Goal: Task Accomplishment & Management: Manage account settings

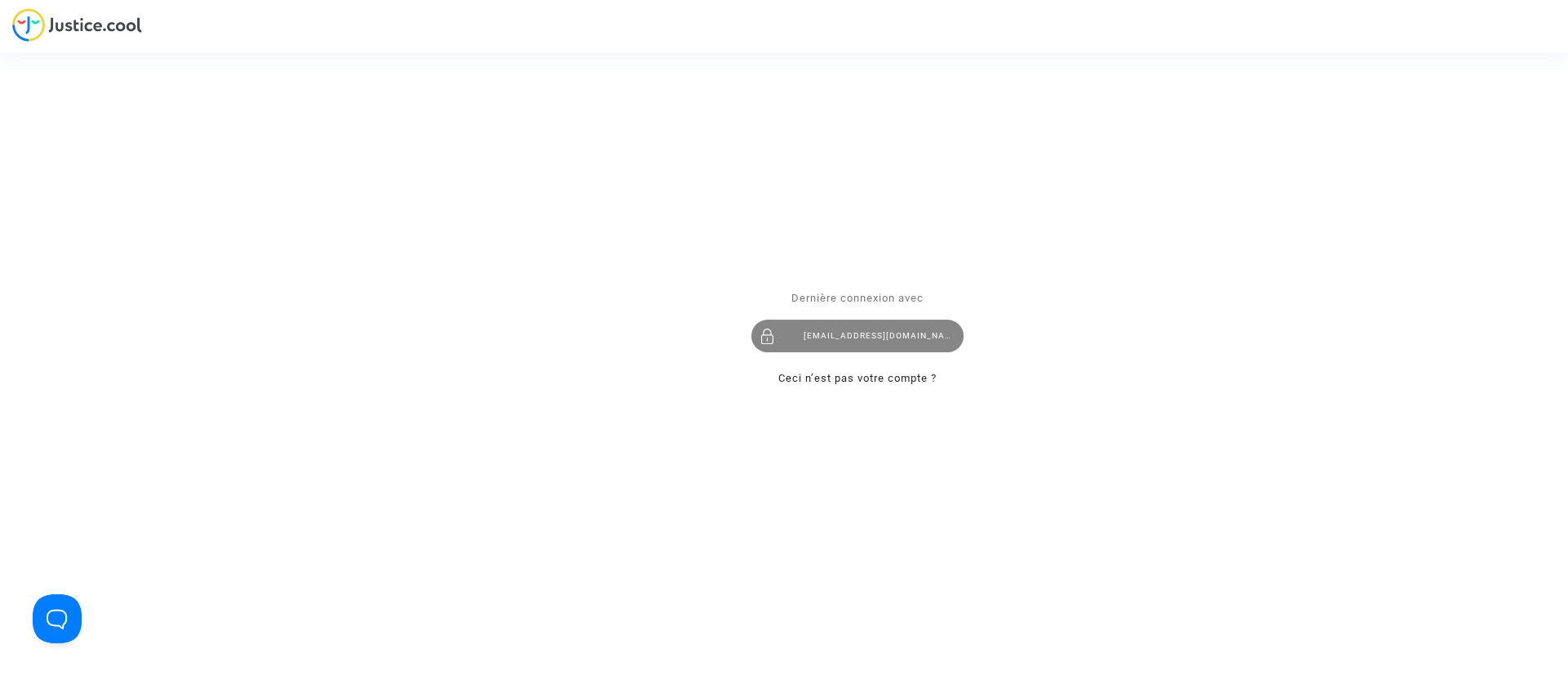
click at [909, 327] on div "claracoulon.pitcher@gmail.com" at bounding box center [857, 336] width 212 height 33
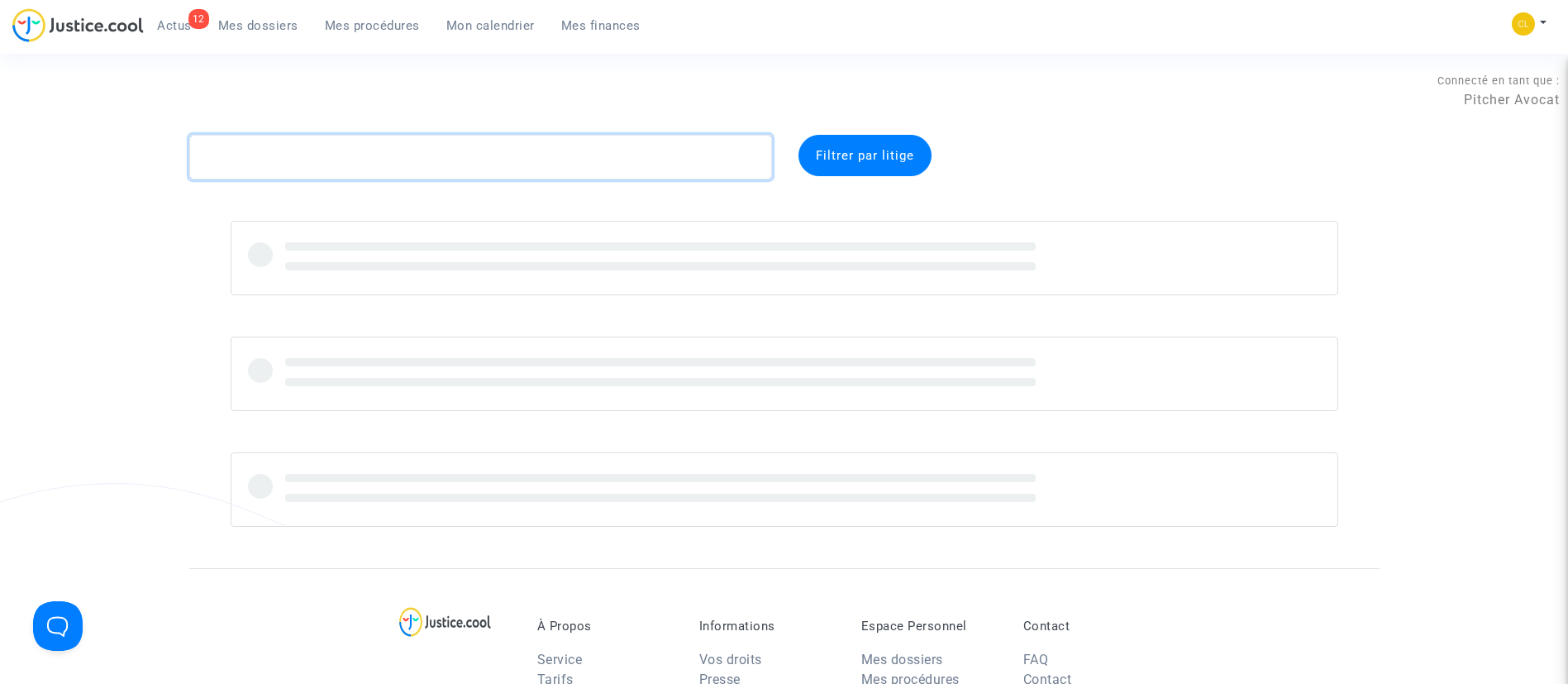
click at [515, 148] on textarea at bounding box center [480, 157] width 582 height 45
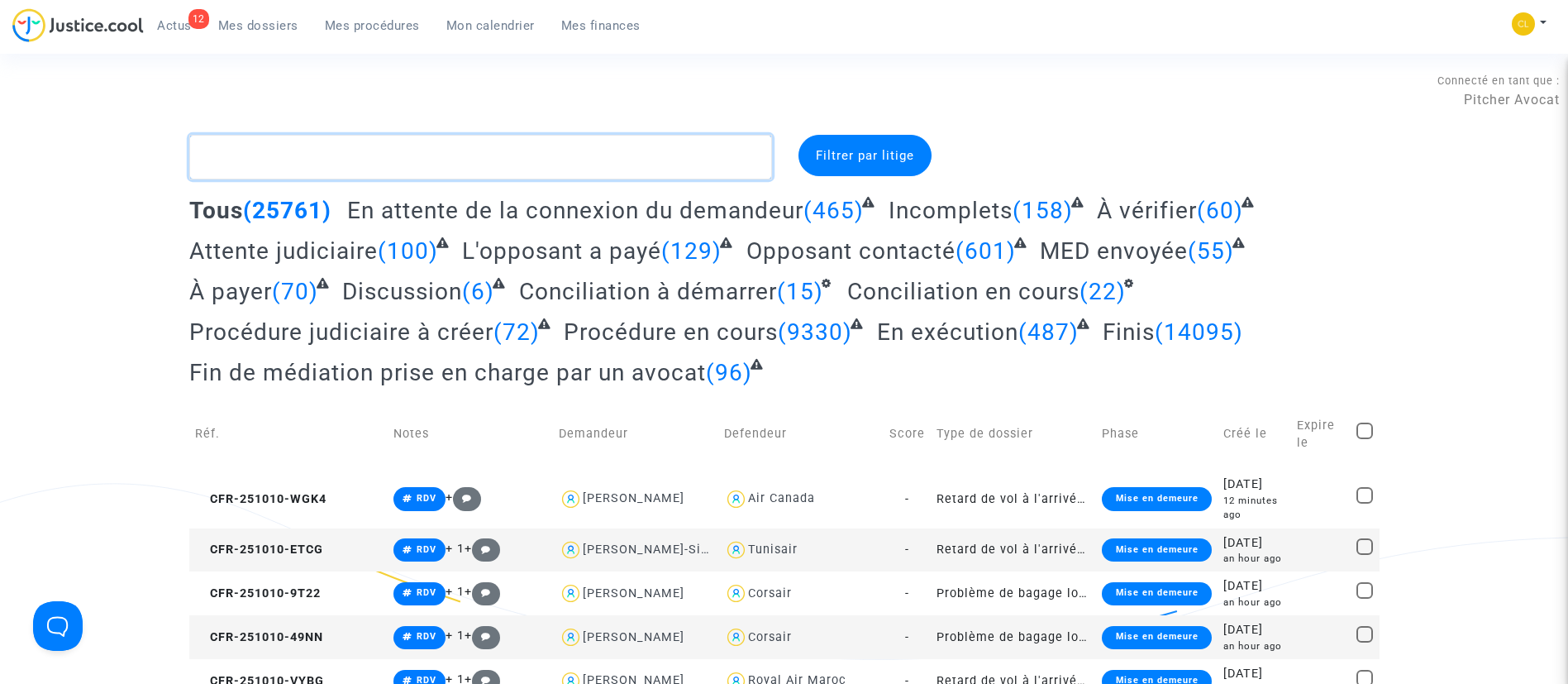
click at [343, 164] on textarea at bounding box center [480, 157] width 582 height 45
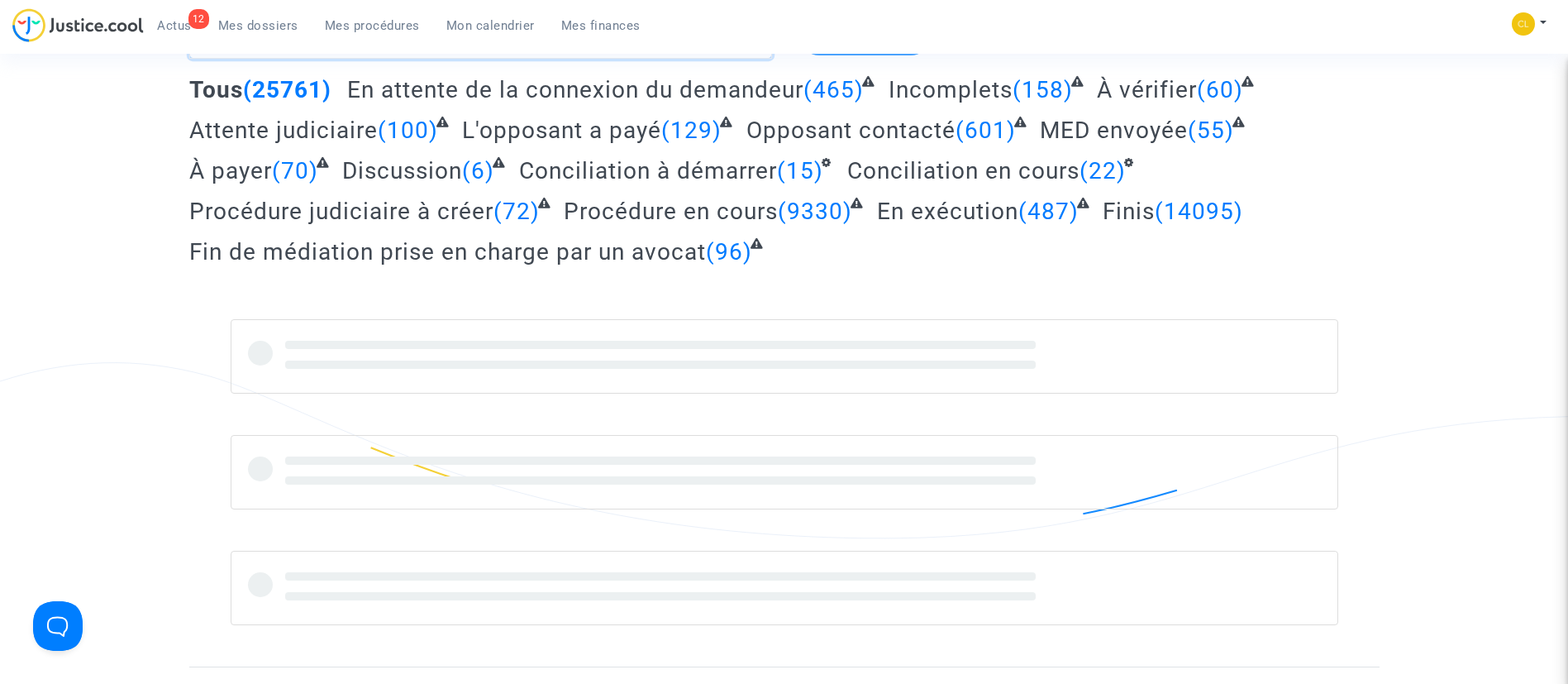
scroll to position [121, 0]
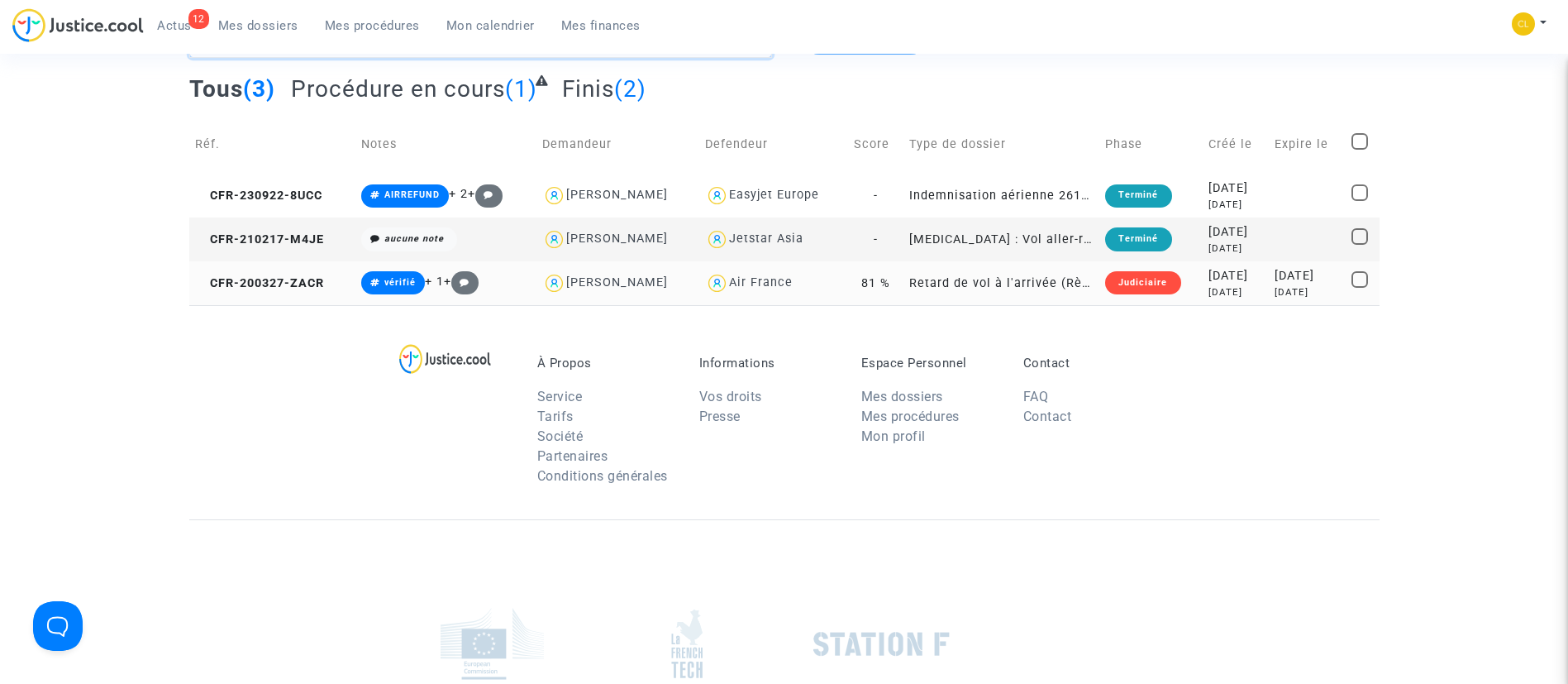
type textarea "BARLA"
click at [1275, 295] on div "3 years ago" at bounding box center [1308, 292] width 66 height 14
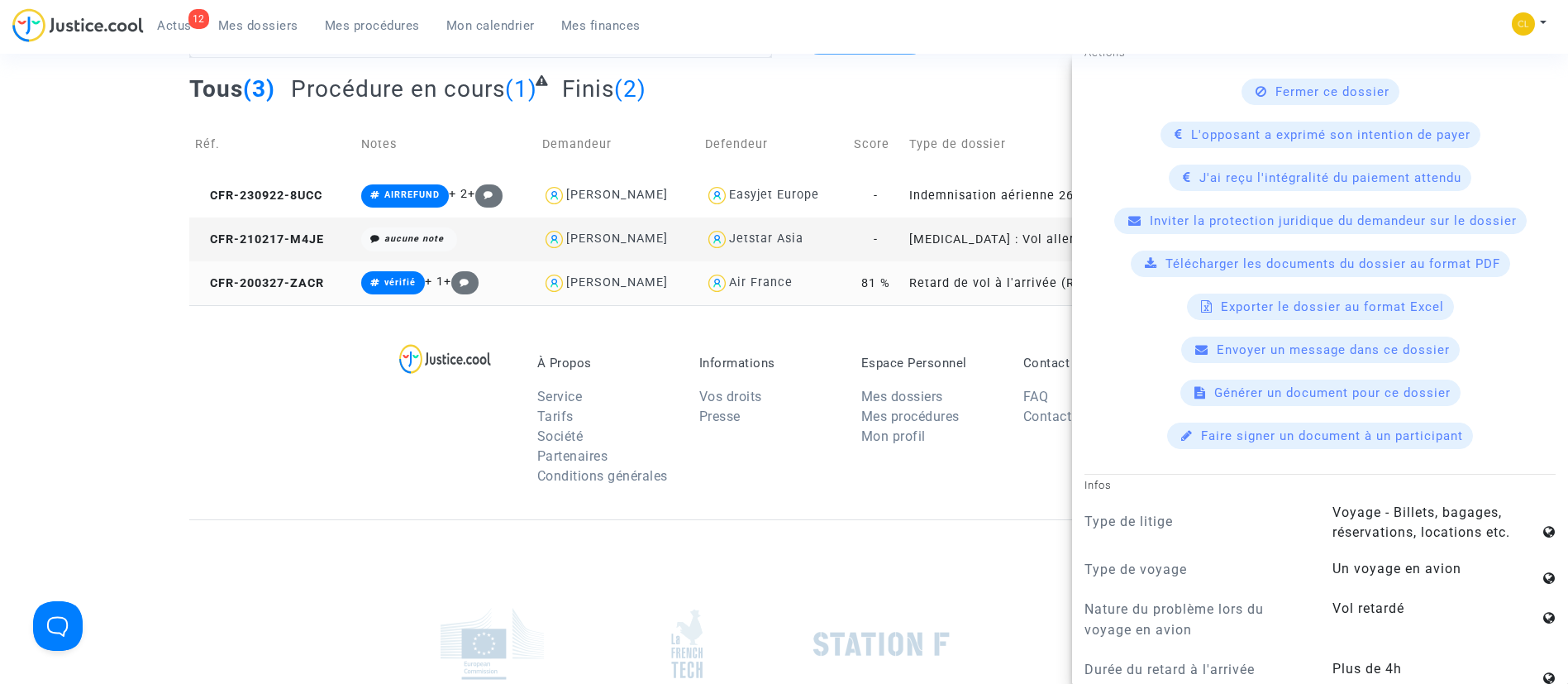
scroll to position [0, 0]
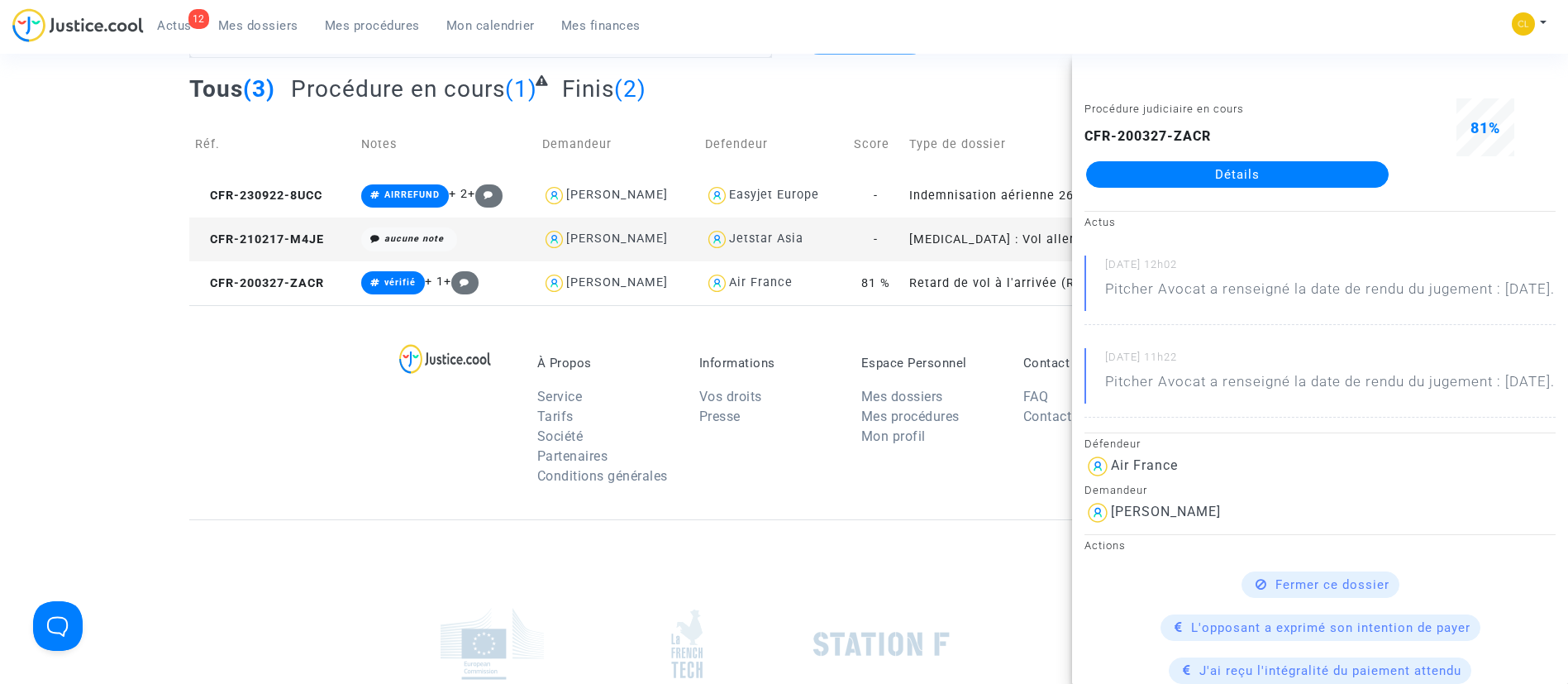
click at [1284, 174] on link "Détails" at bounding box center [1237, 174] width 303 height 27
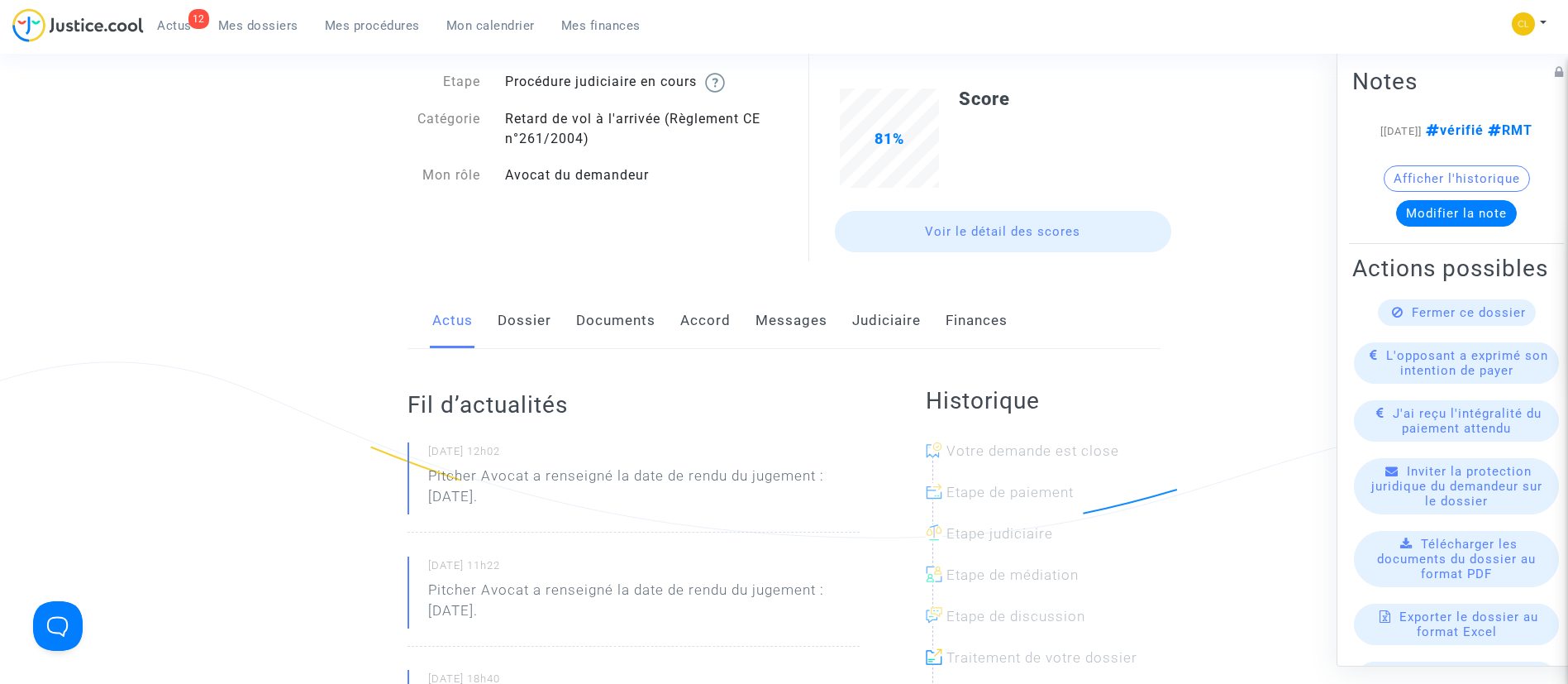
click at [874, 318] on link "Judiciaire" at bounding box center [886, 321] width 68 height 55
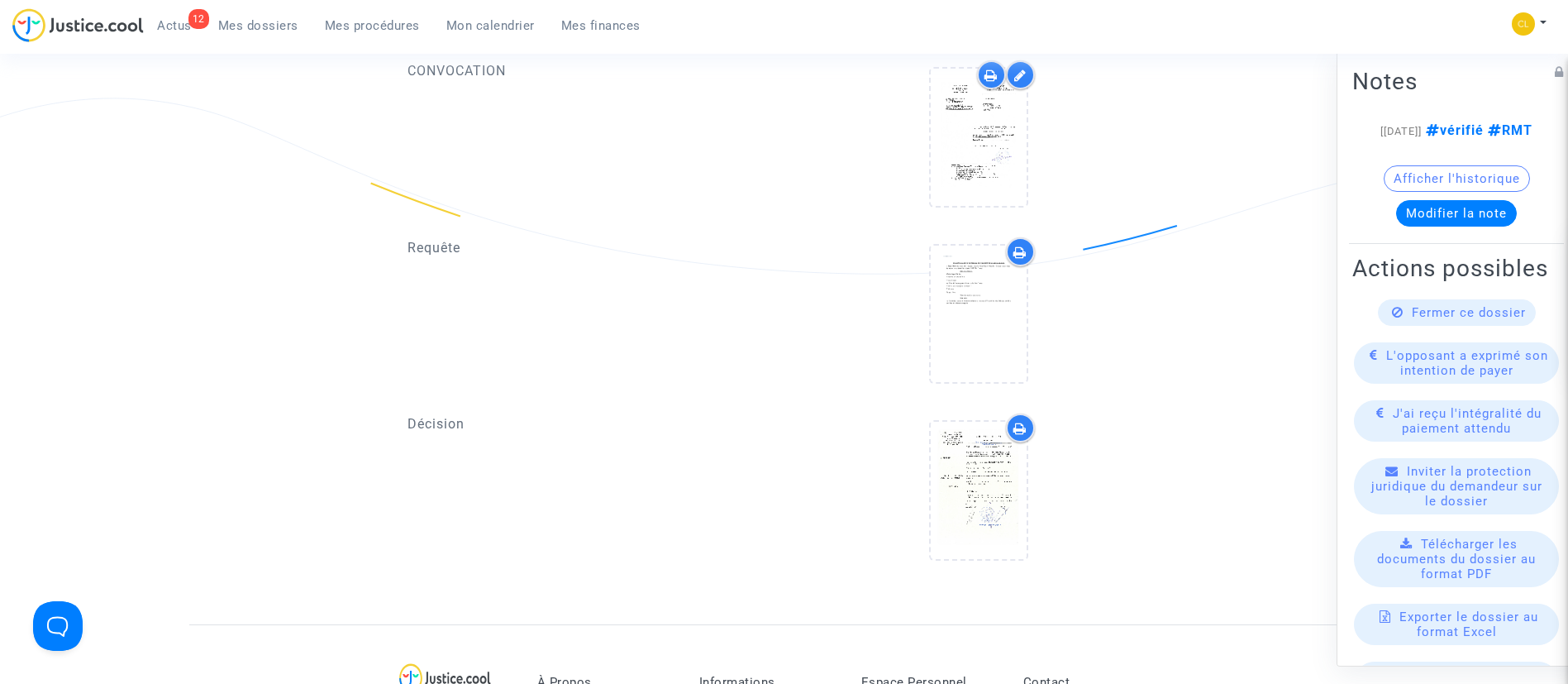
scroll to position [1317, 0]
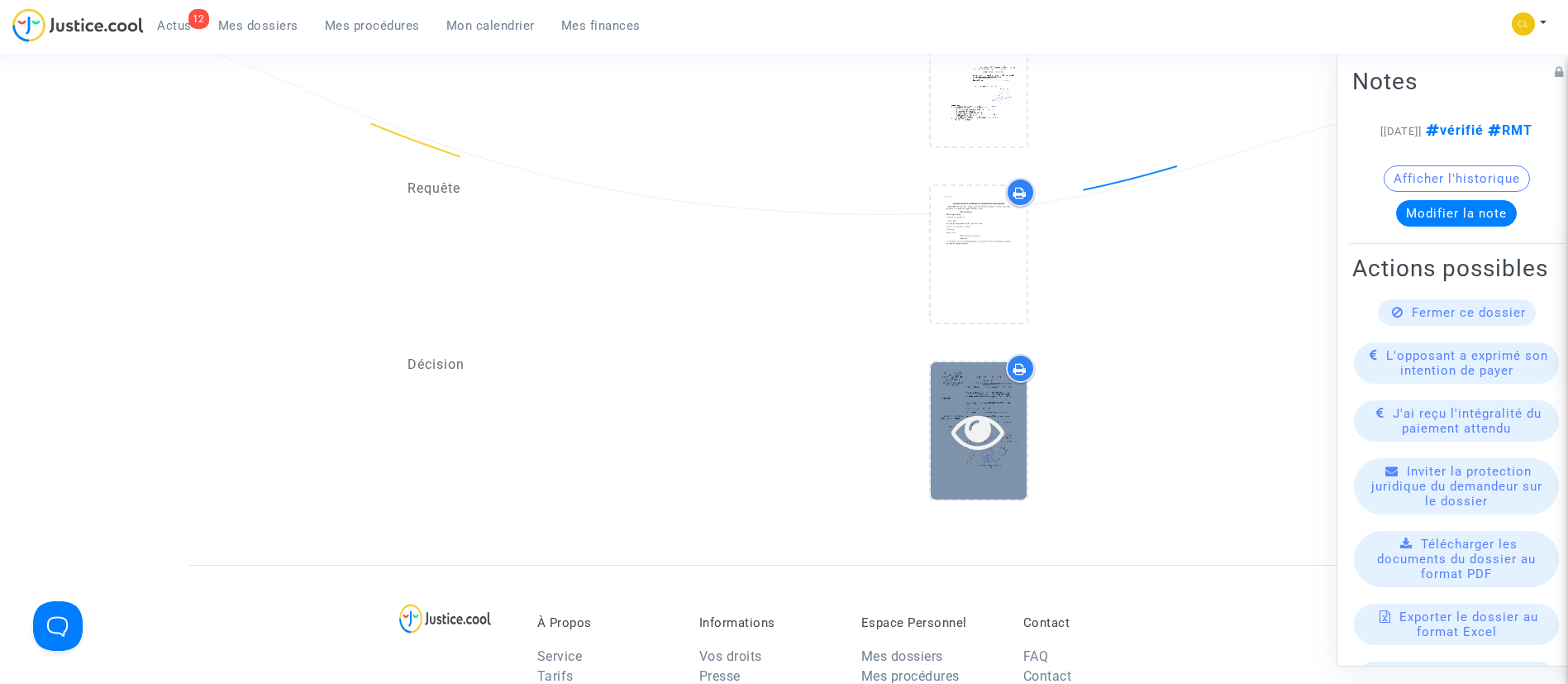
click at [973, 402] on div at bounding box center [979, 430] width 96 height 136
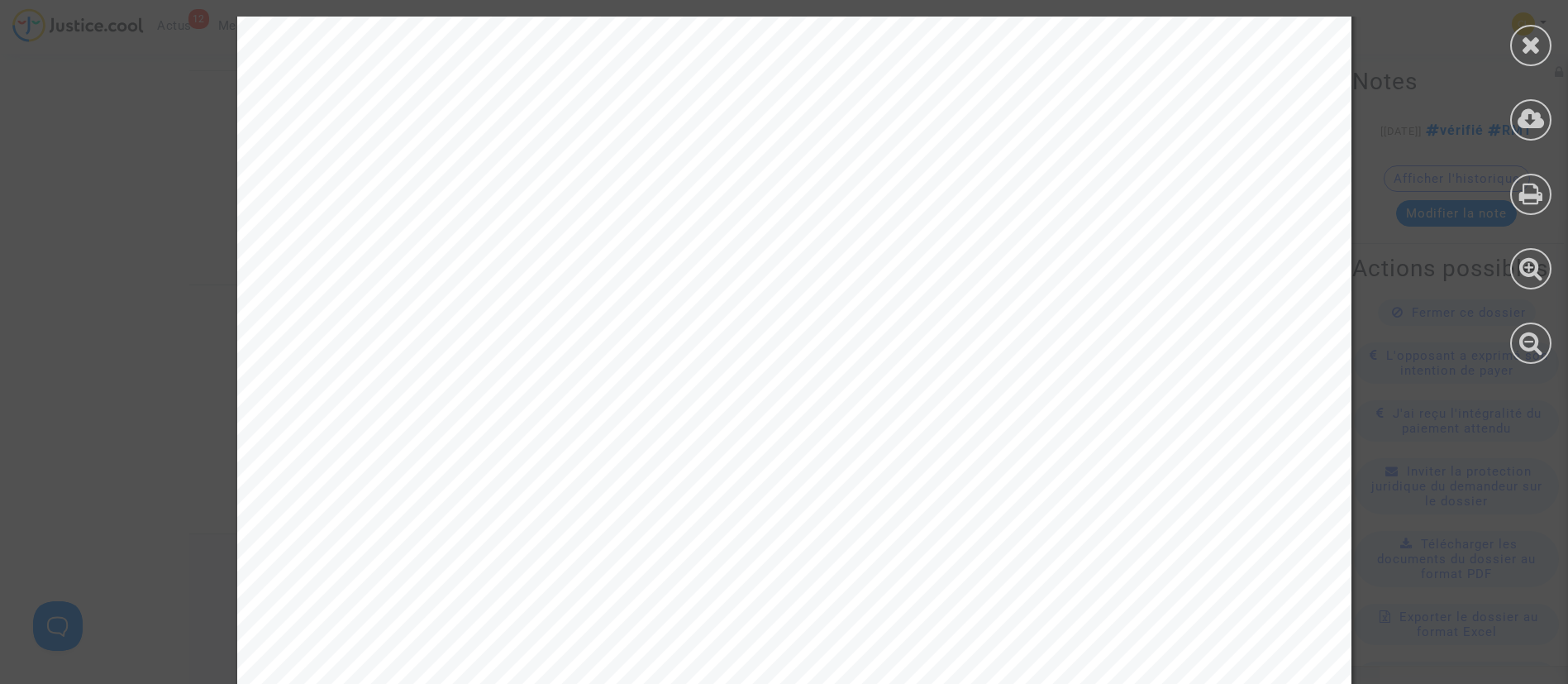
scroll to position [11796, 0]
click at [1542, 55] on div at bounding box center [1532, 46] width 42 height 42
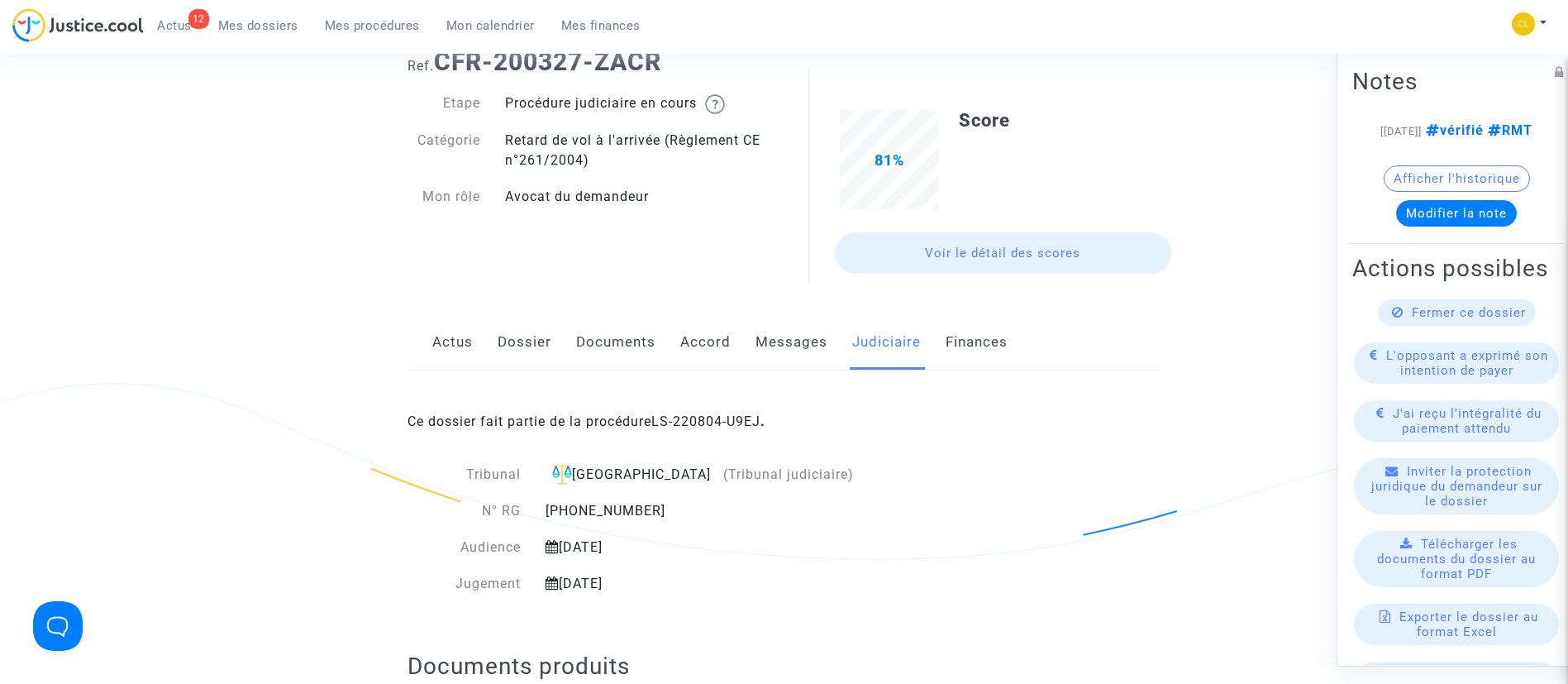
scroll to position [0, 0]
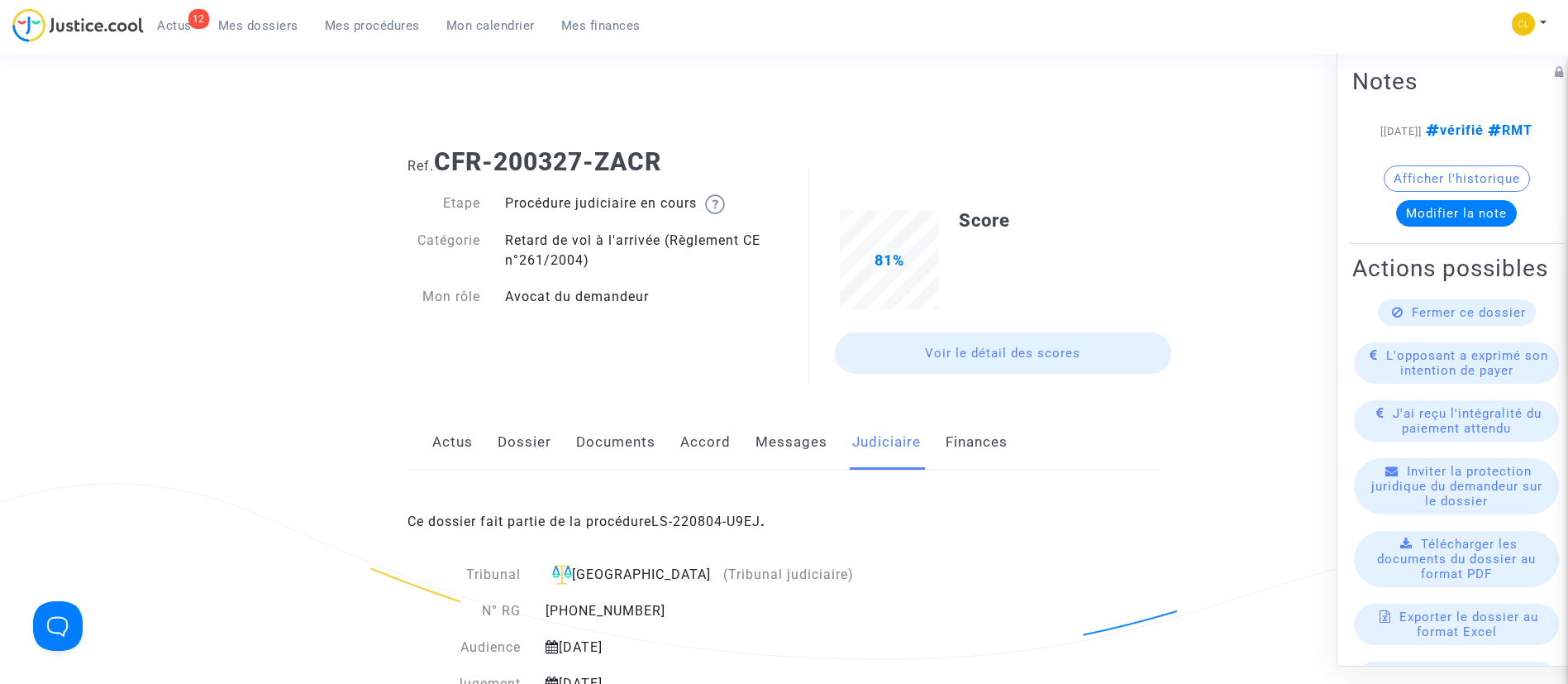
click at [461, 27] on span "Mon calendrier" at bounding box center [491, 25] width 88 height 15
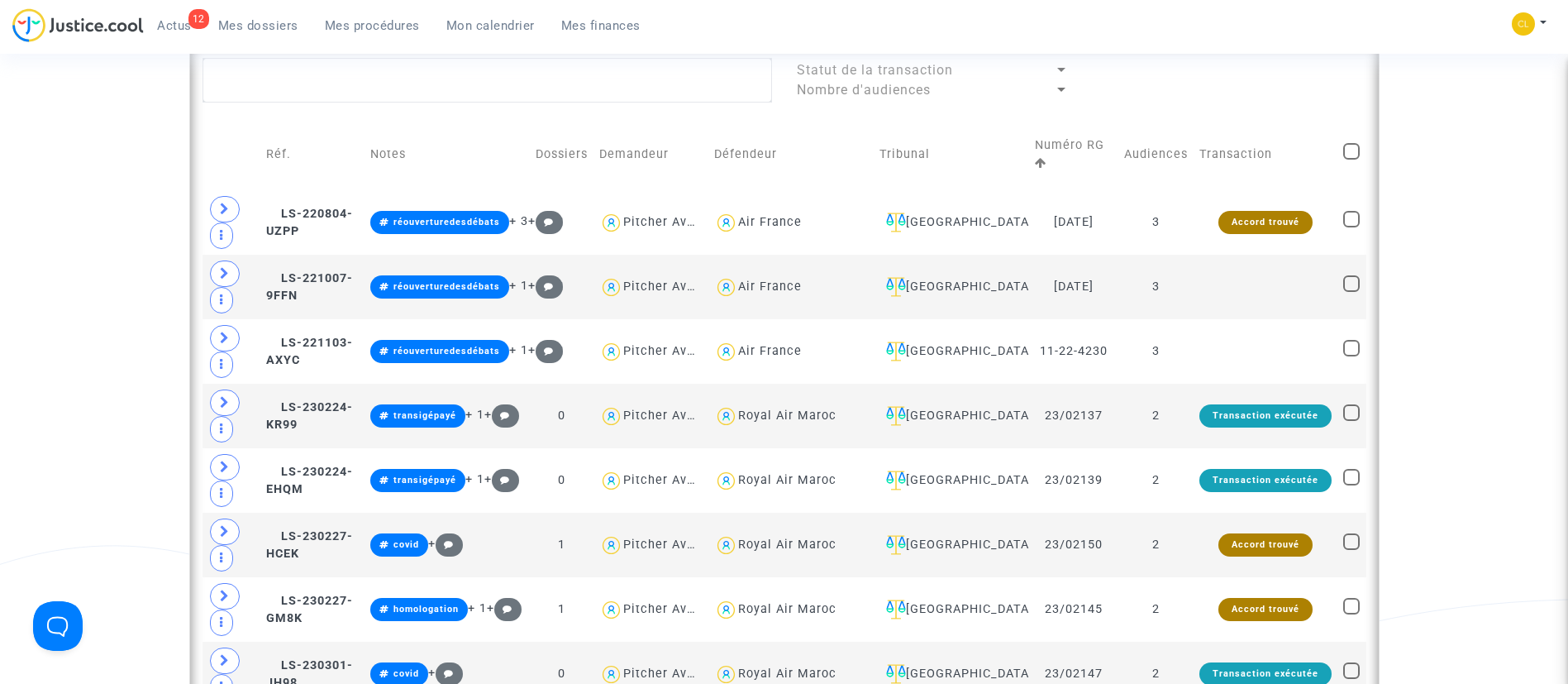
scroll to position [811, 0]
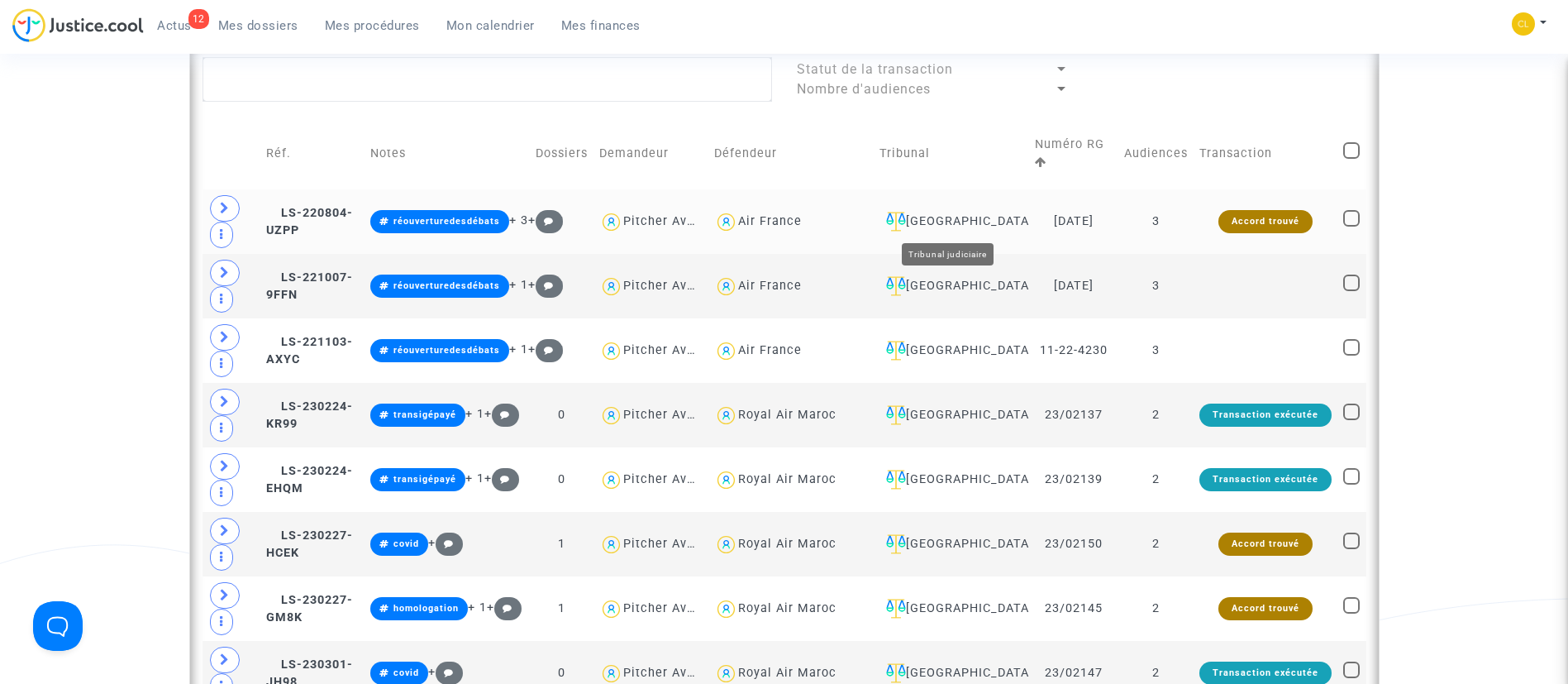
click at [972, 213] on div "Aulnay-sous-Bois" at bounding box center [952, 221] width 144 height 20
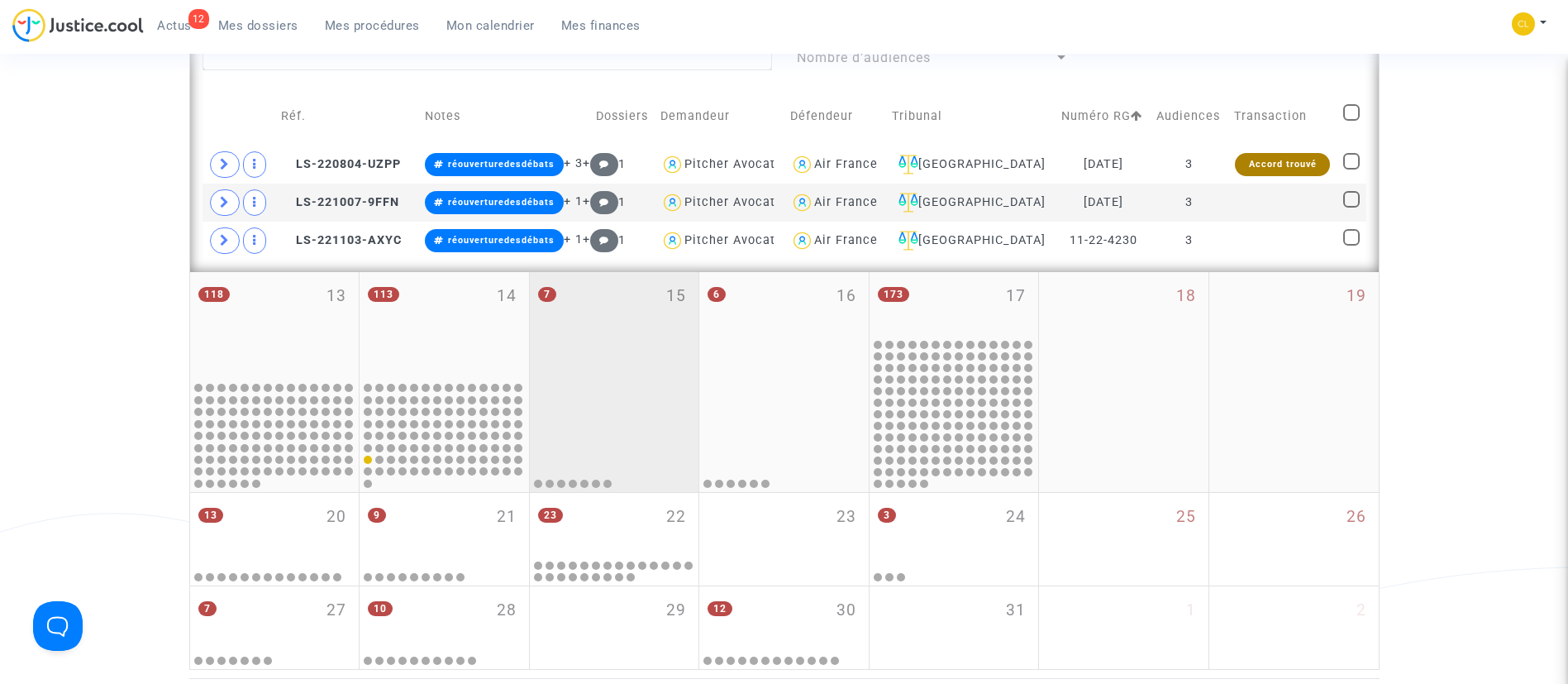
scroll to position [850, 0]
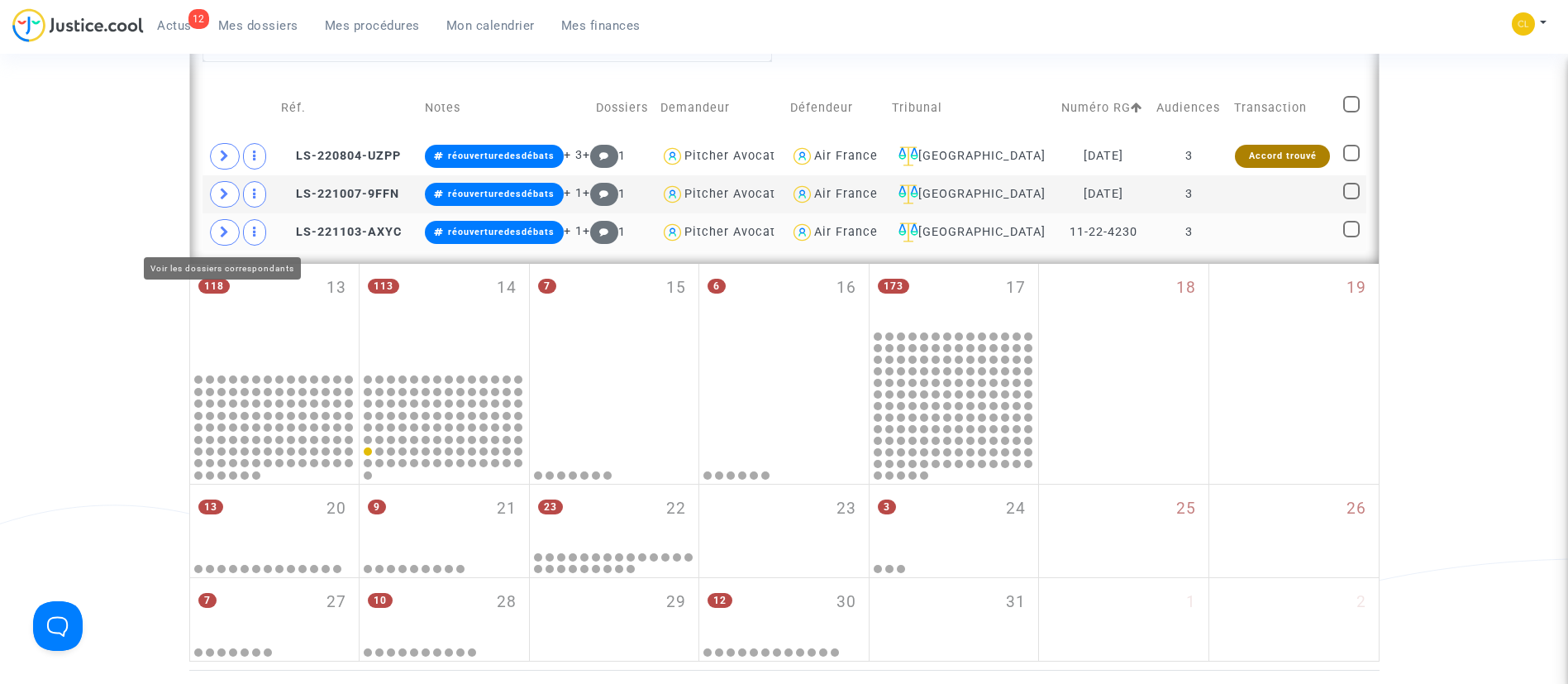
click at [220, 229] on icon at bounding box center [224, 231] width 10 height 12
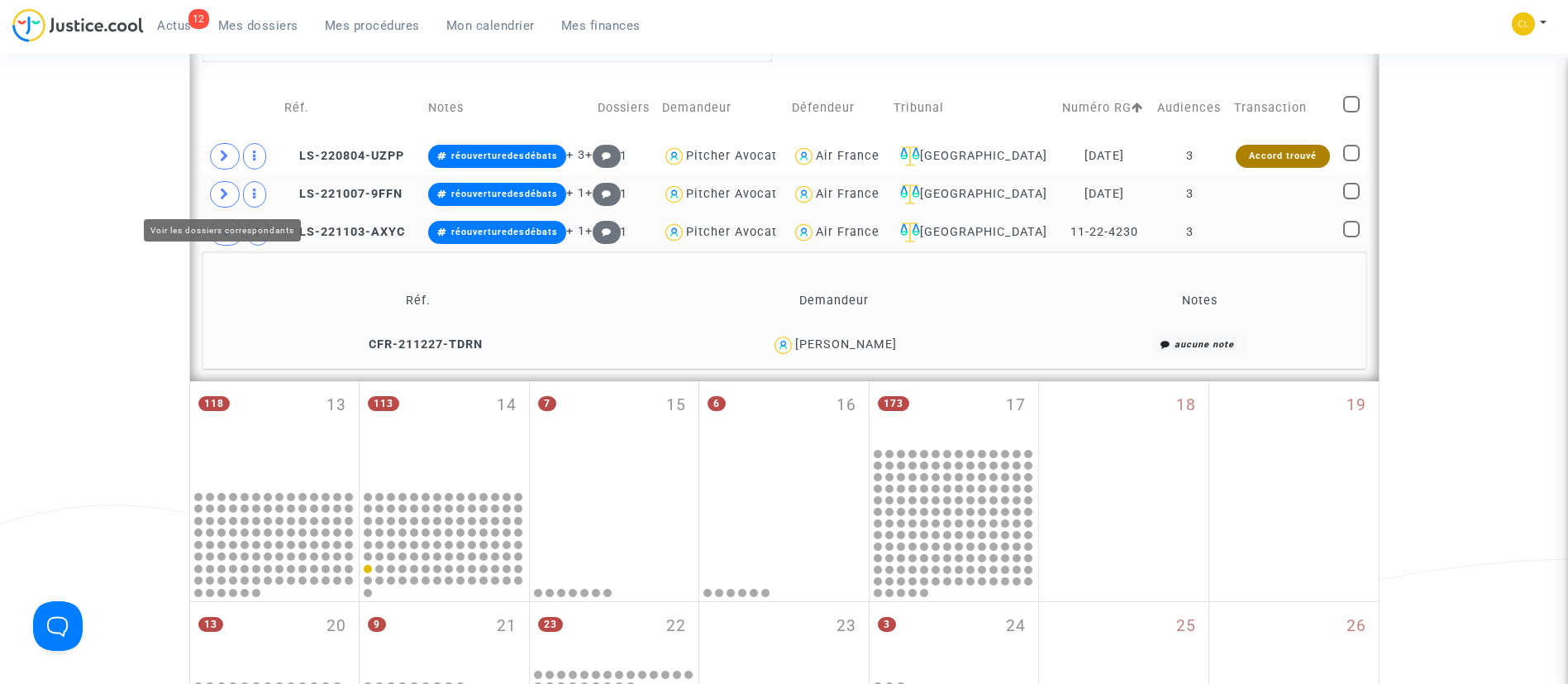
click at [226, 196] on icon at bounding box center [224, 194] width 10 height 12
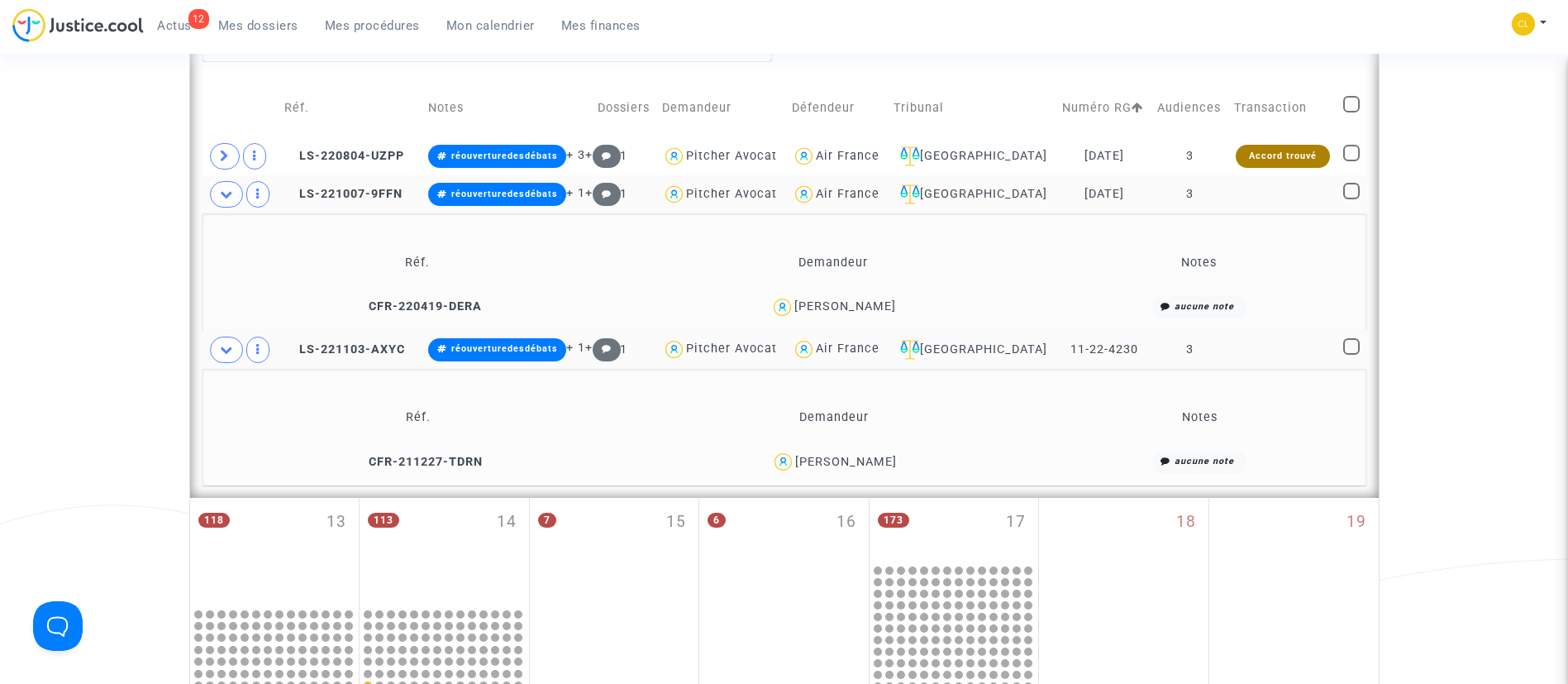
click at [883, 310] on div "CHRISTOPHE JEAN" at bounding box center [845, 306] width 101 height 14
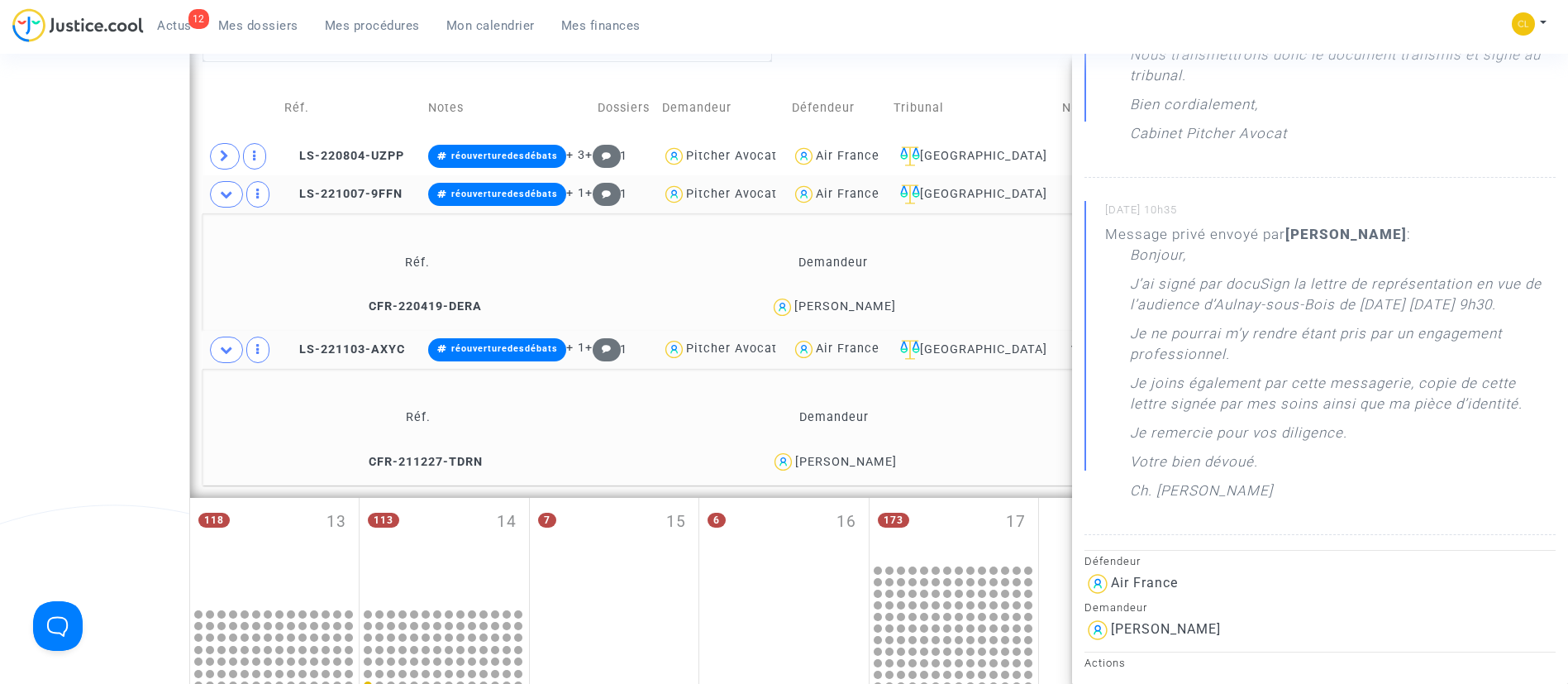
scroll to position [0, 0]
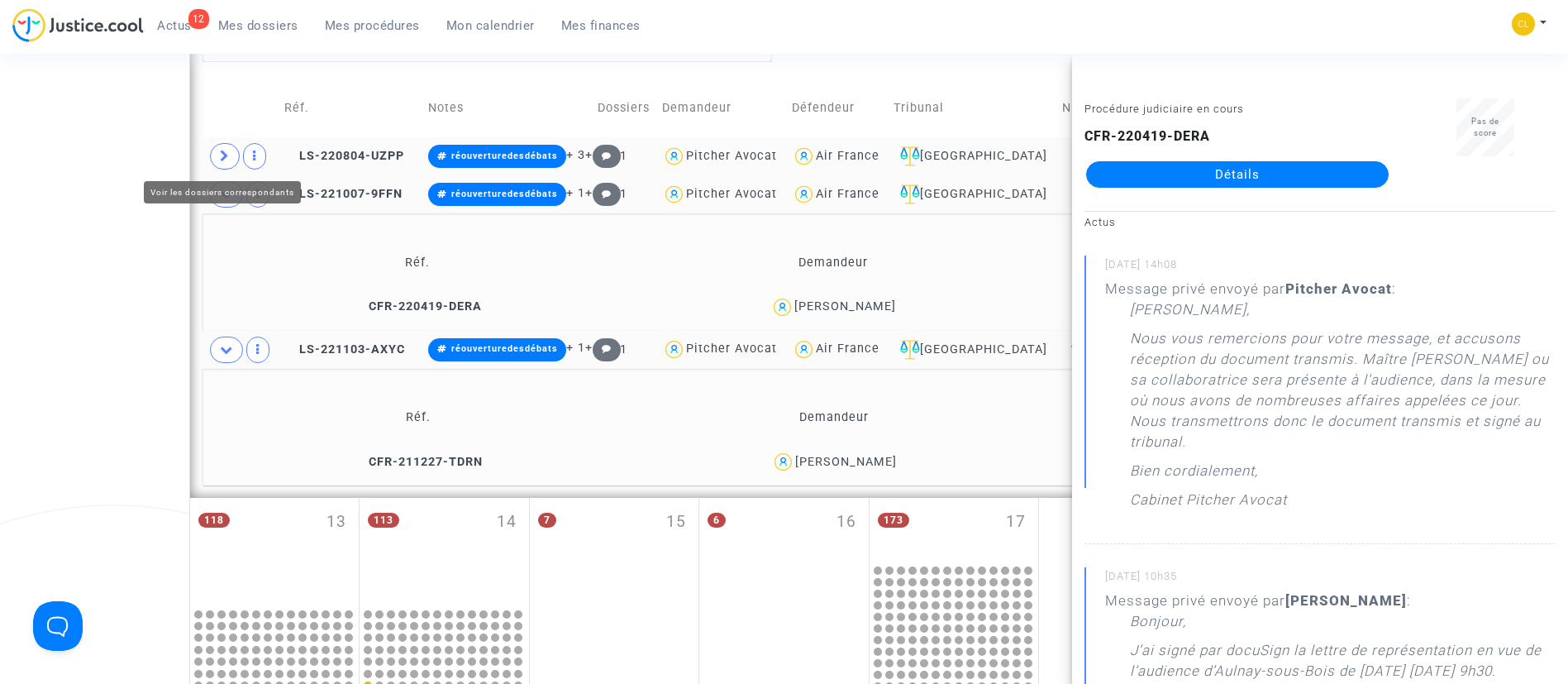
click at [225, 152] on icon at bounding box center [224, 156] width 10 height 12
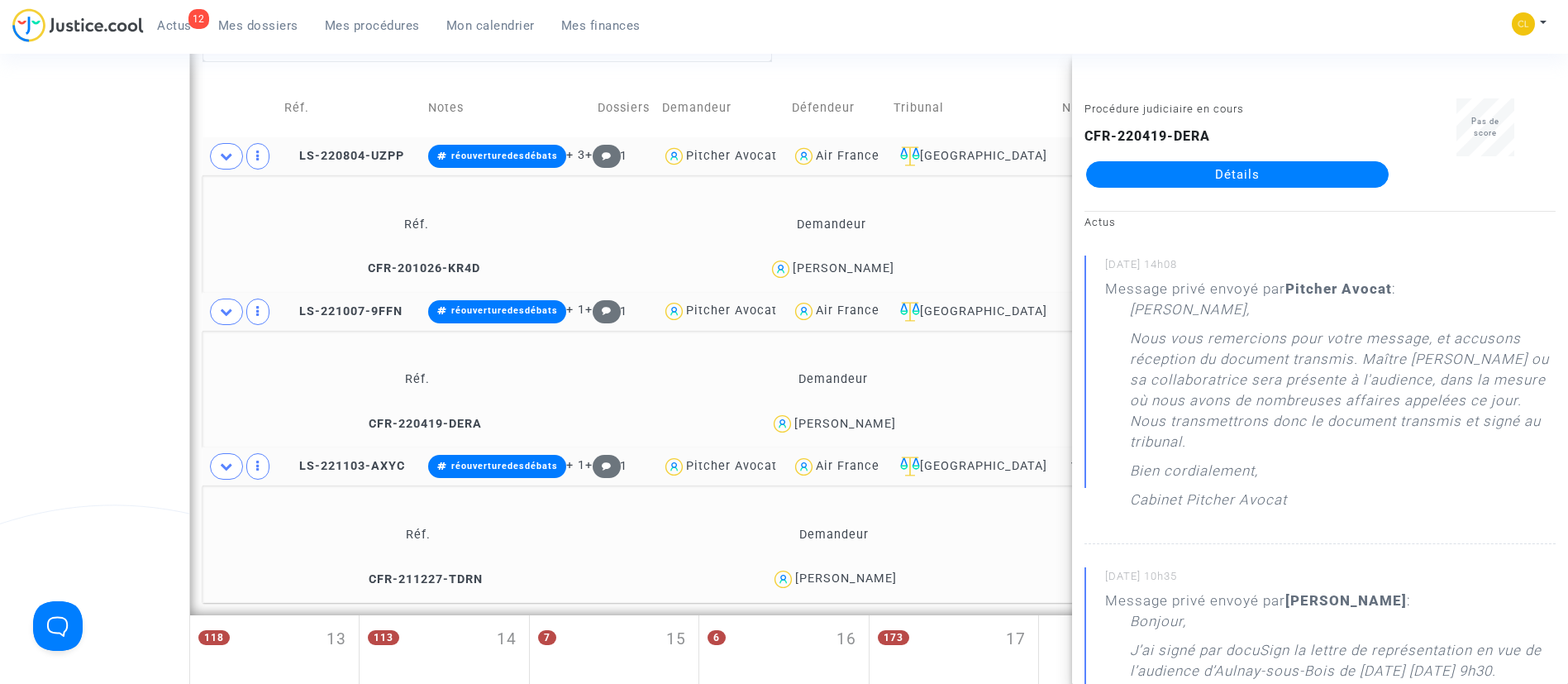
click at [953, 233] on td "Demandeur" at bounding box center [832, 225] width 413 height 54
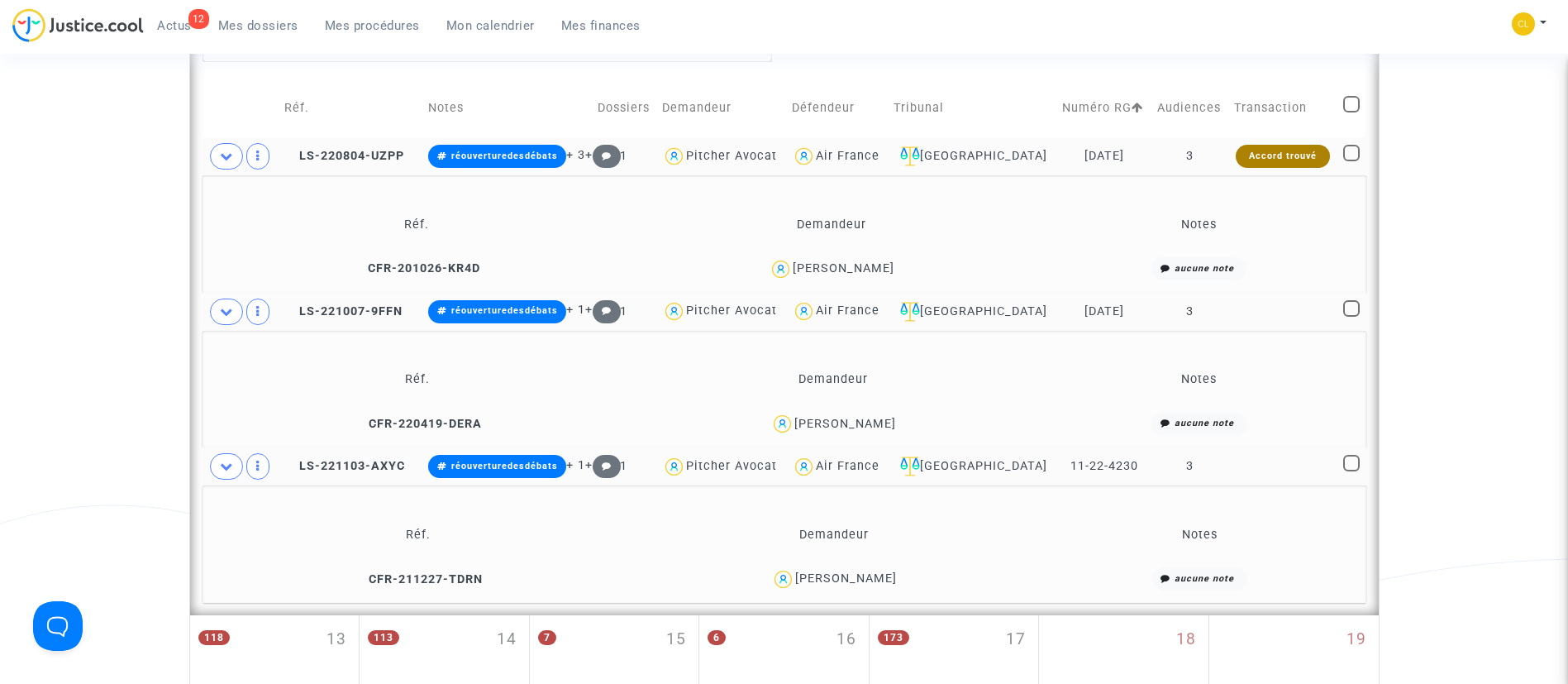
click at [1176, 153] on td "3" at bounding box center [1190, 156] width 77 height 38
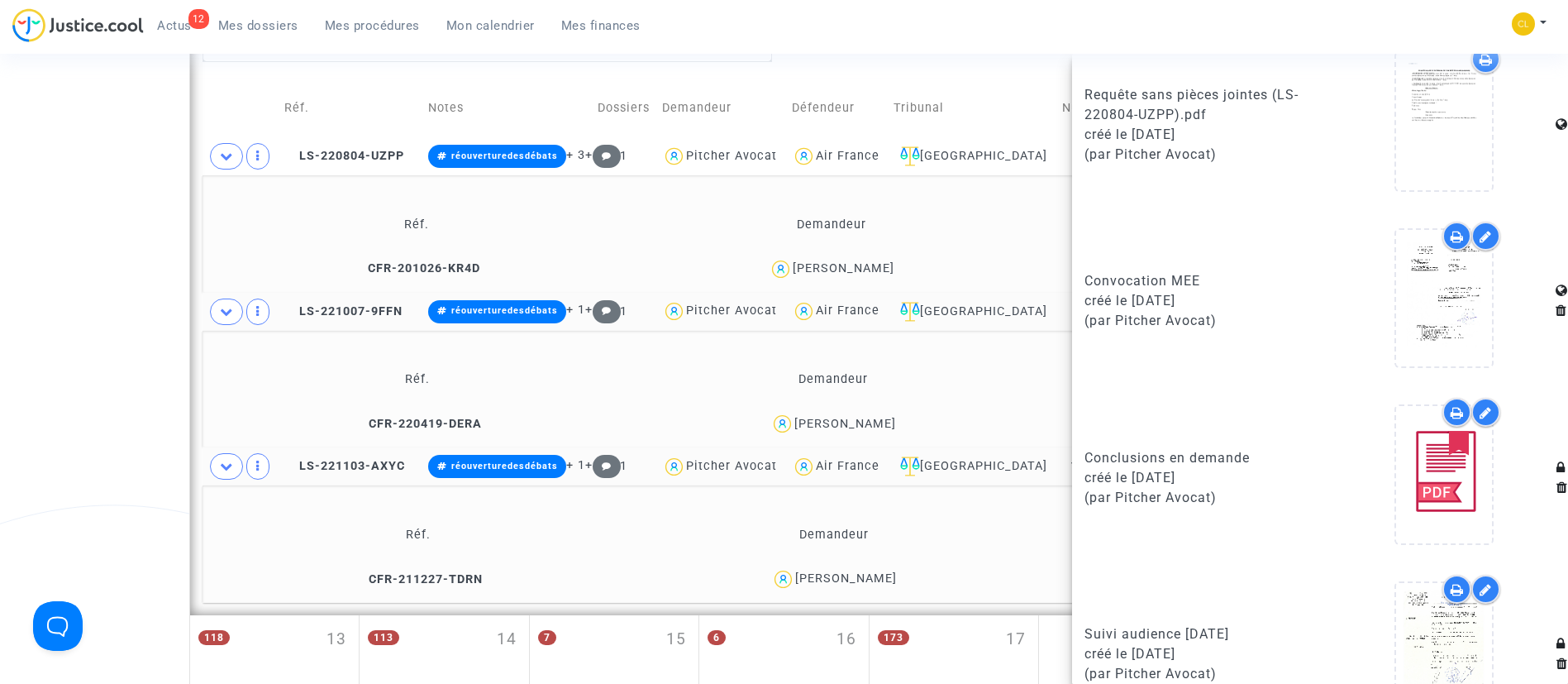
scroll to position [1324, 0]
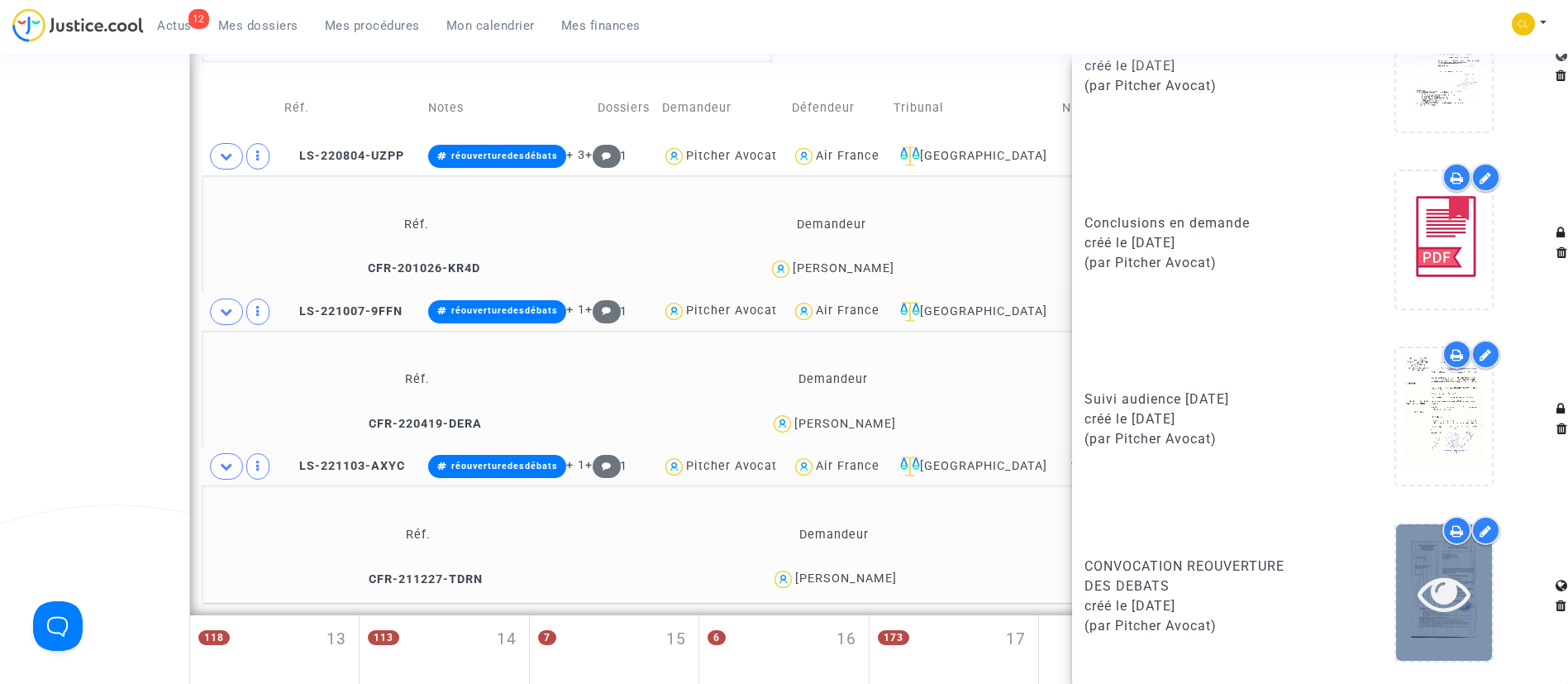
click at [1459, 582] on div at bounding box center [1444, 592] width 96 height 53
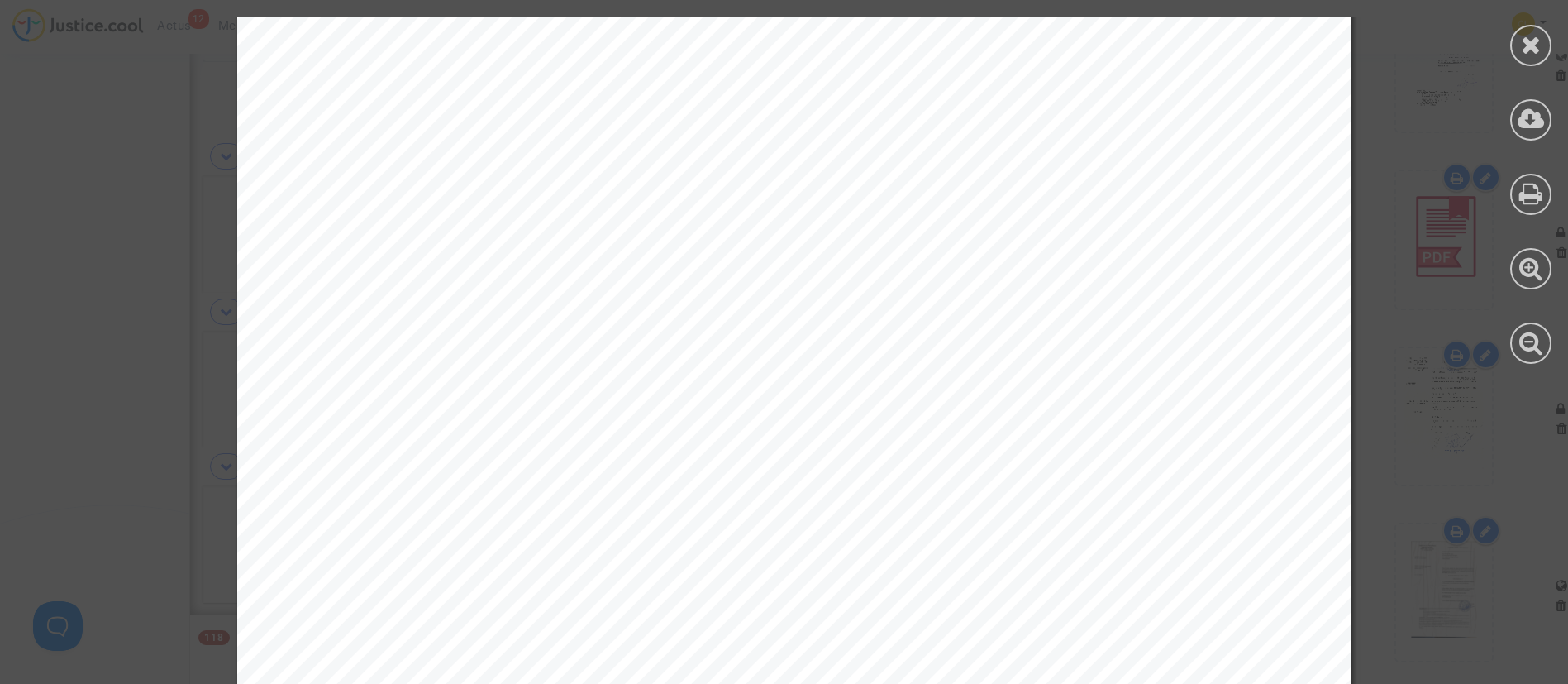
scroll to position [600, 0]
click at [1527, 46] on icon at bounding box center [1532, 44] width 21 height 25
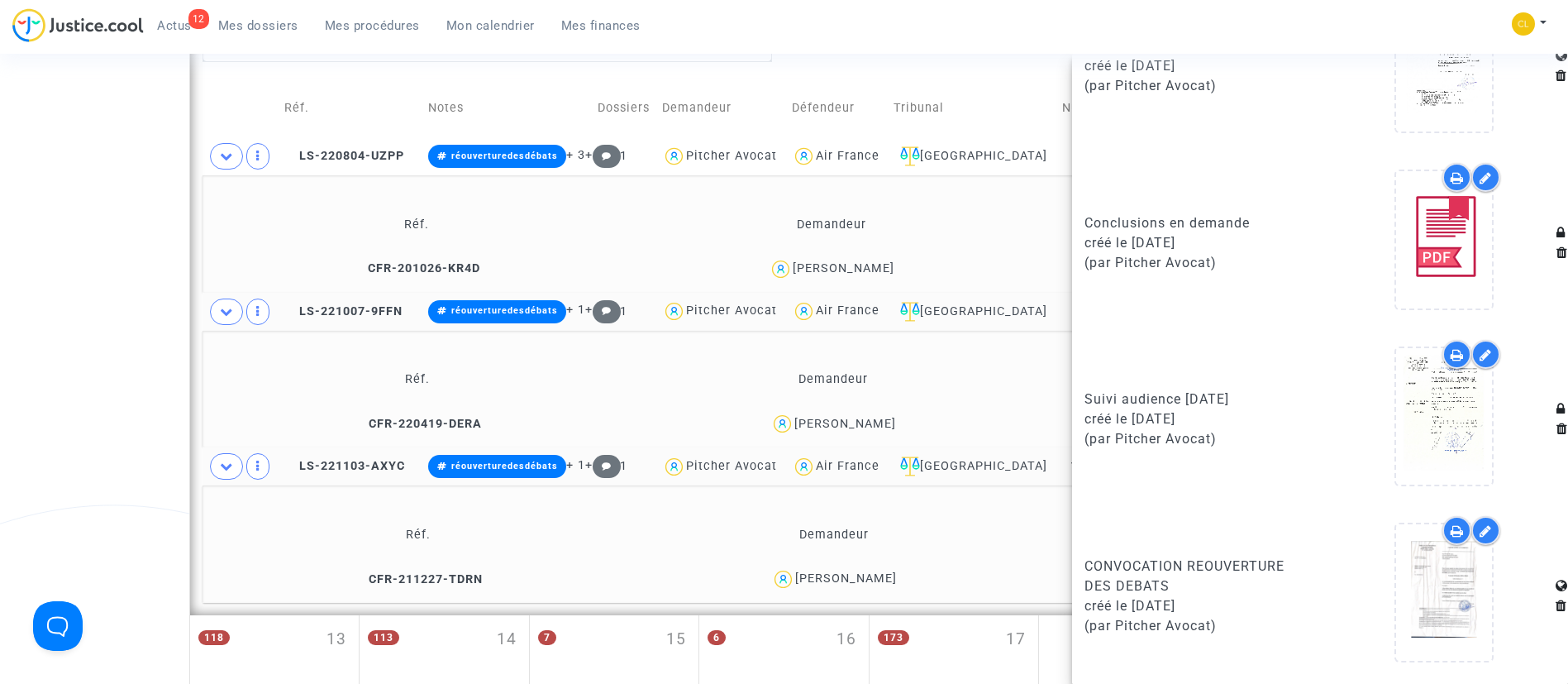
click at [1225, 29] on div "12 Actus Mes dossiers Mes procédures Mon calendrier Mes finances Mon profil Cha…" at bounding box center [784, 31] width 1568 height 45
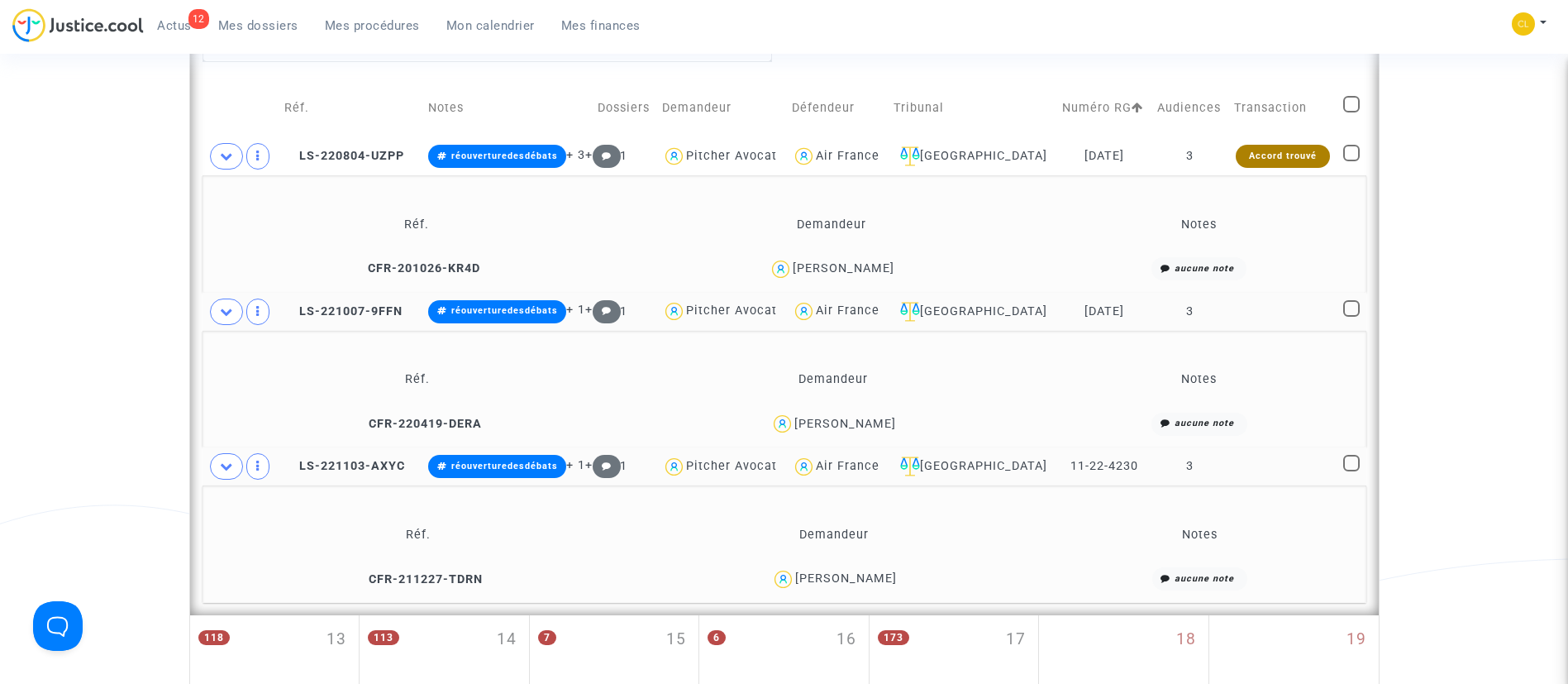
scroll to position [0, 0]
click at [1351, 159] on span at bounding box center [1351, 153] width 16 height 16
click at [1351, 161] on input "checkbox" at bounding box center [1350, 161] width 1 height 1
checkbox input "true"
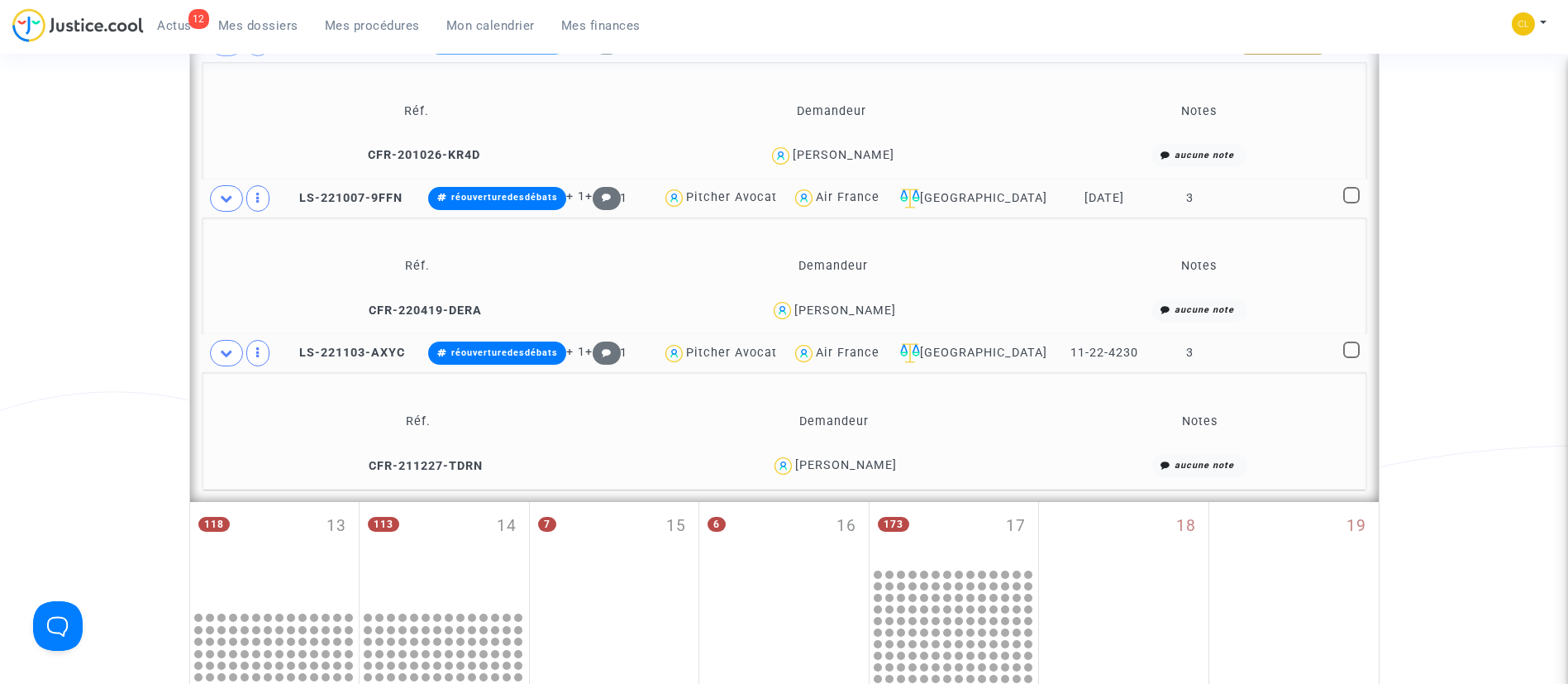
scroll to position [962, 0]
click at [1232, 349] on td at bounding box center [1282, 355] width 108 height 38
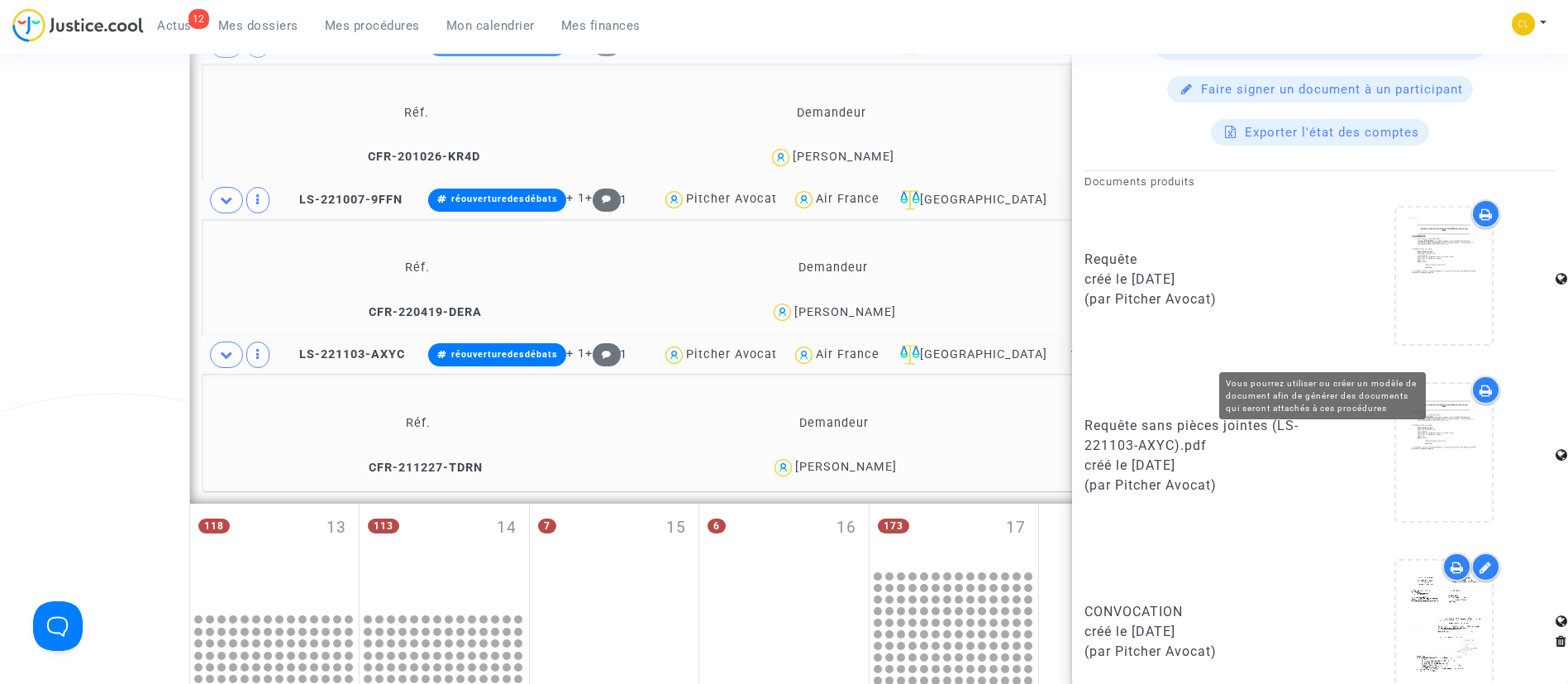
scroll to position [793, 0]
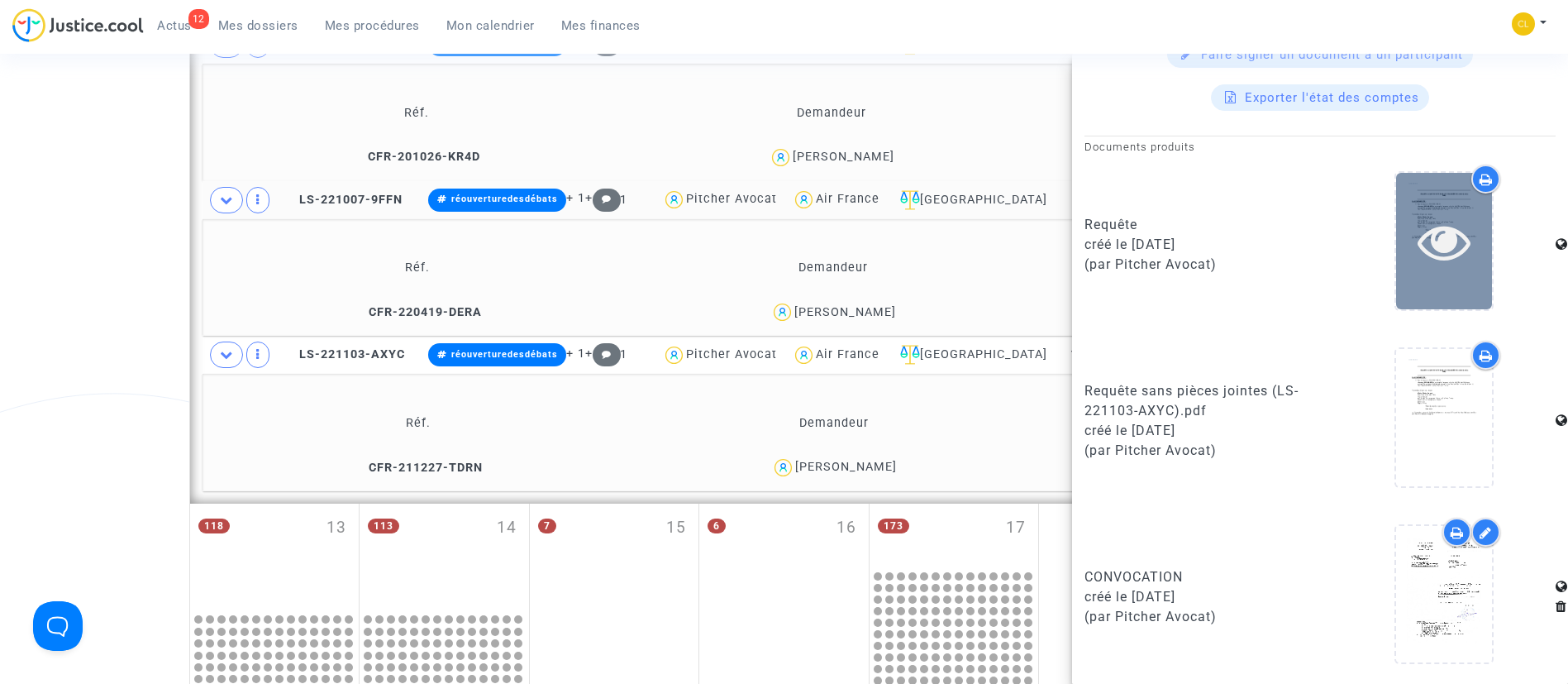
click at [1396, 251] on div at bounding box center [1444, 241] width 96 height 53
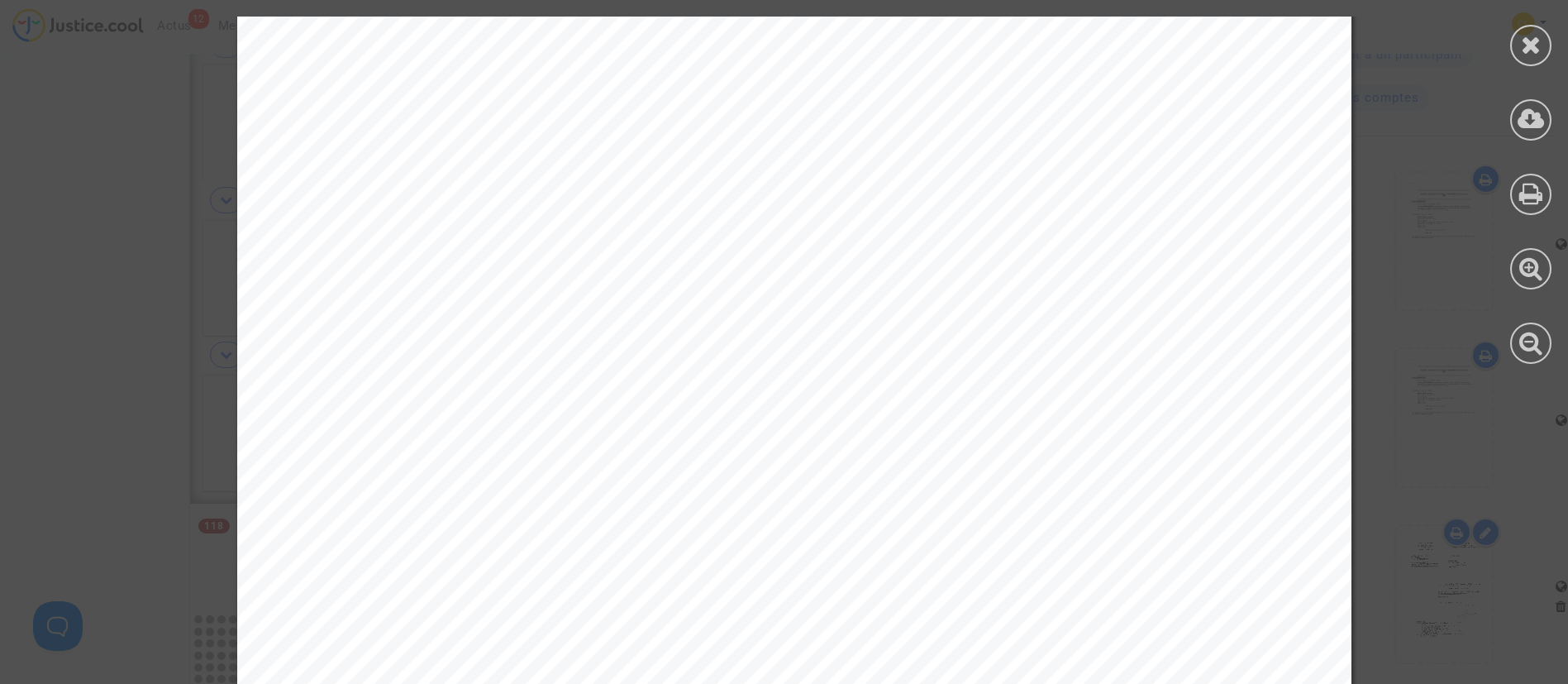
scroll to position [8495, 0]
click at [1526, 45] on icon at bounding box center [1532, 44] width 21 height 25
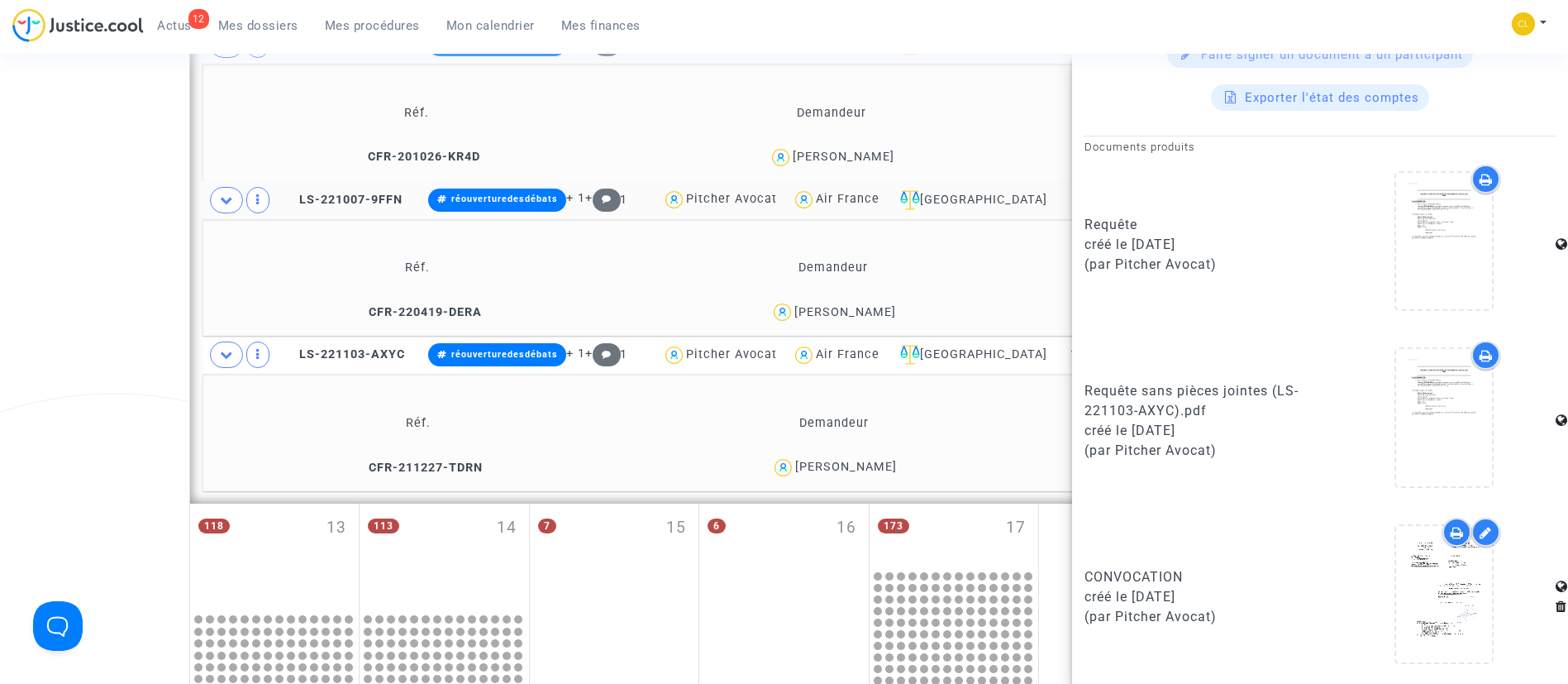
click at [976, 105] on td "Demandeur" at bounding box center [832, 113] width 413 height 54
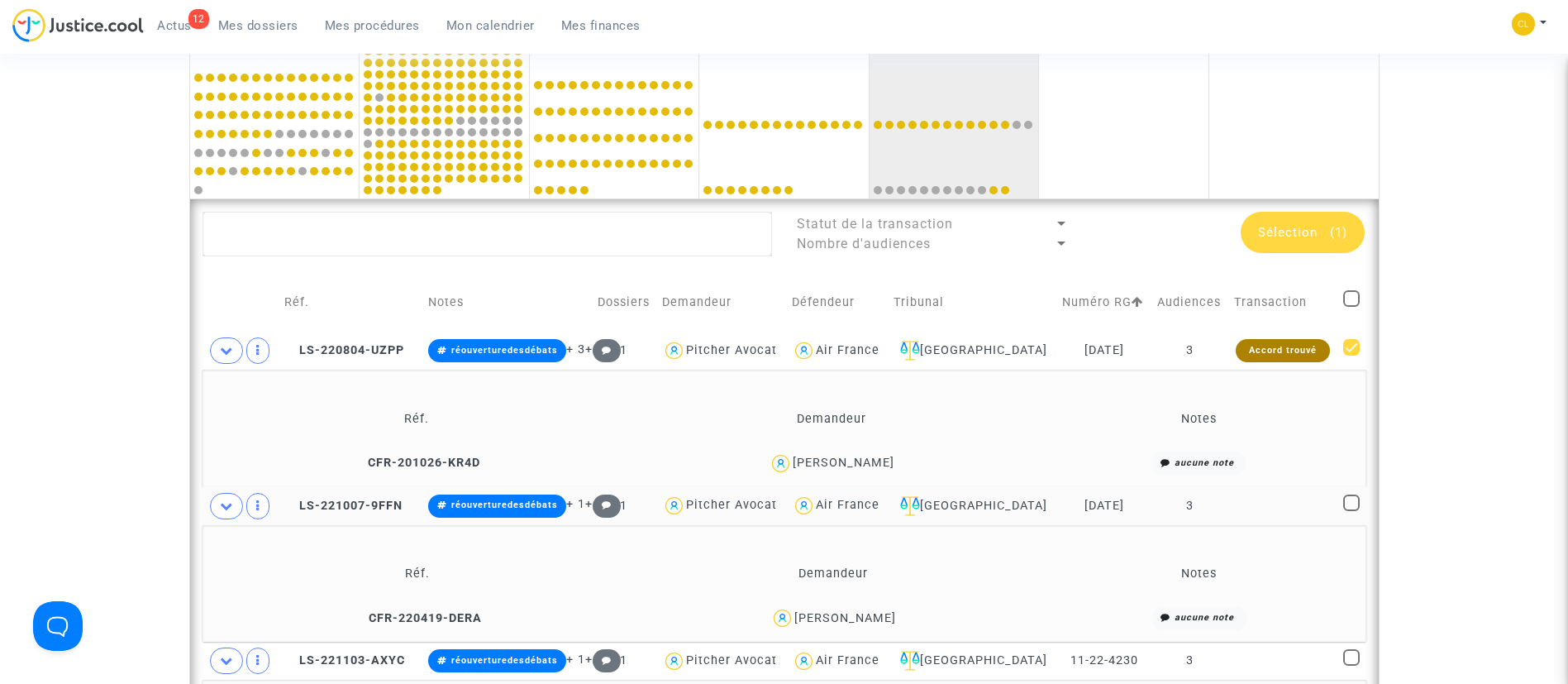
scroll to position [635, 0]
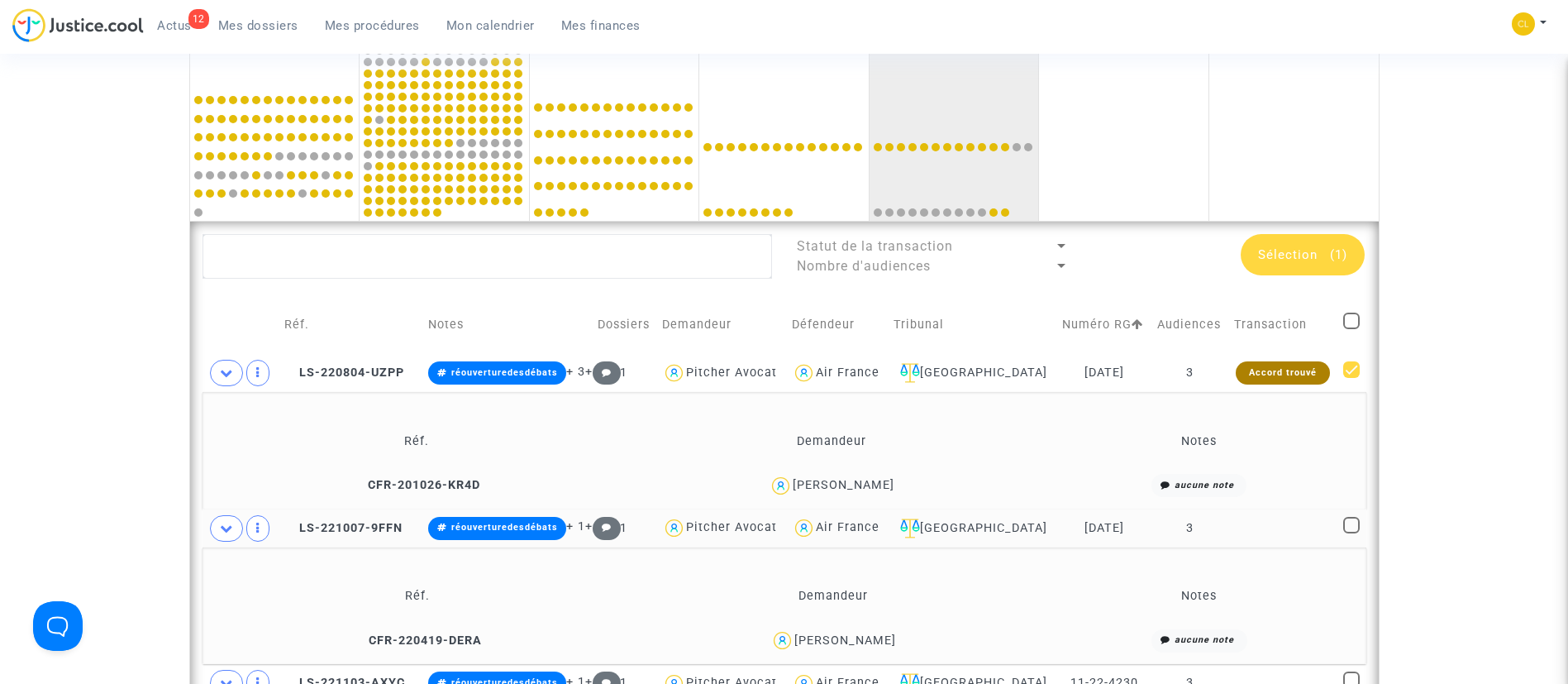
click at [1311, 260] on span "Sélection" at bounding box center [1288, 254] width 60 height 15
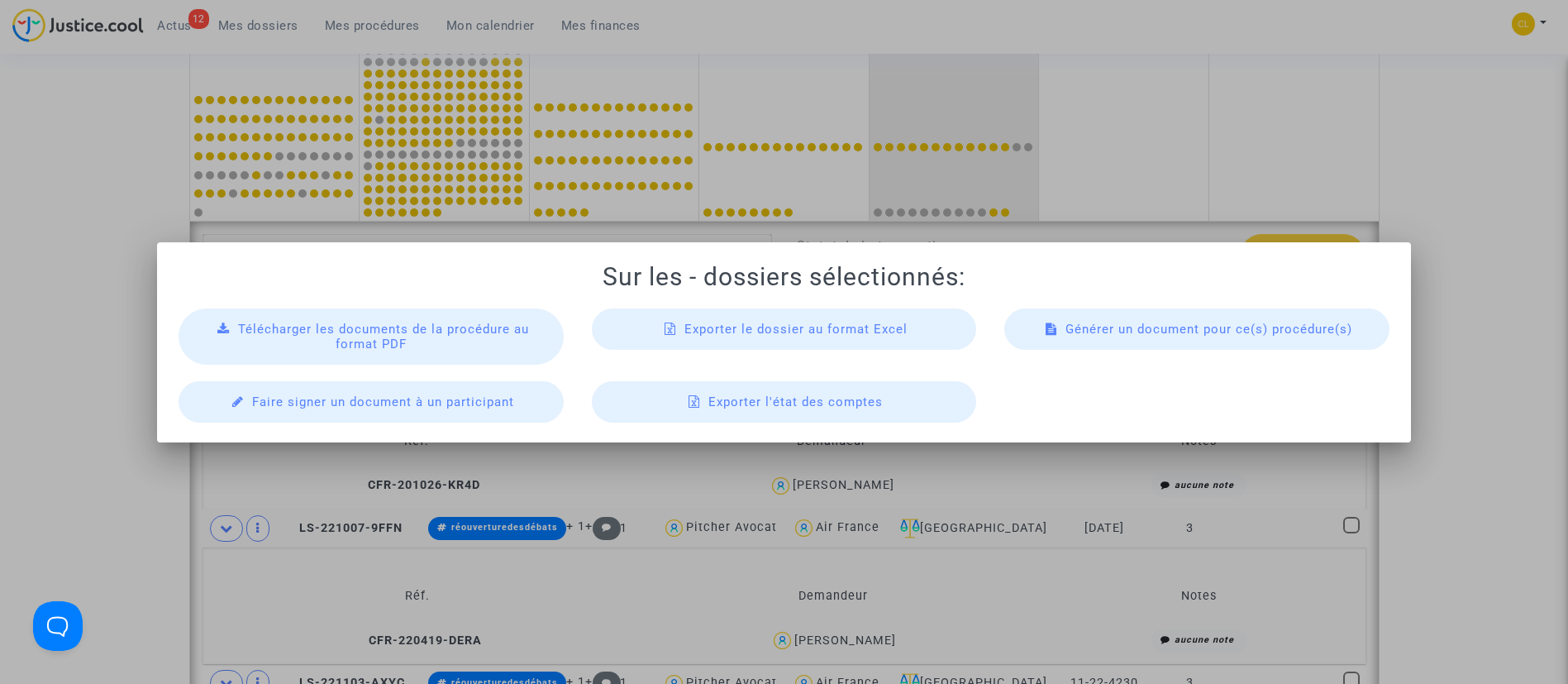
scroll to position [0, 0]
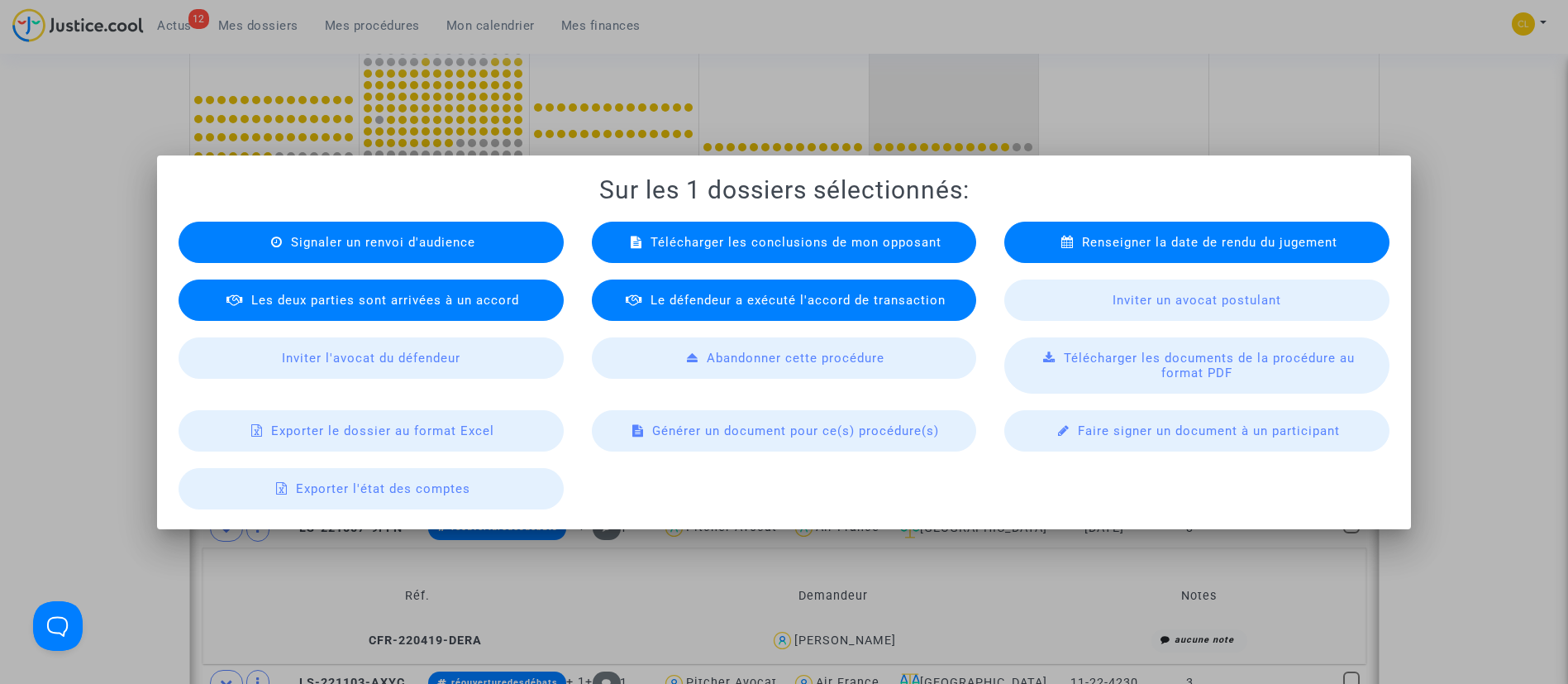
click at [1161, 237] on span "Renseigner la date de rendu du jugement" at bounding box center [1209, 242] width 256 height 15
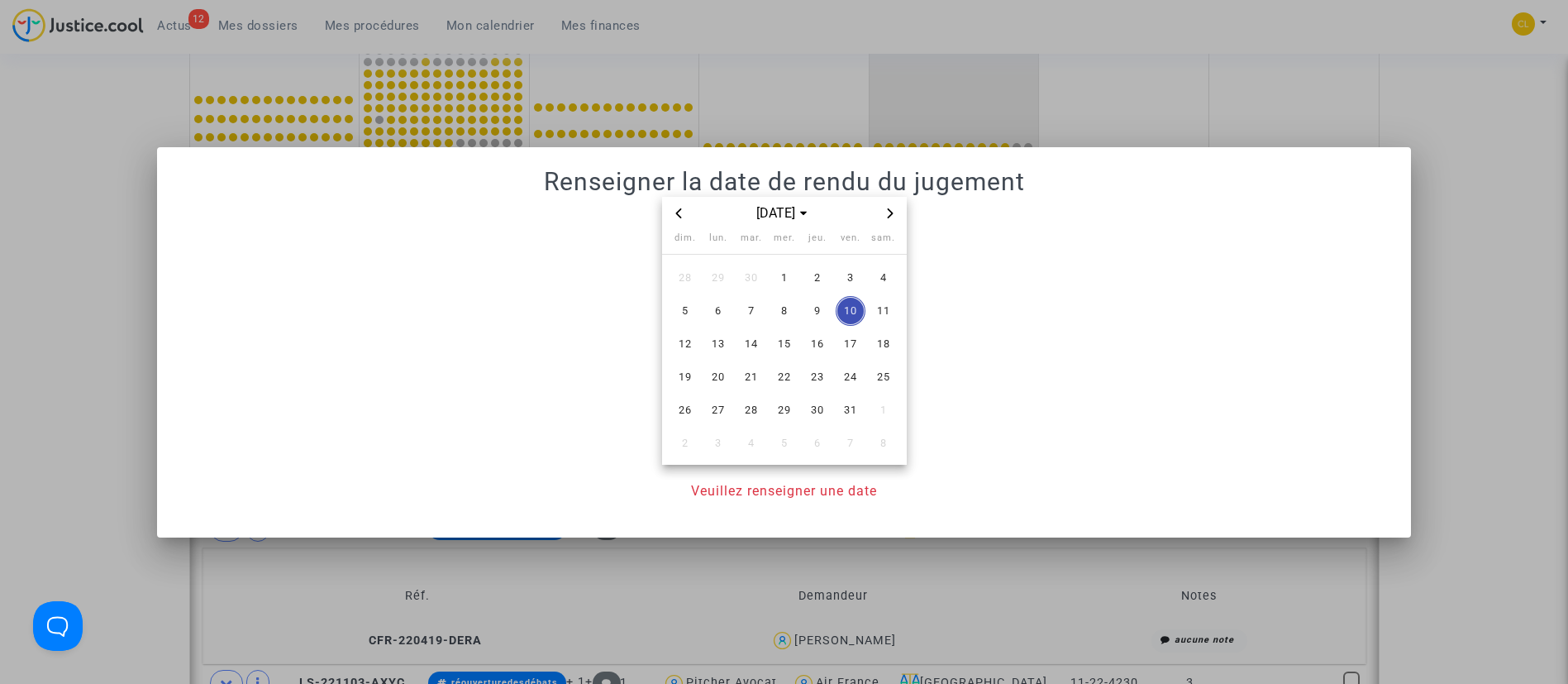
click at [895, 212] on span "Next month" at bounding box center [890, 213] width 20 height 20
click at [722, 374] on span "22" at bounding box center [719, 377] width 29 height 29
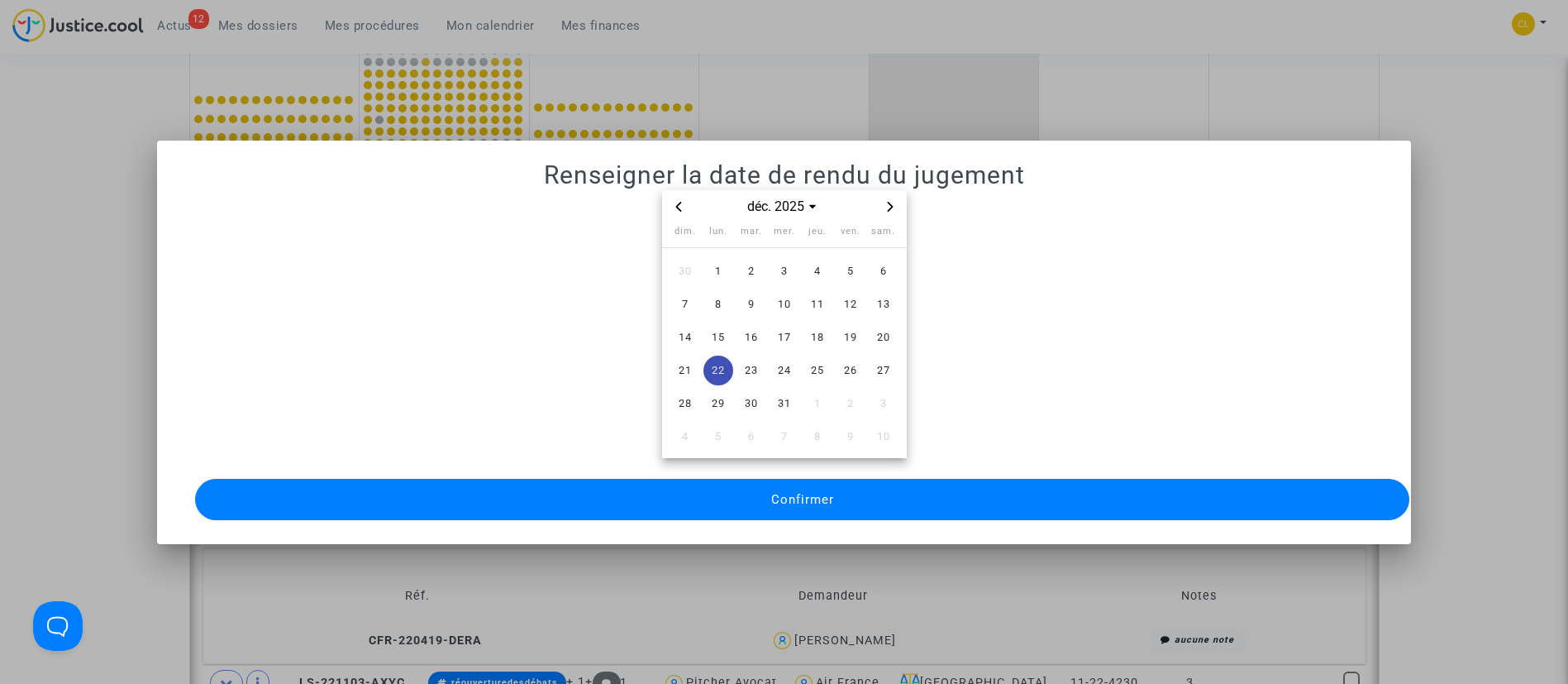
click at [971, 492] on button "Confirmer" at bounding box center [803, 499] width 1215 height 42
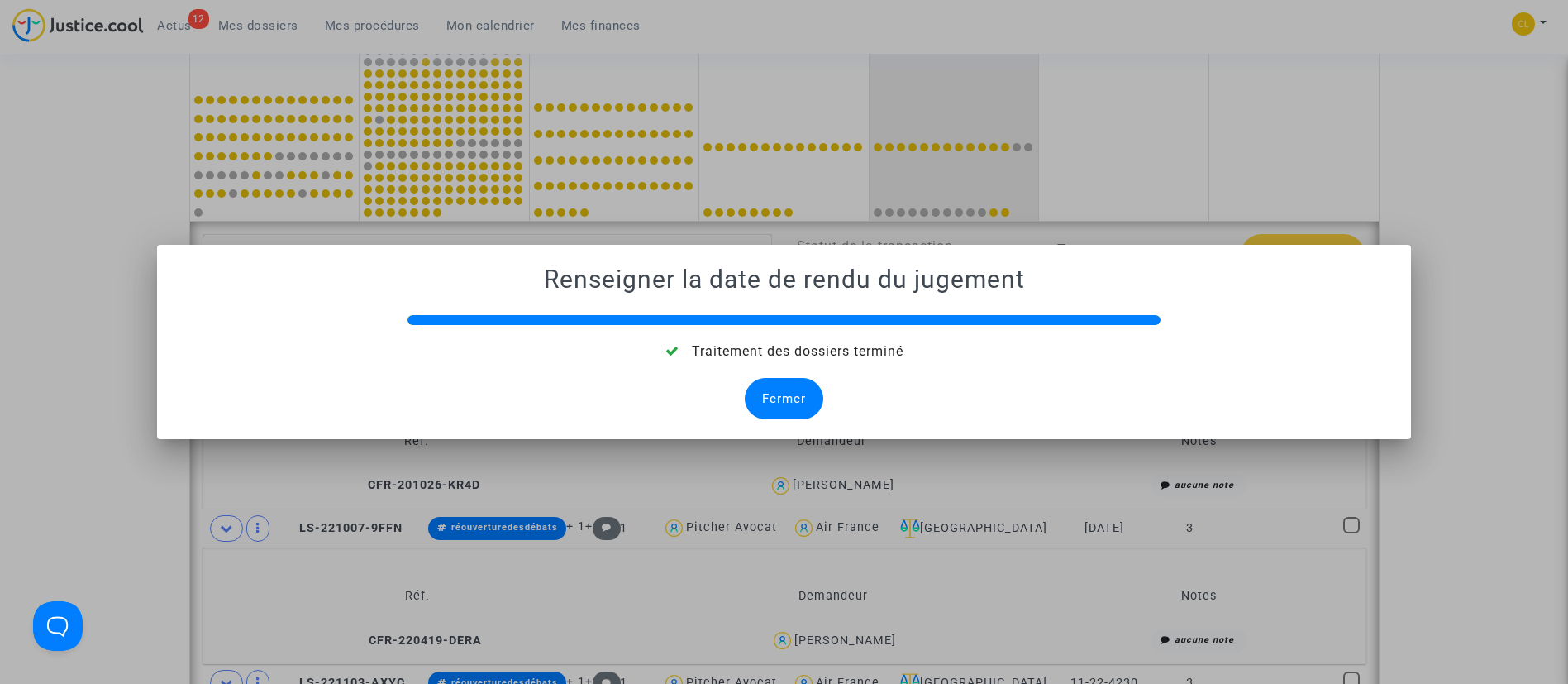
click at [779, 395] on div "Fermer" at bounding box center [784, 399] width 79 height 42
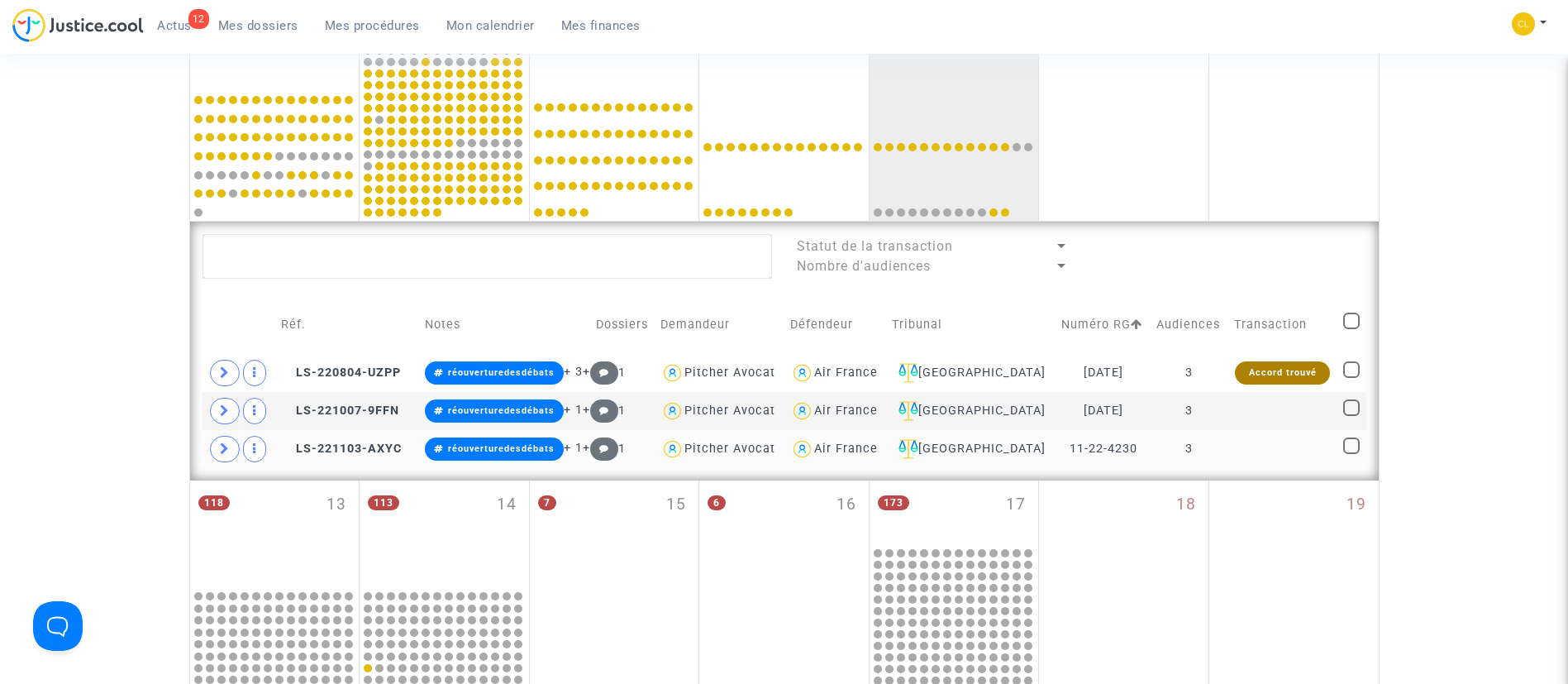
scroll to position [748, 0]
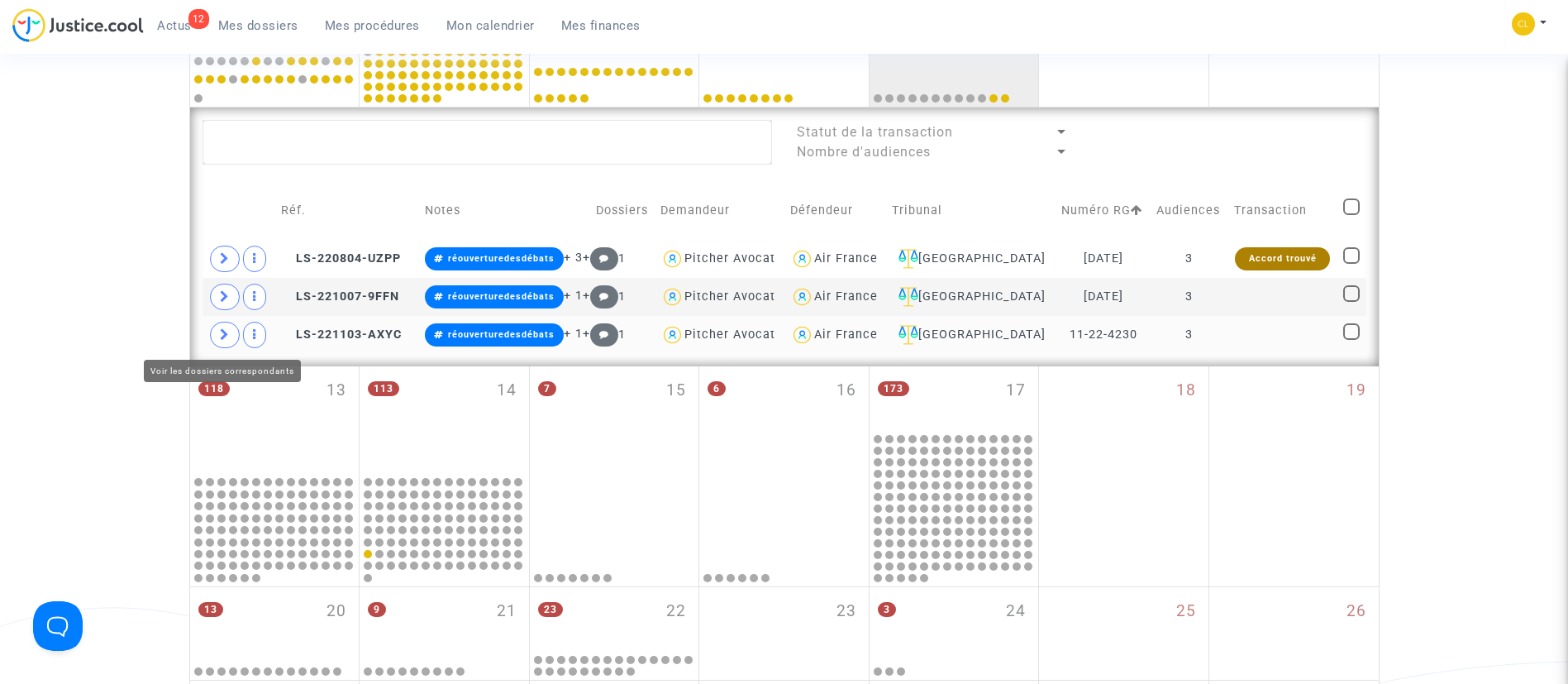
click at [233, 335] on span at bounding box center [224, 335] width 29 height 27
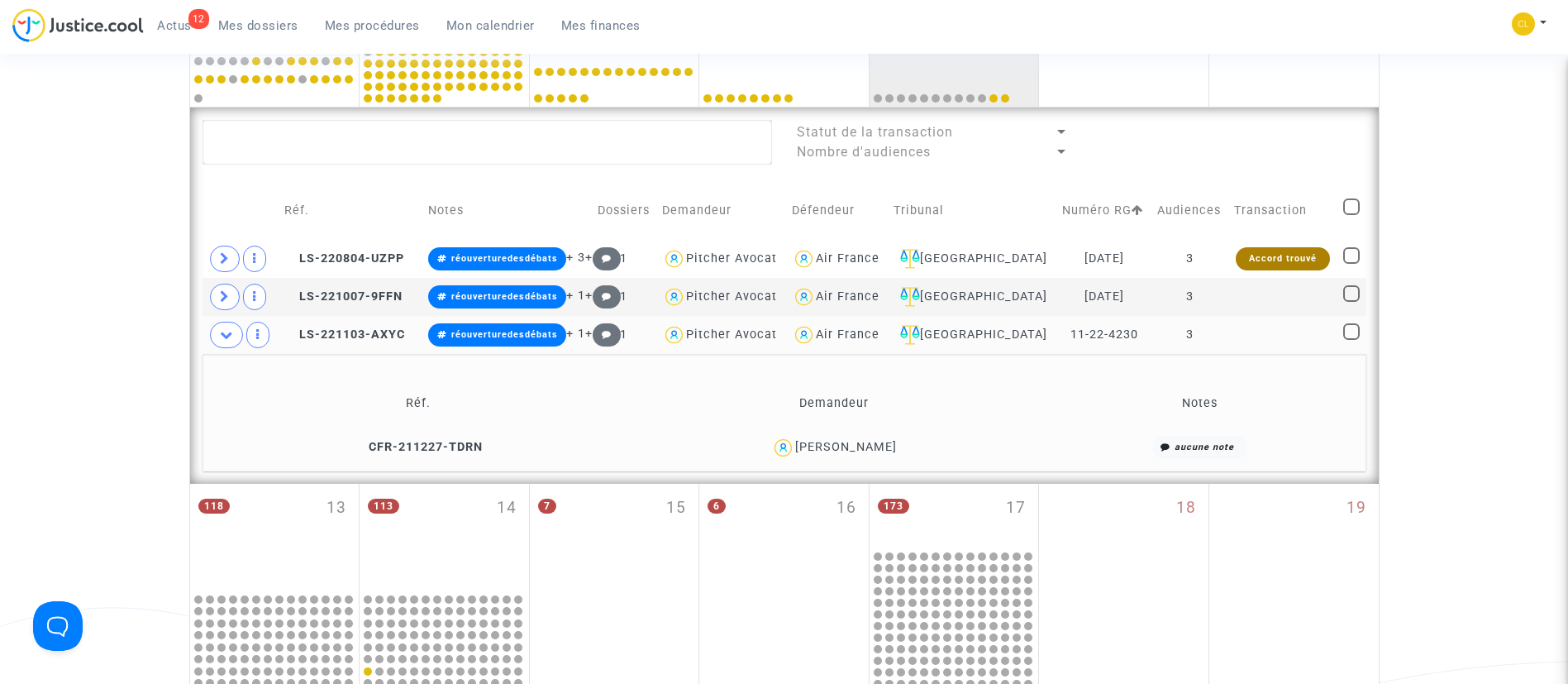
click at [1278, 343] on td at bounding box center [1282, 335] width 108 height 38
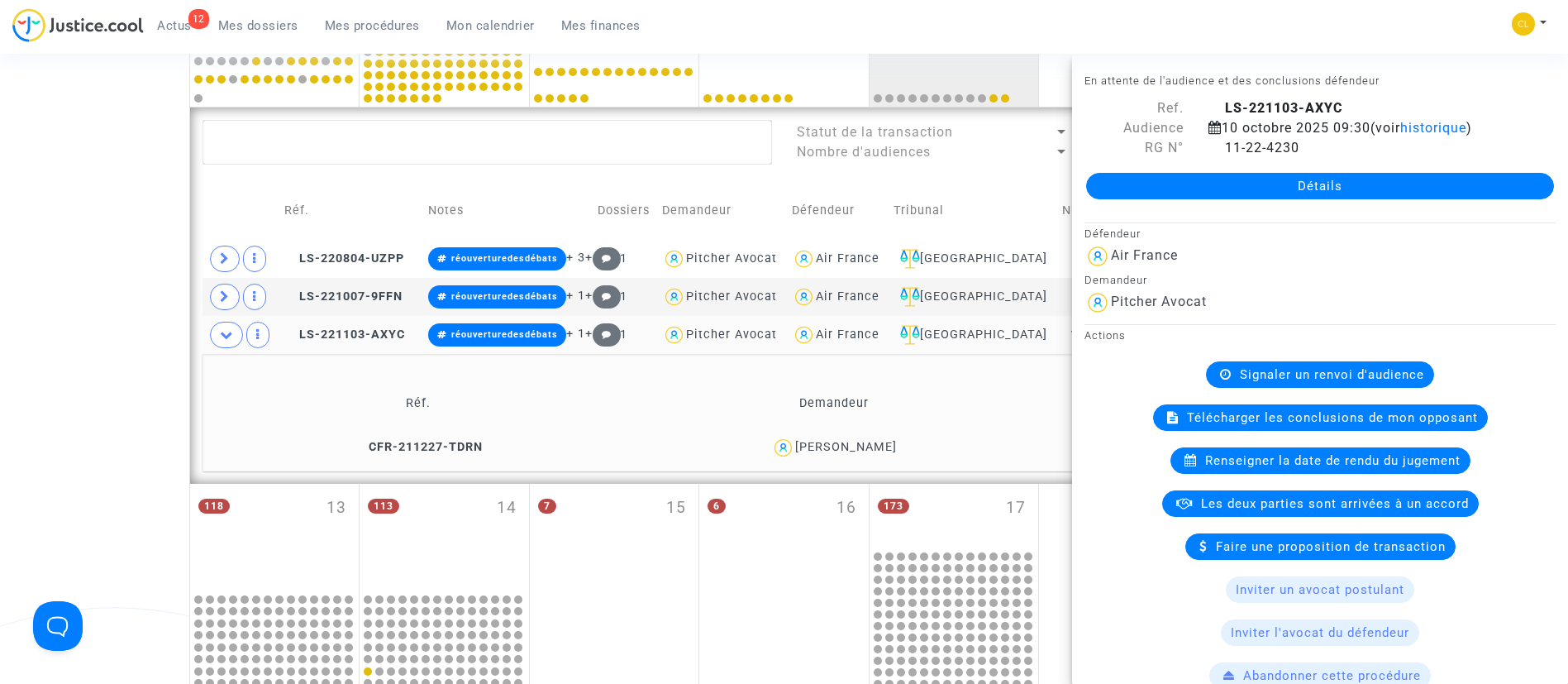
scroll to position [118, 0]
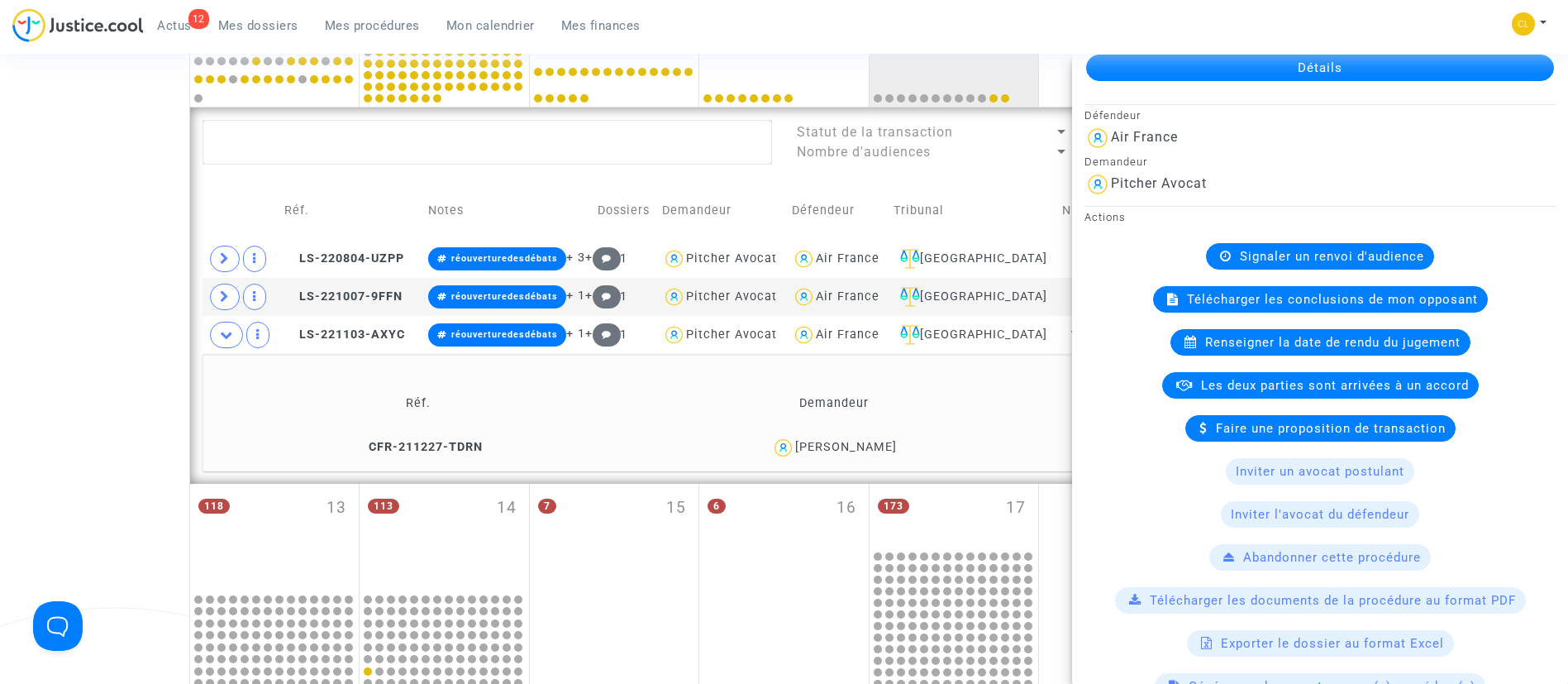
click at [1287, 252] on span "Signaler un renvoi d'audience" at bounding box center [1332, 256] width 185 height 15
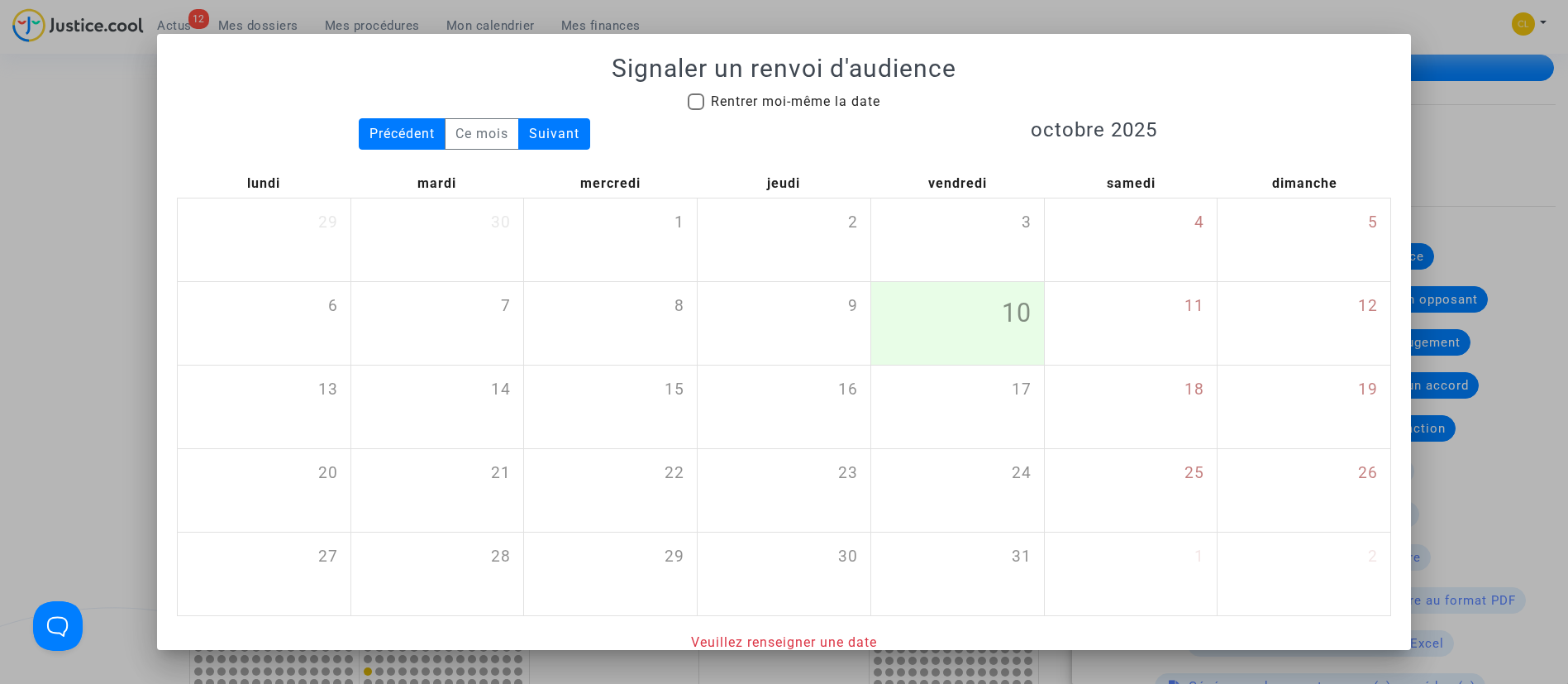
click at [689, 108] on span at bounding box center [696, 101] width 16 height 16
click at [695, 110] on input "Rentrer moi-même la date" at bounding box center [695, 110] width 1 height 1
checkbox input "true"
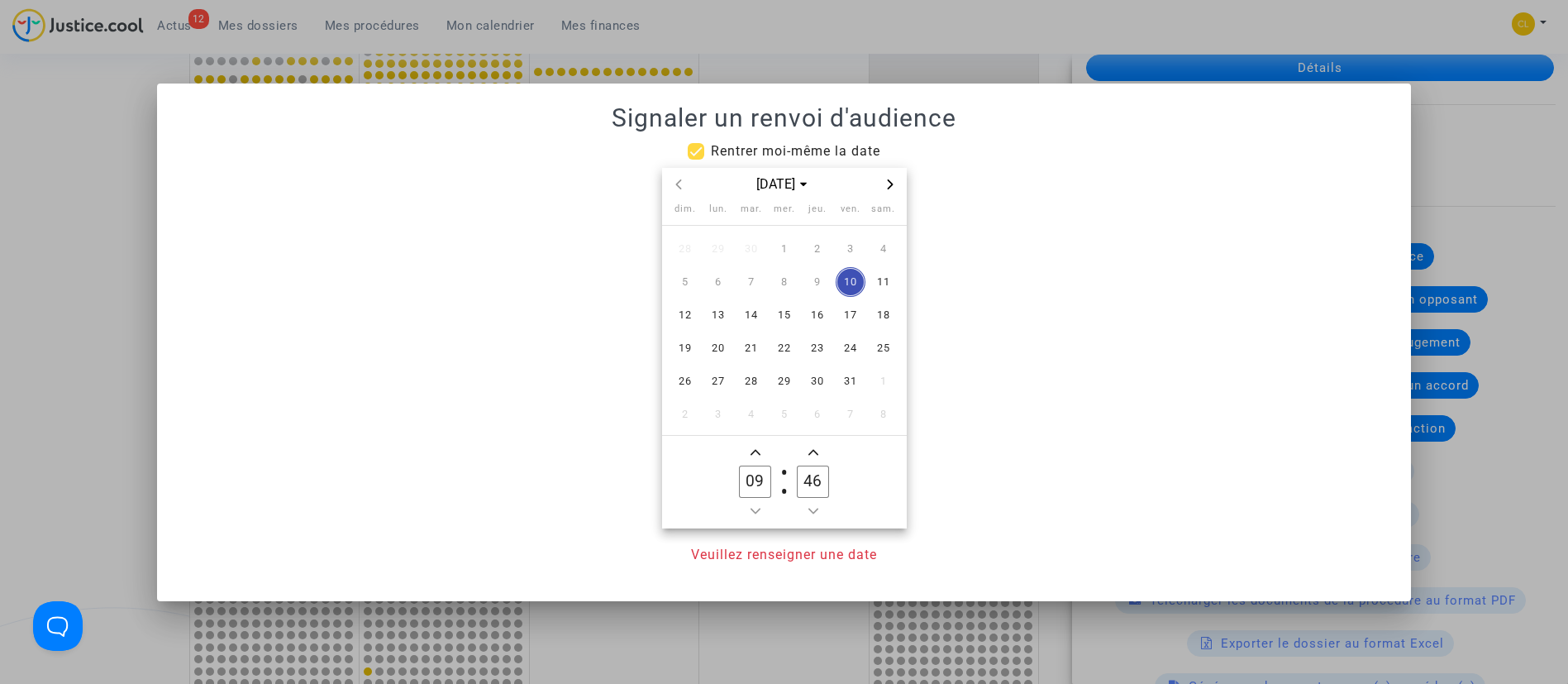
click at [891, 185] on icon "Next month" at bounding box center [889, 183] width 6 height 10
click at [793, 384] on span "26" at bounding box center [784, 381] width 29 height 29
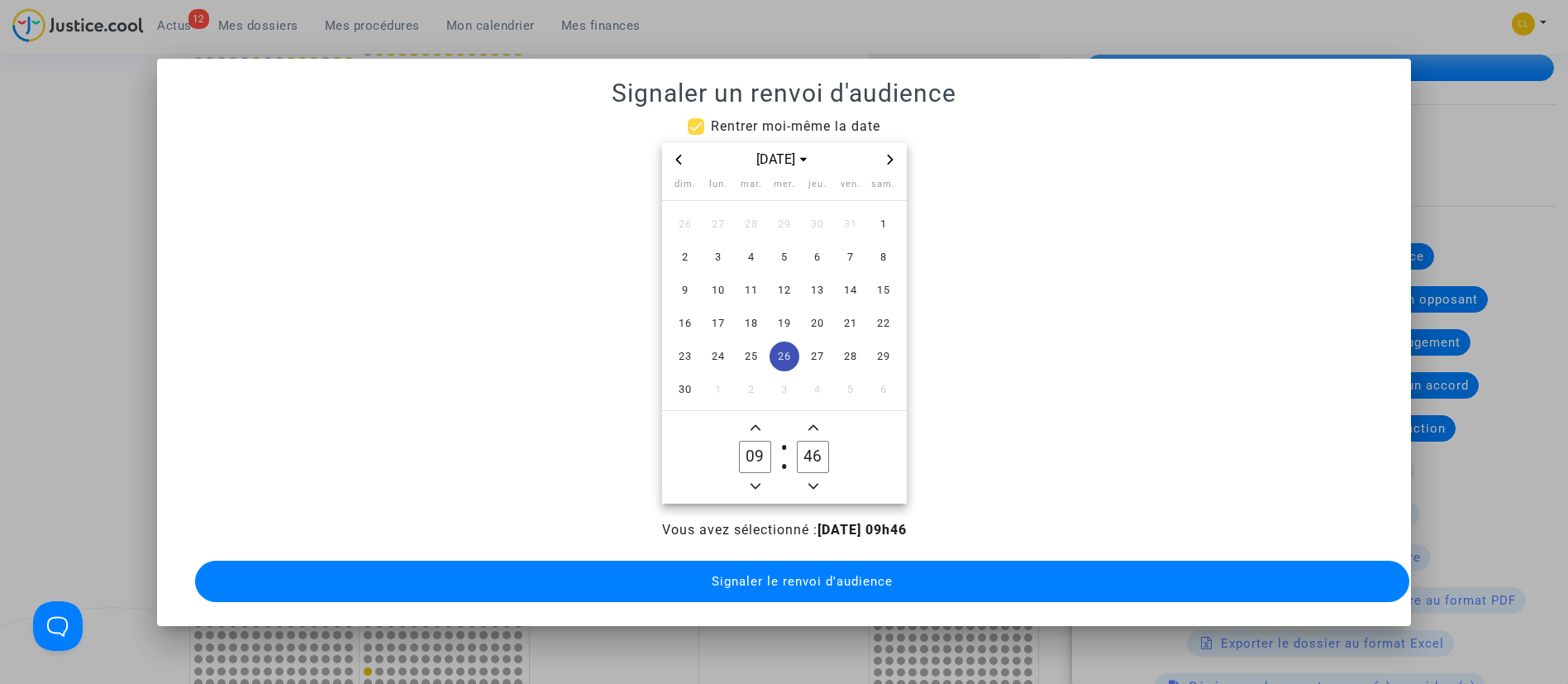
click at [817, 481] on icon "Minus a minute" at bounding box center [813, 485] width 10 height 10
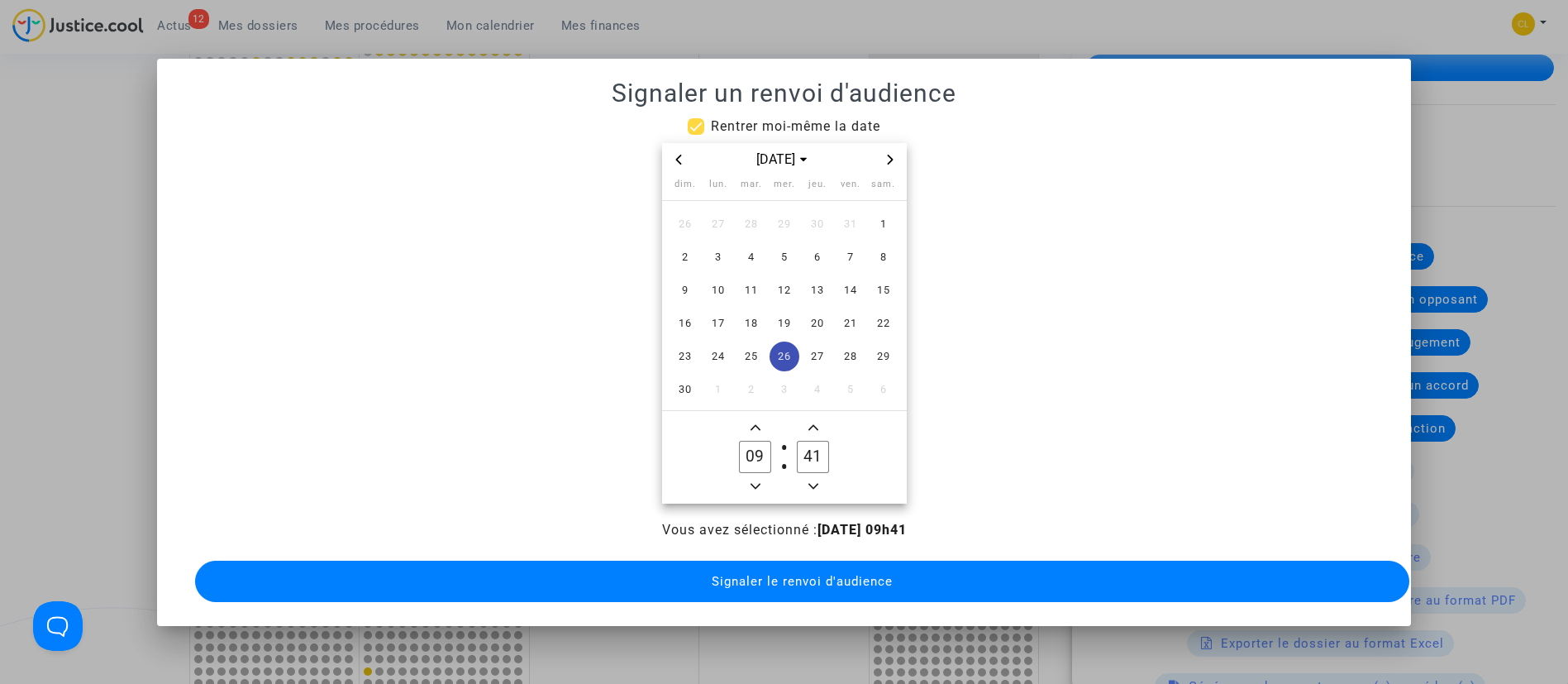
click at [817, 481] on icon "Minus a minute" at bounding box center [813, 485] width 10 height 10
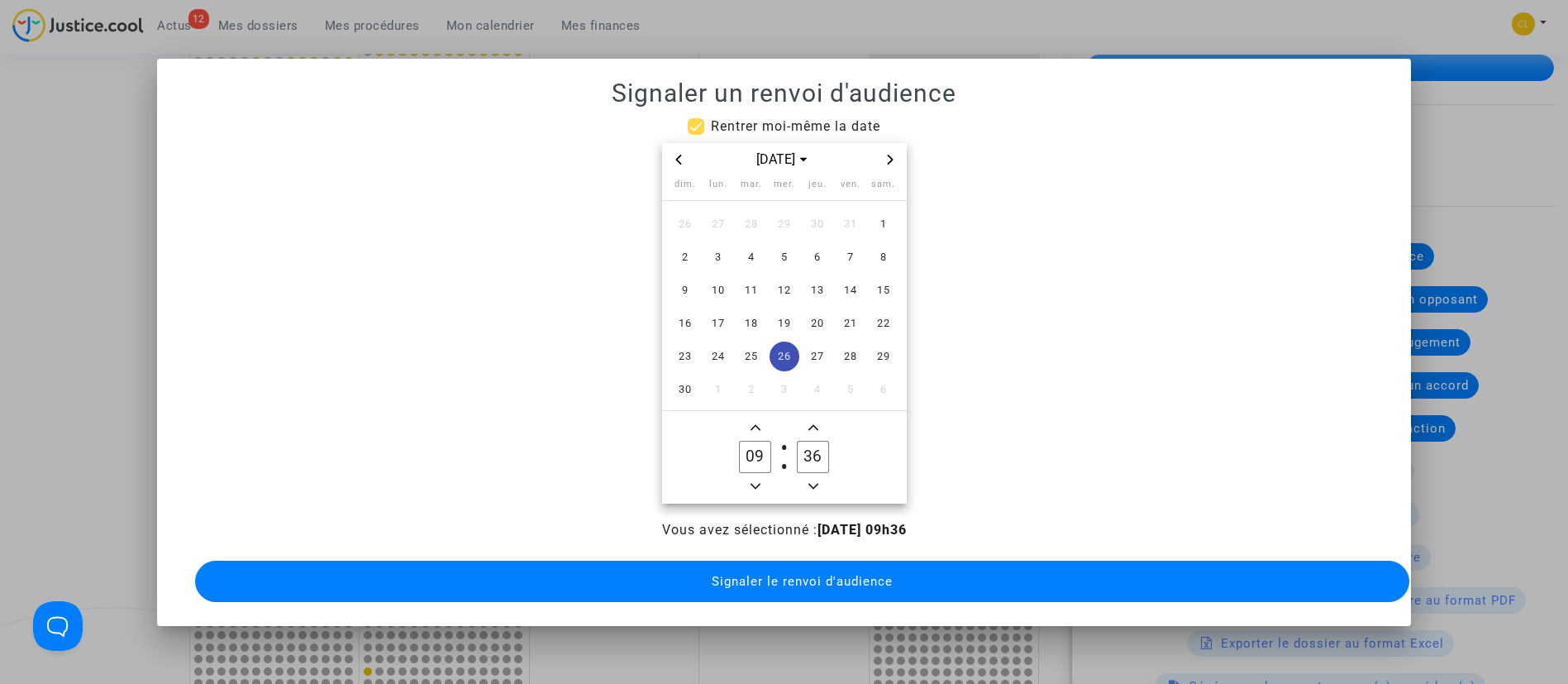
click at [817, 481] on icon "Minus a minute" at bounding box center [813, 485] width 10 height 10
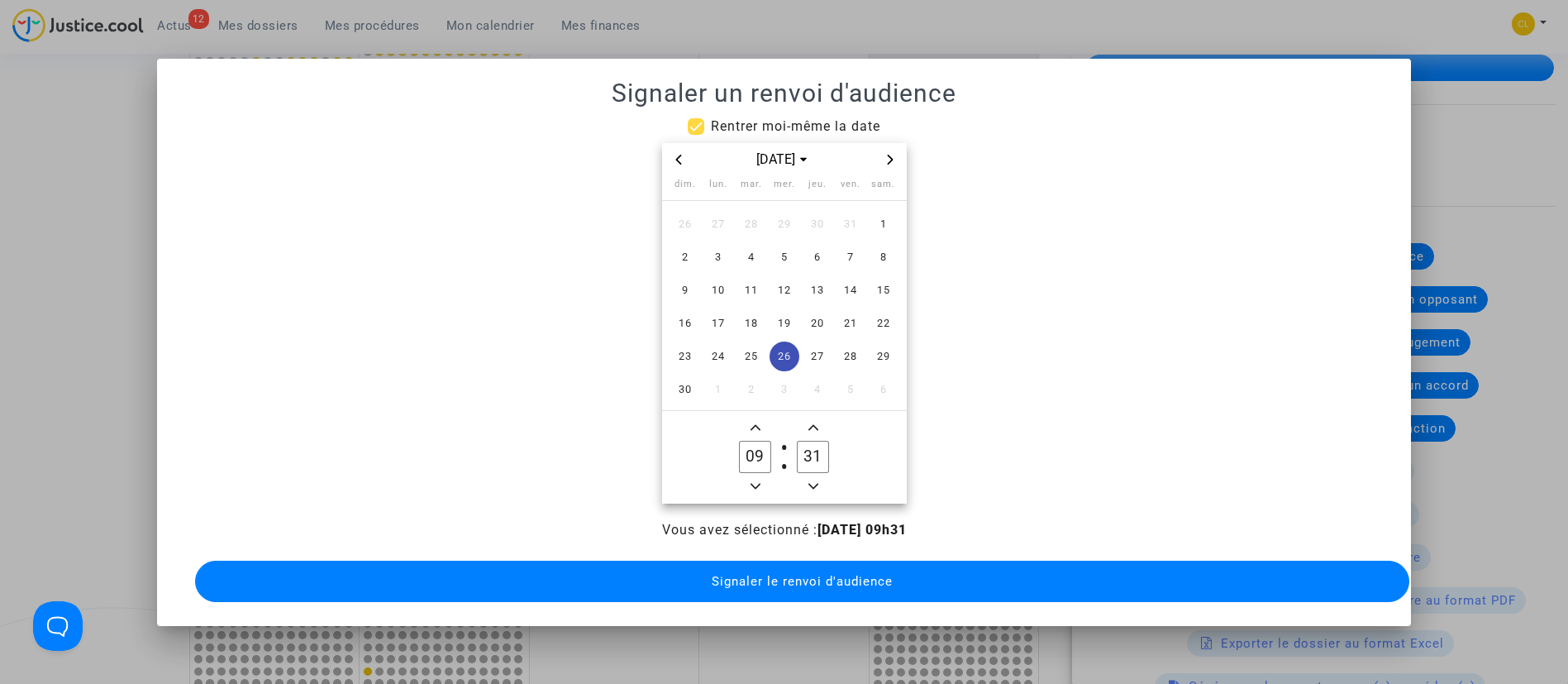
click at [817, 481] on icon "Minus a minute" at bounding box center [813, 485] width 10 height 10
type input "30"
click at [880, 575] on span "Signaler le renvoi d'audience" at bounding box center [802, 581] width 181 height 15
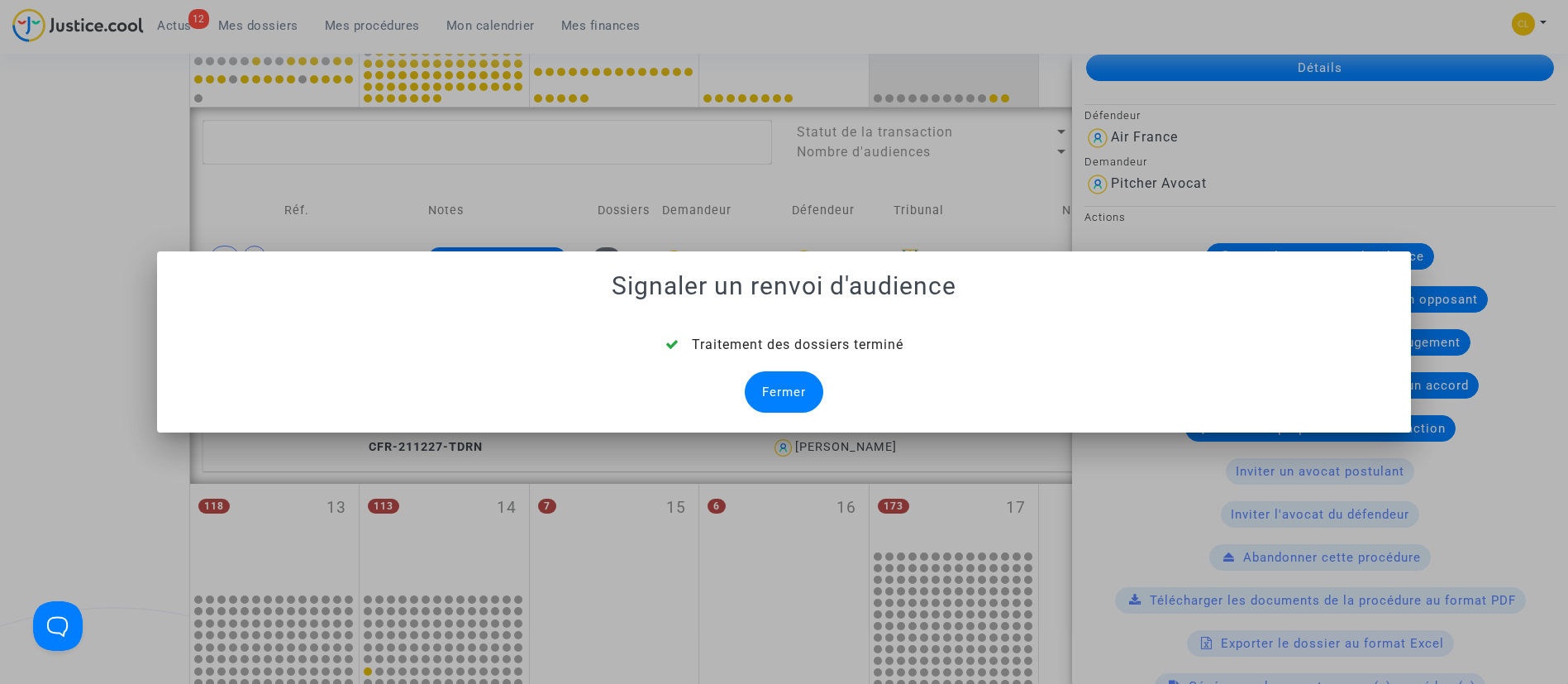
click at [772, 397] on div "Fermer" at bounding box center [784, 392] width 79 height 42
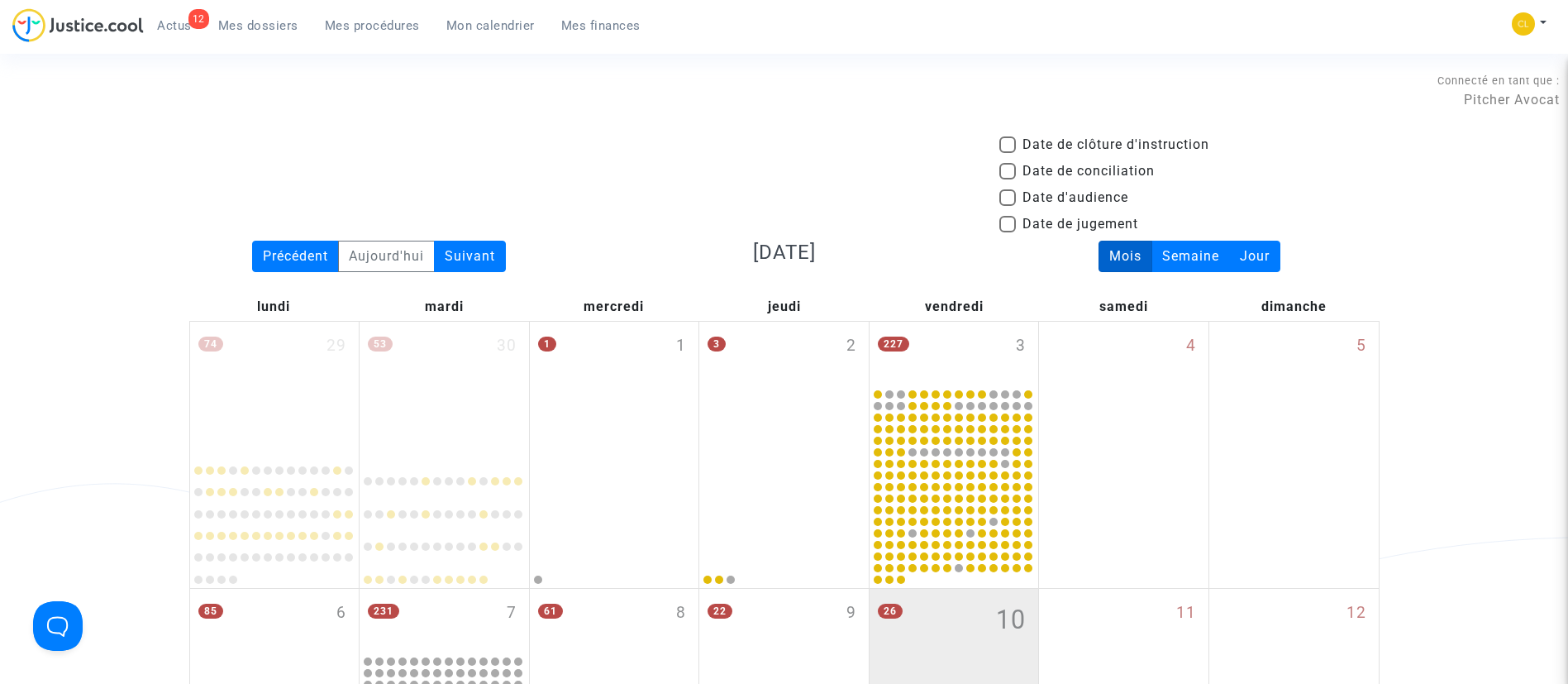
scroll to position [748, 0]
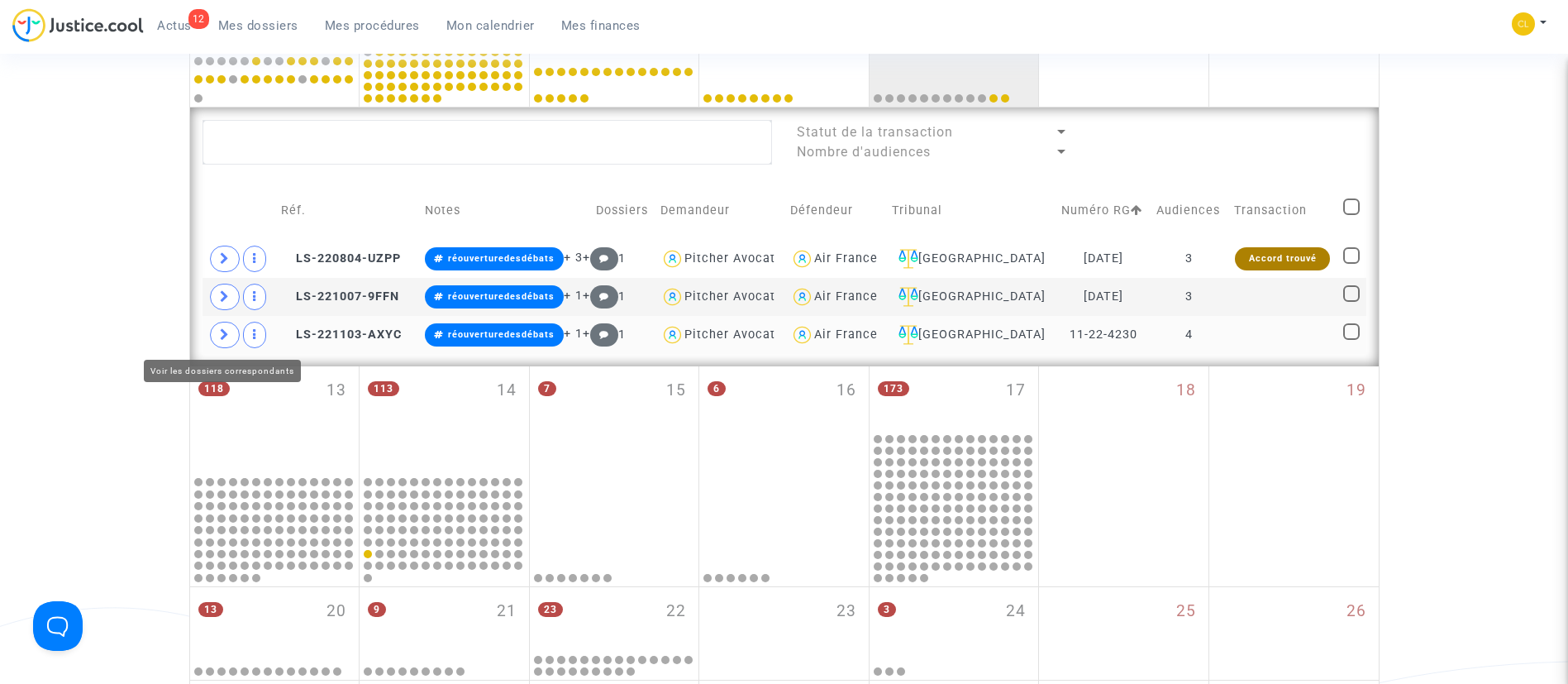
click at [228, 334] on icon at bounding box center [224, 335] width 10 height 12
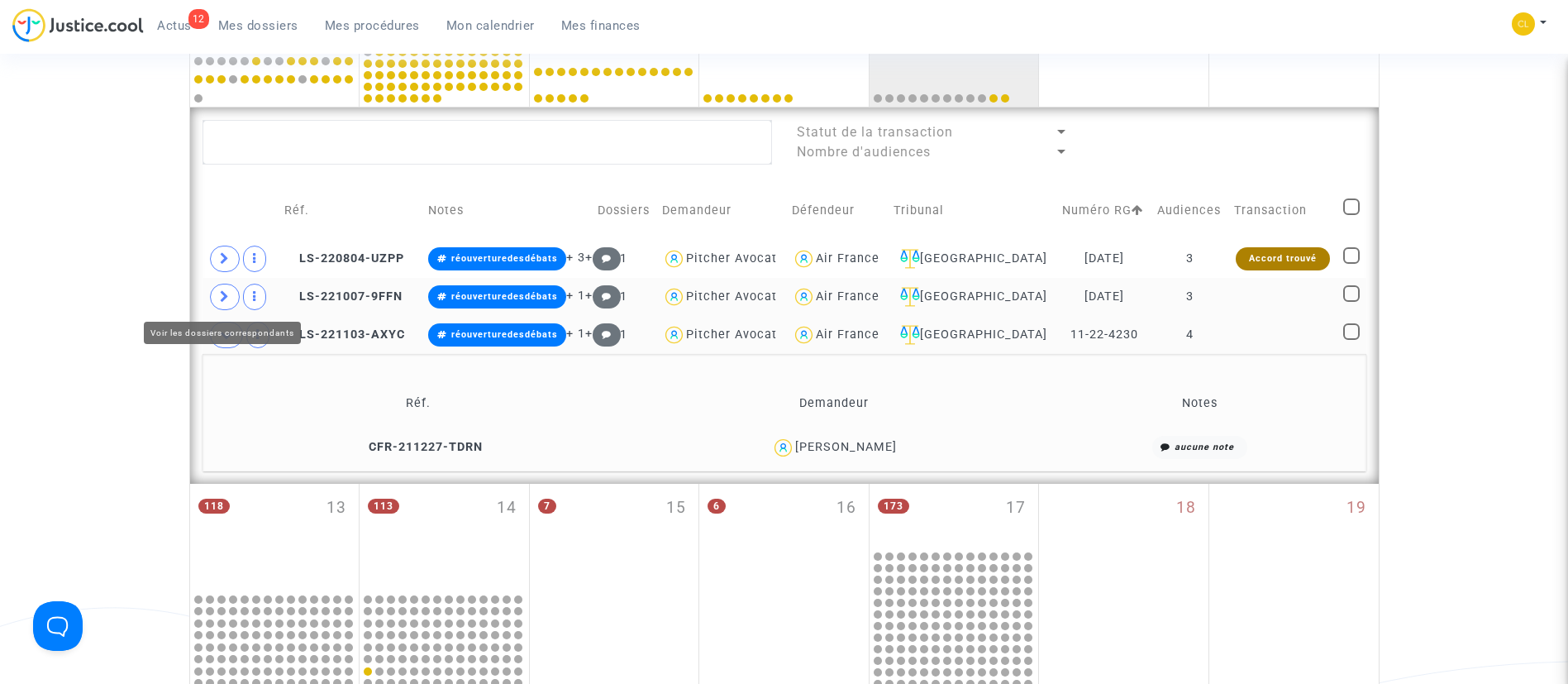
click at [227, 296] on icon at bounding box center [224, 296] width 10 height 12
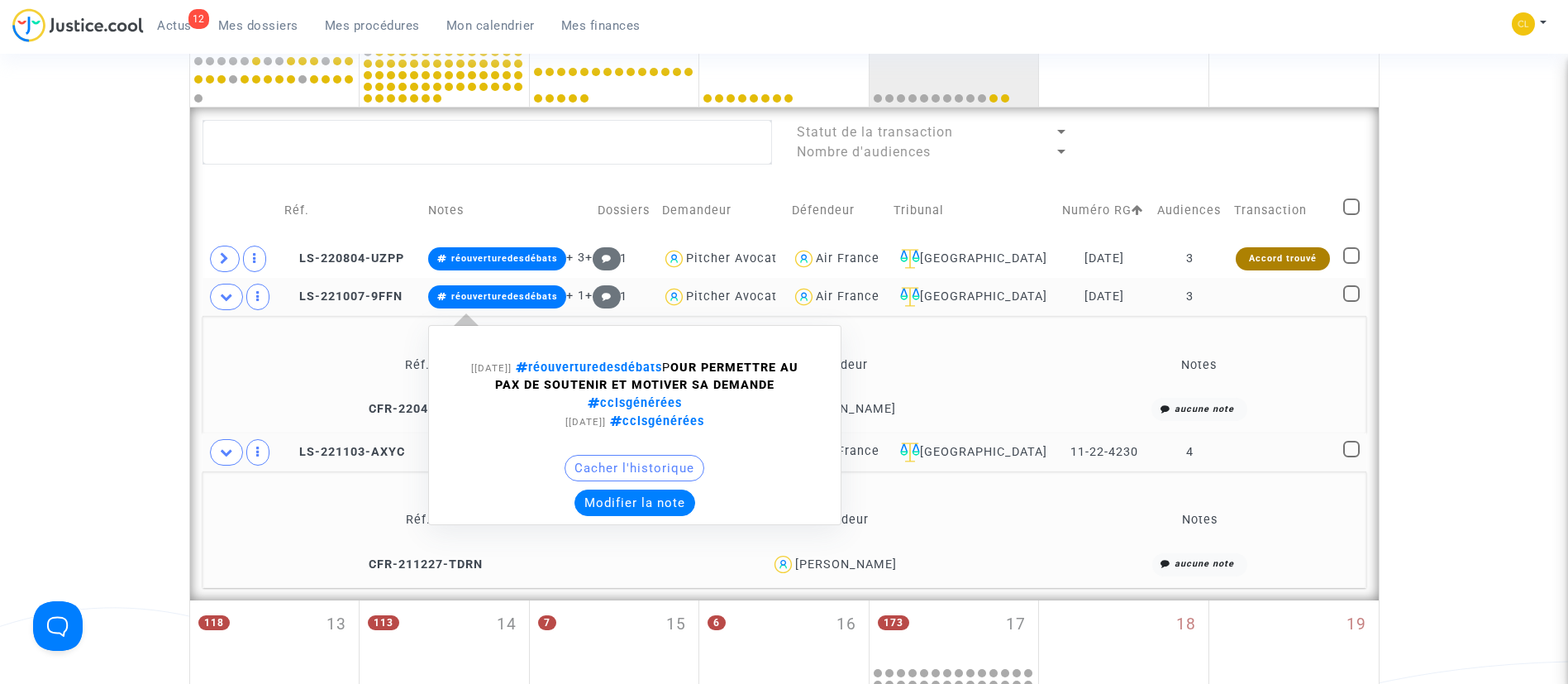
click at [635, 500] on button "Modifier la note" at bounding box center [634, 503] width 120 height 27
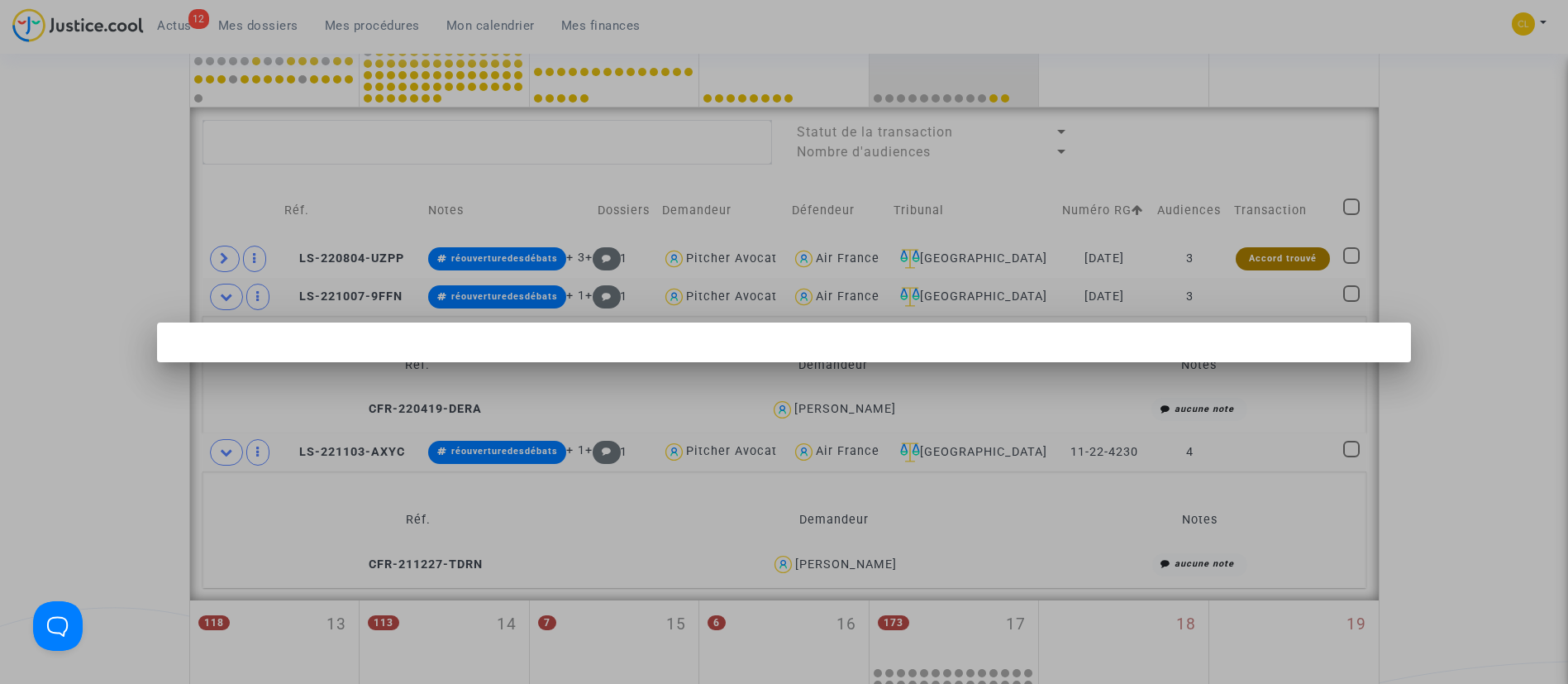
scroll to position [0, 0]
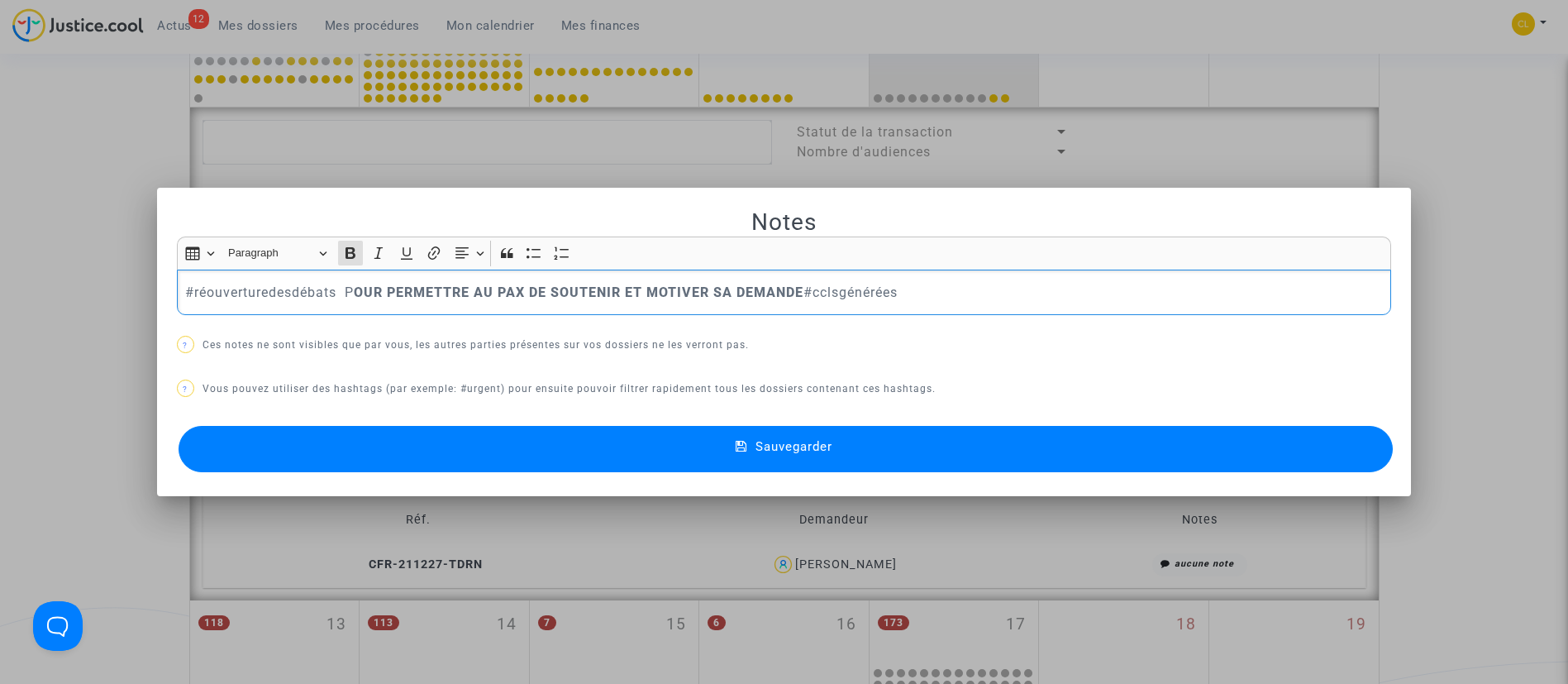
click at [808, 295] on p "#réouverturedesdébats P OUR PERMETTRE AU PAX DE SOUTENIR ET MOTIVER SA DEMANDE …" at bounding box center [784, 292] width 1197 height 21
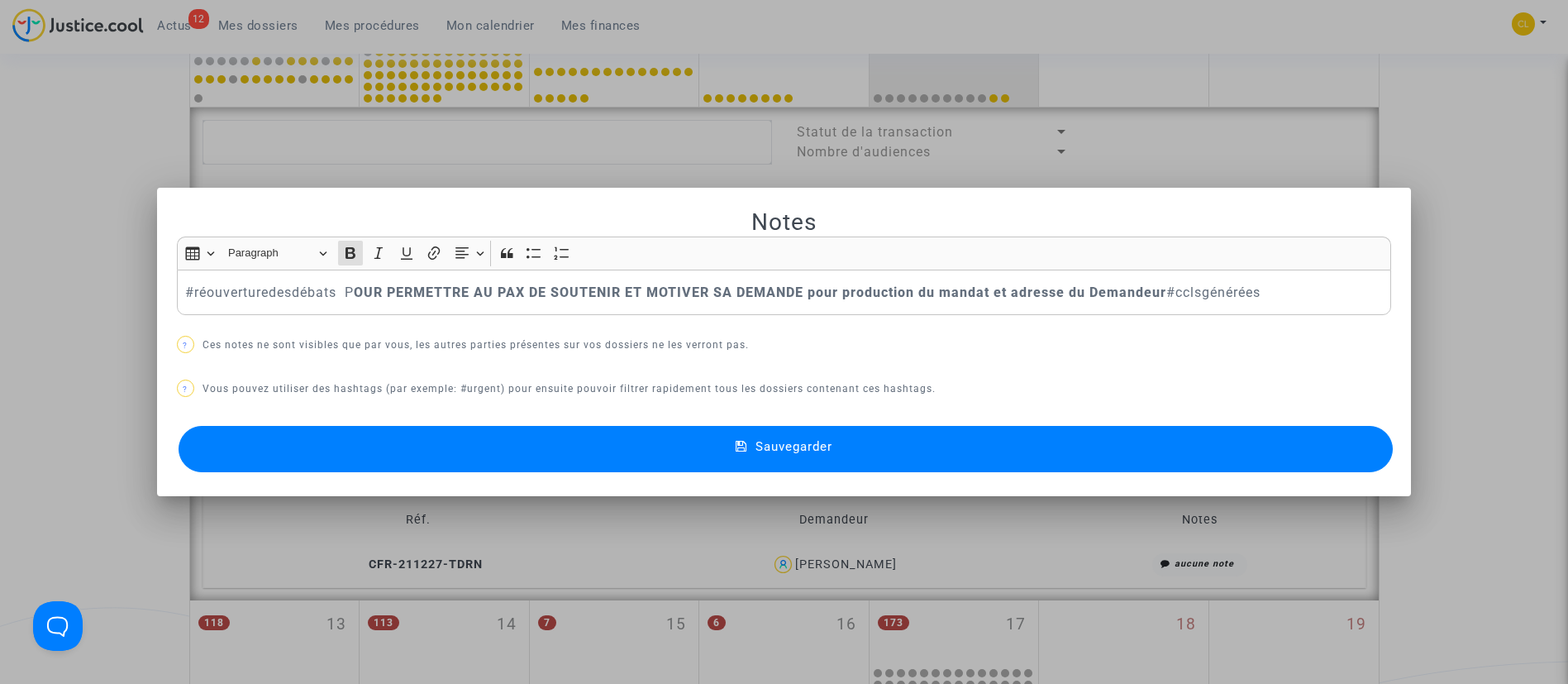
click at [1017, 453] on button "Sauvegarder" at bounding box center [786, 448] width 1215 height 46
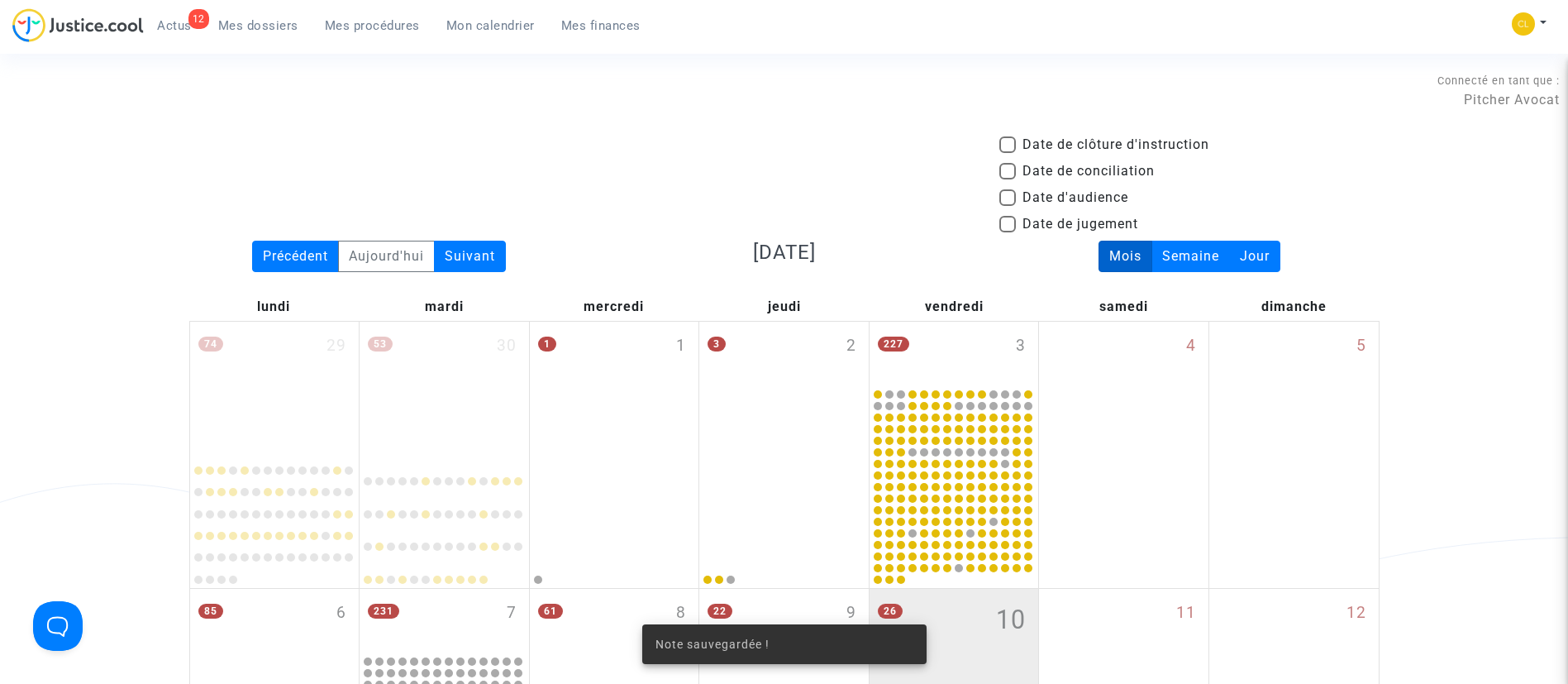
scroll to position [748, 0]
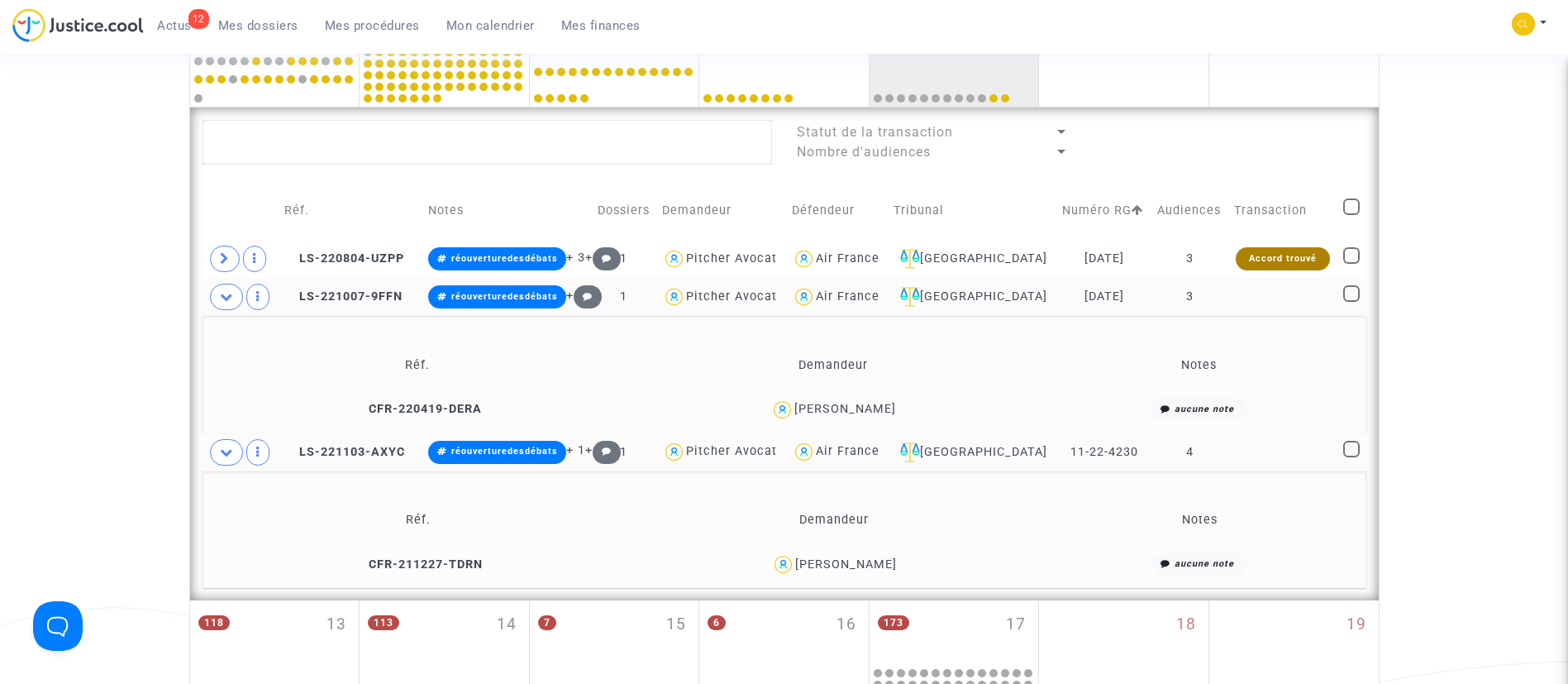
click at [1325, 294] on td at bounding box center [1282, 296] width 108 height 38
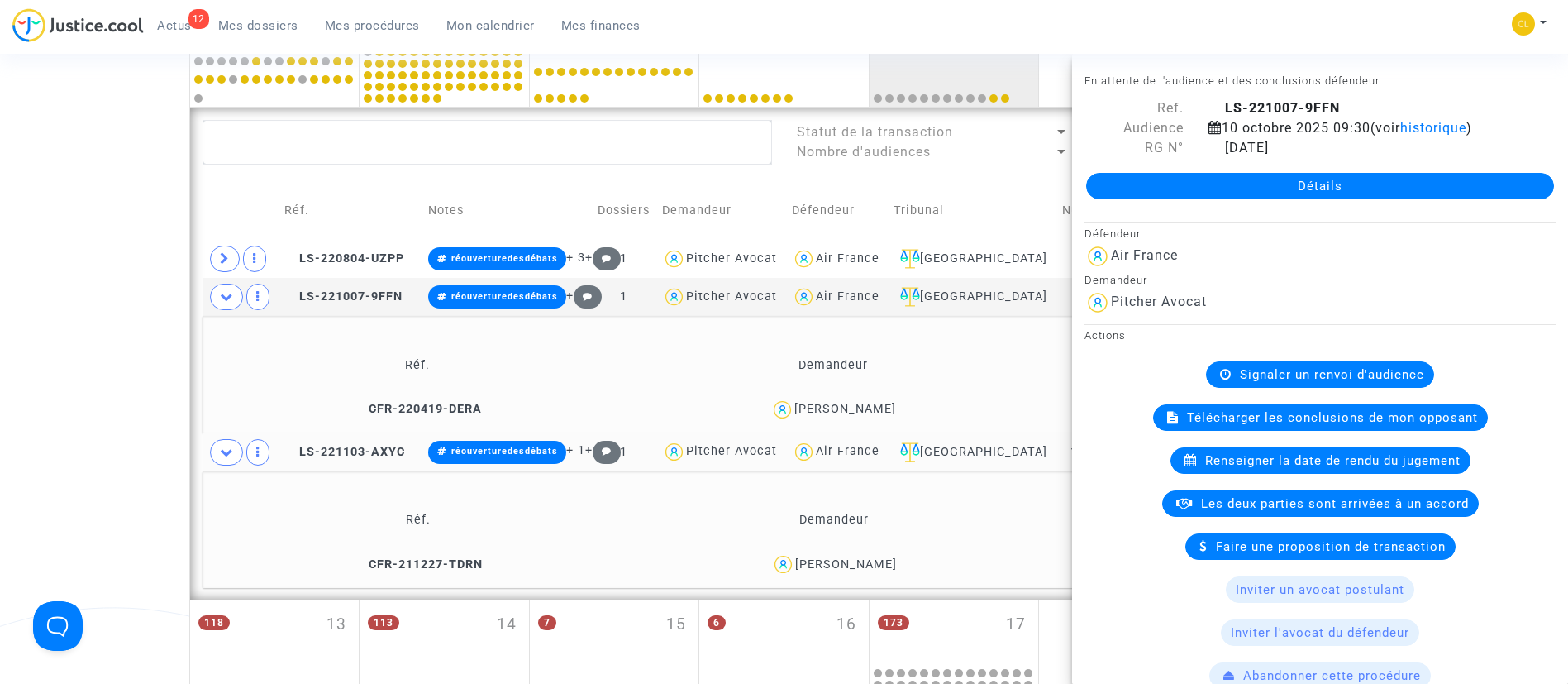
click at [1265, 368] on span "Signaler un renvoi d'audience" at bounding box center [1332, 374] width 185 height 15
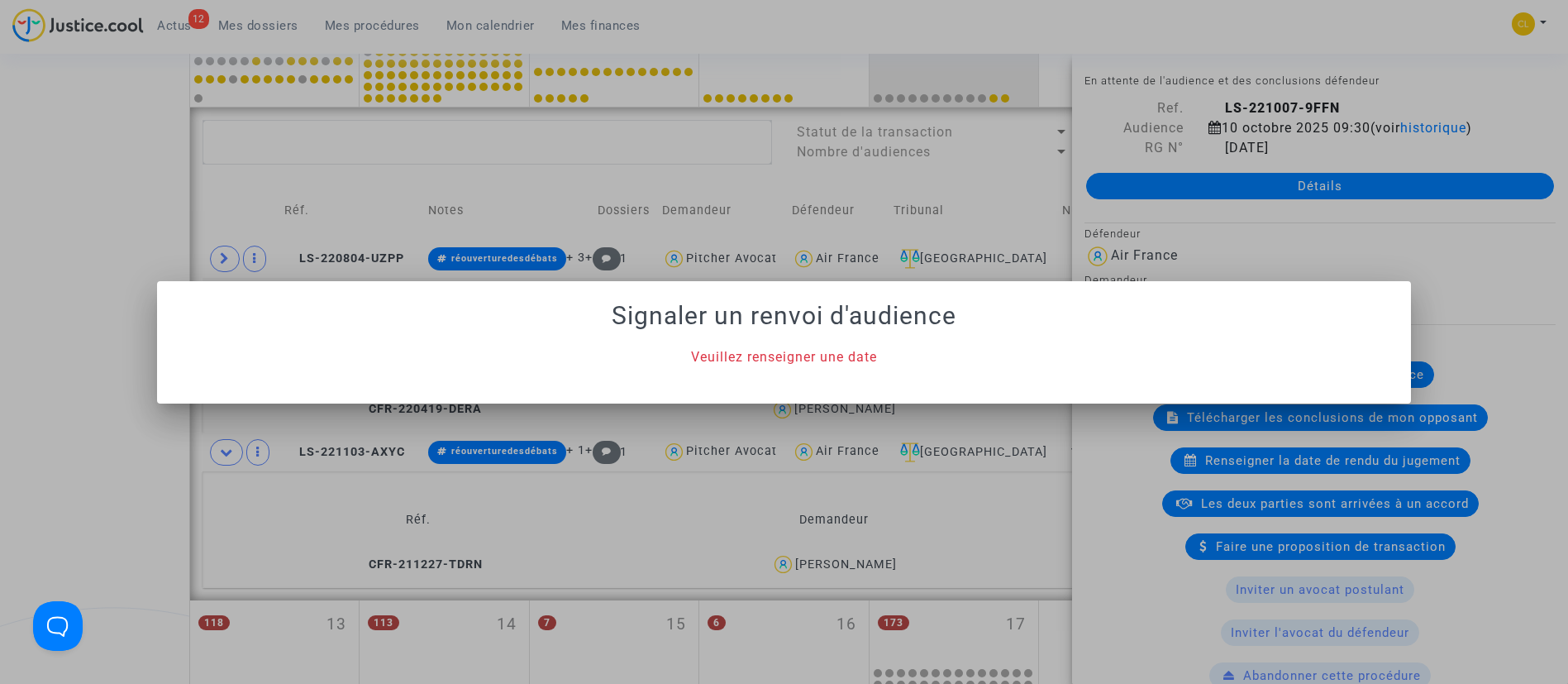
scroll to position [0, 0]
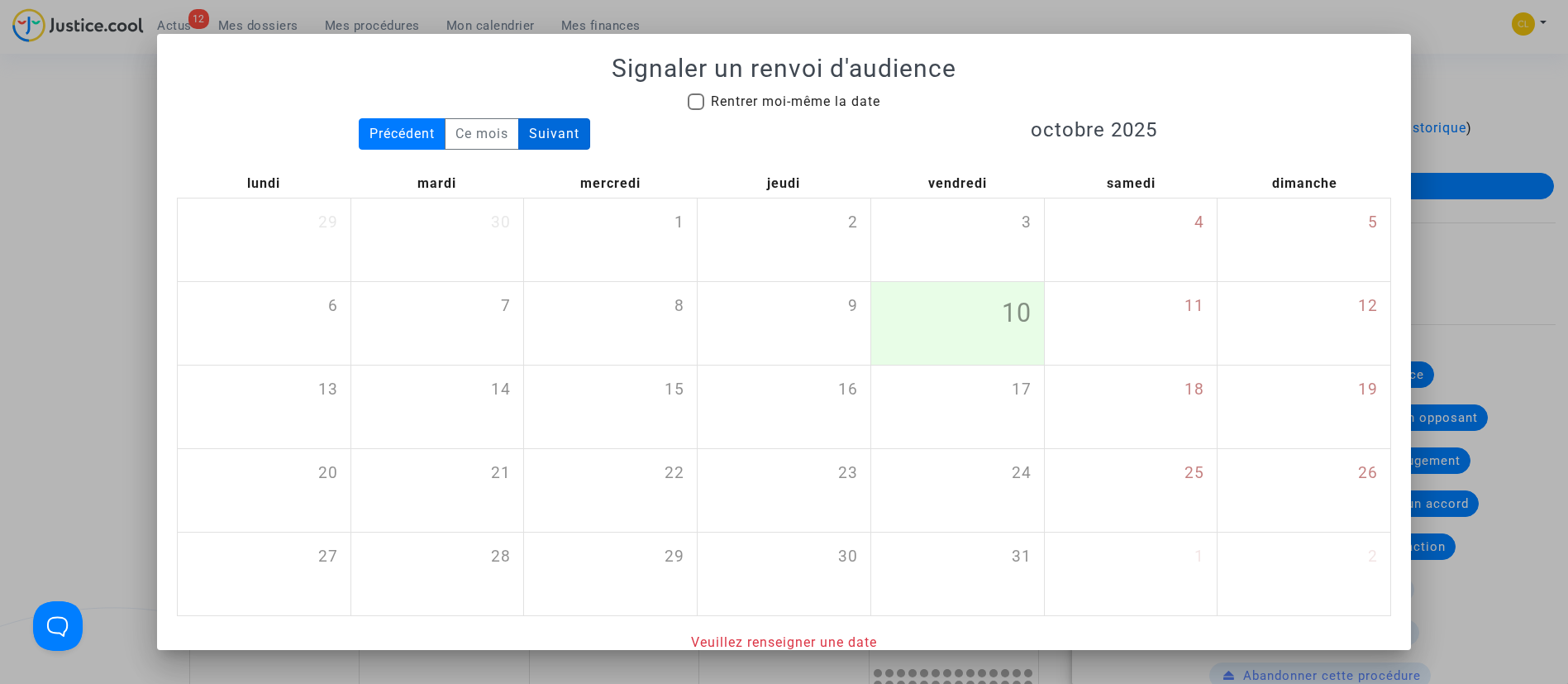
click at [537, 134] on div "Suivant" at bounding box center [554, 134] width 72 height 31
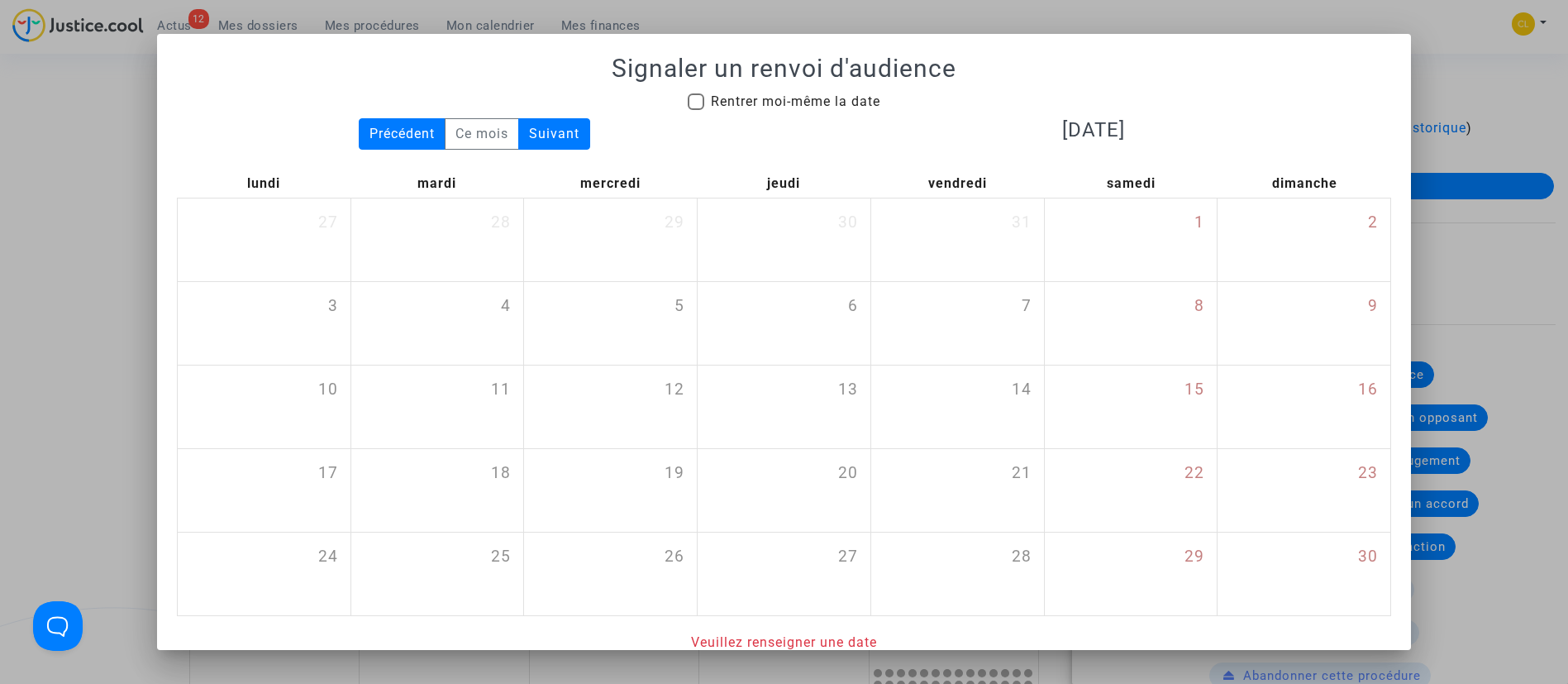
click at [537, 134] on div "Suivant" at bounding box center [554, 134] width 72 height 31
click at [405, 131] on div "Précédent" at bounding box center [402, 134] width 87 height 31
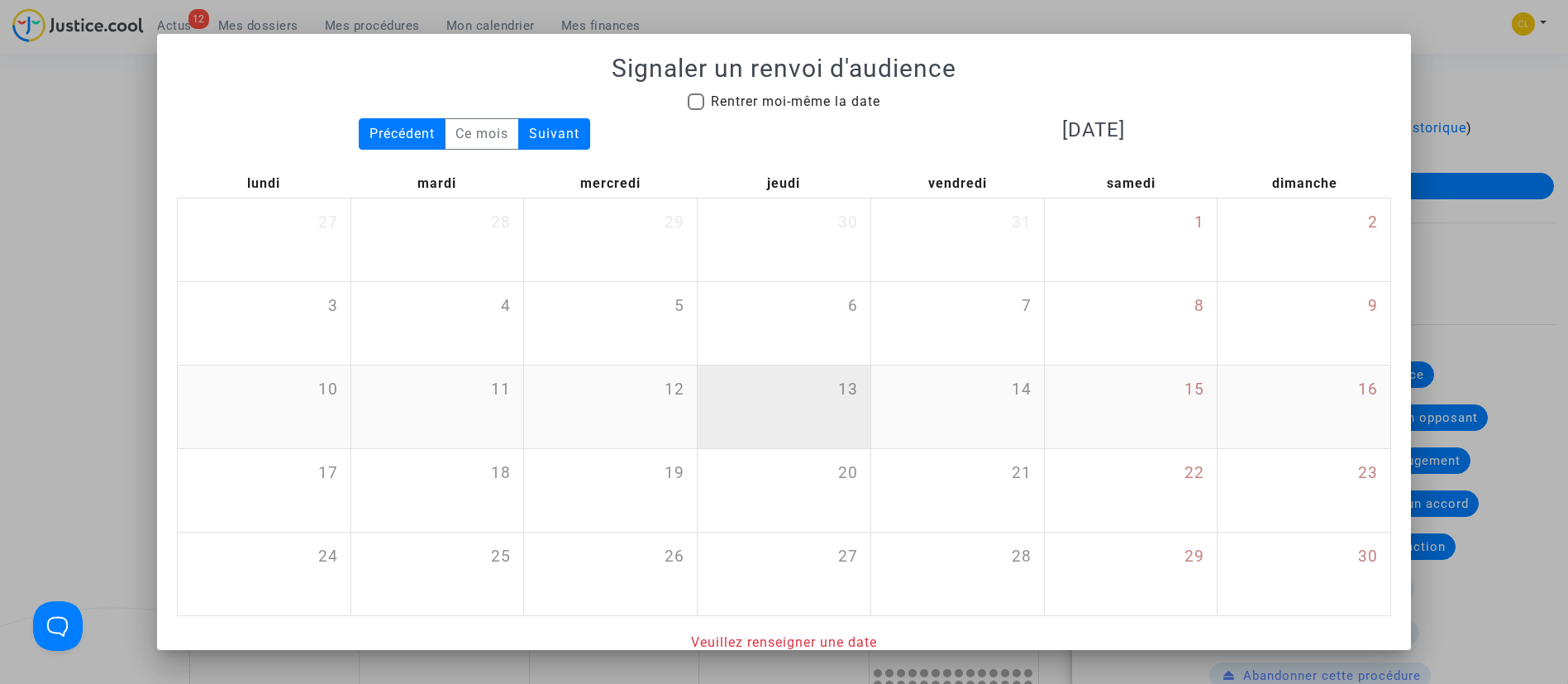
scroll to position [39, 0]
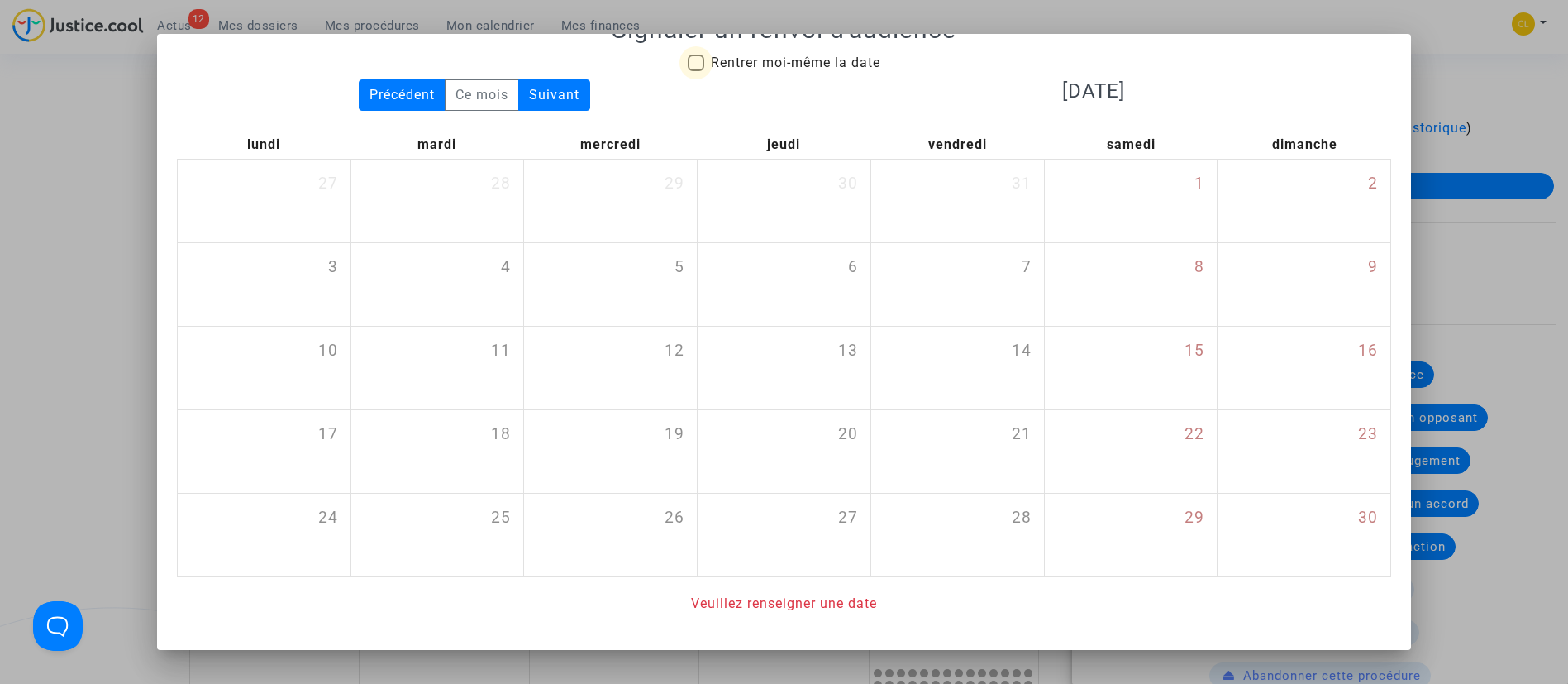
click at [688, 62] on span at bounding box center [696, 62] width 16 height 16
click at [695, 71] on input "Rentrer moi-même la date" at bounding box center [695, 71] width 1 height 1
checkbox input "true"
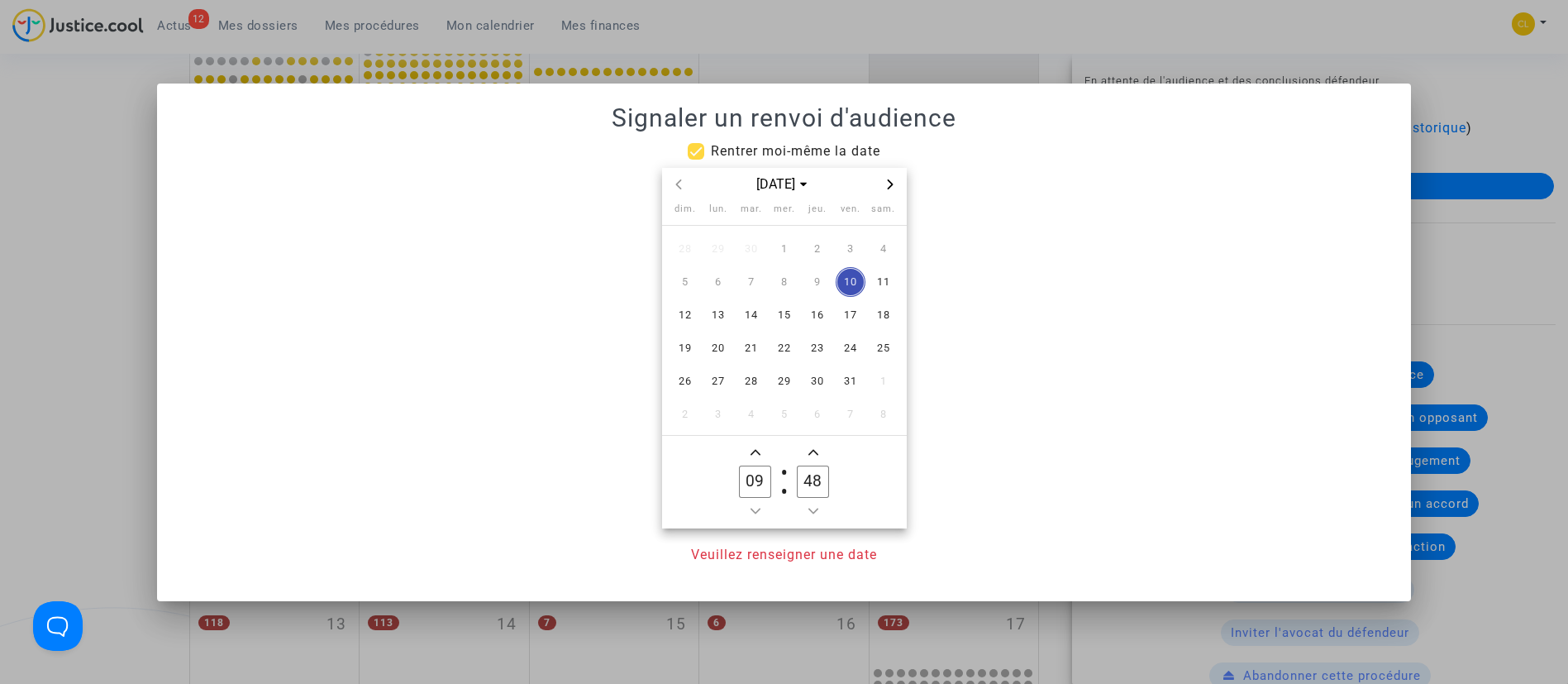
scroll to position [0, 0]
click at [892, 182] on icon "Next month" at bounding box center [889, 184] width 10 height 10
click at [791, 382] on span "26" at bounding box center [784, 381] width 29 height 29
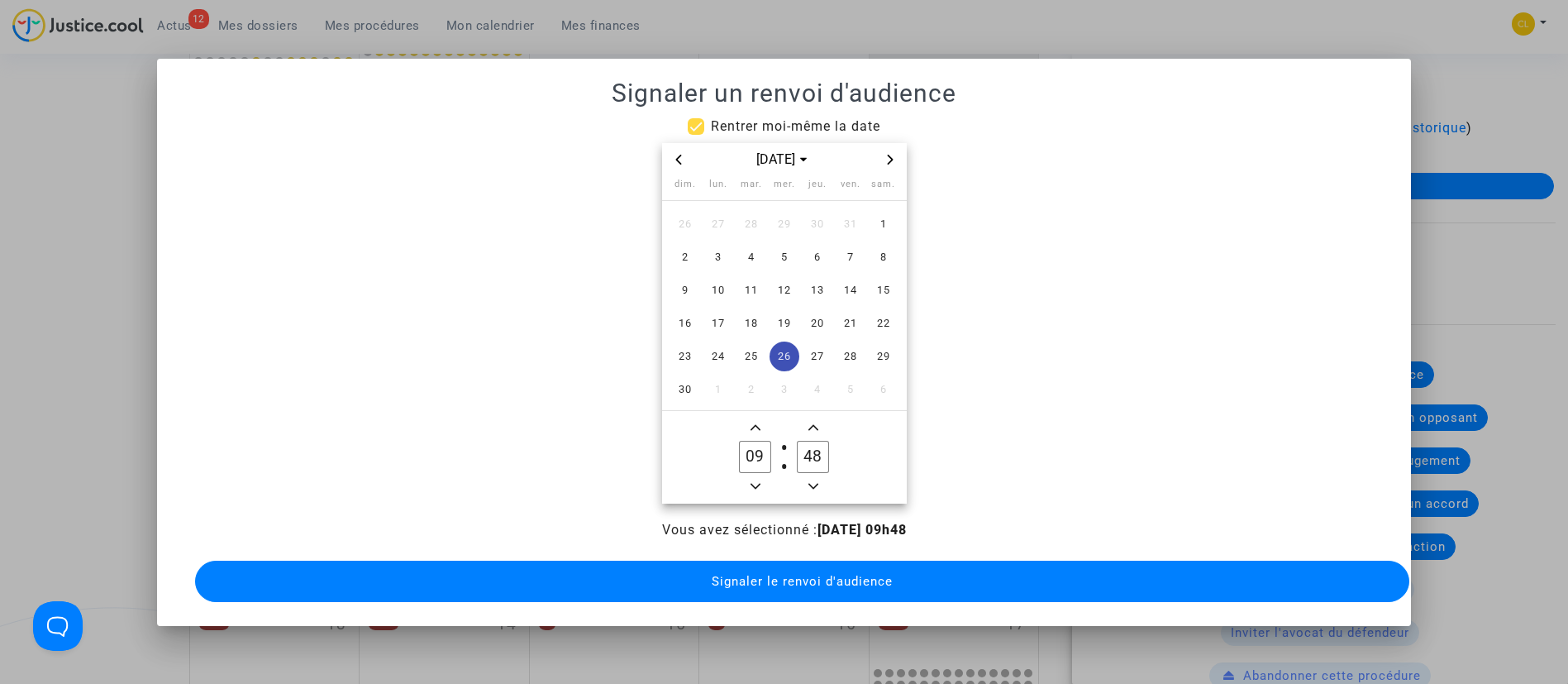
click at [813, 476] on span "Minus a minute" at bounding box center [813, 485] width 20 height 20
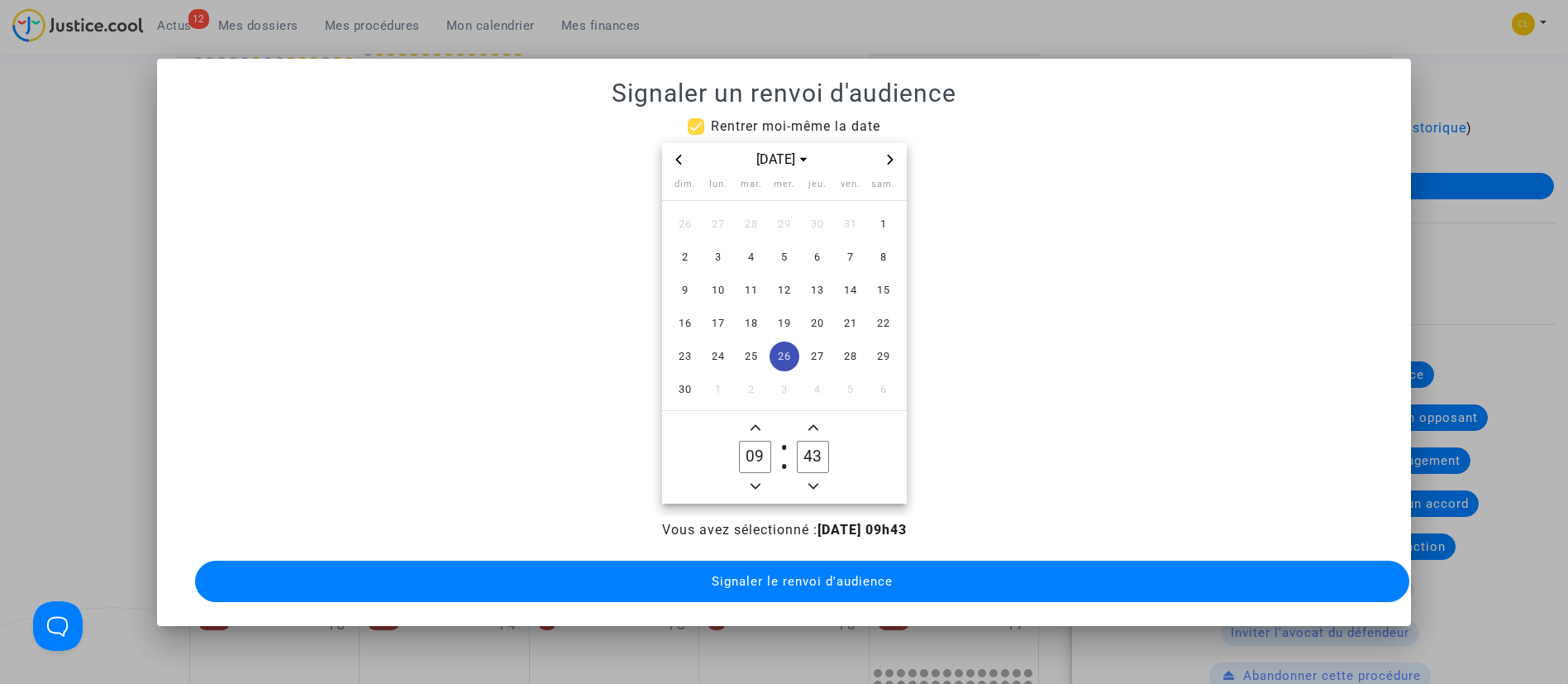
click at [813, 476] on span "Minus a minute" at bounding box center [813, 485] width 20 height 20
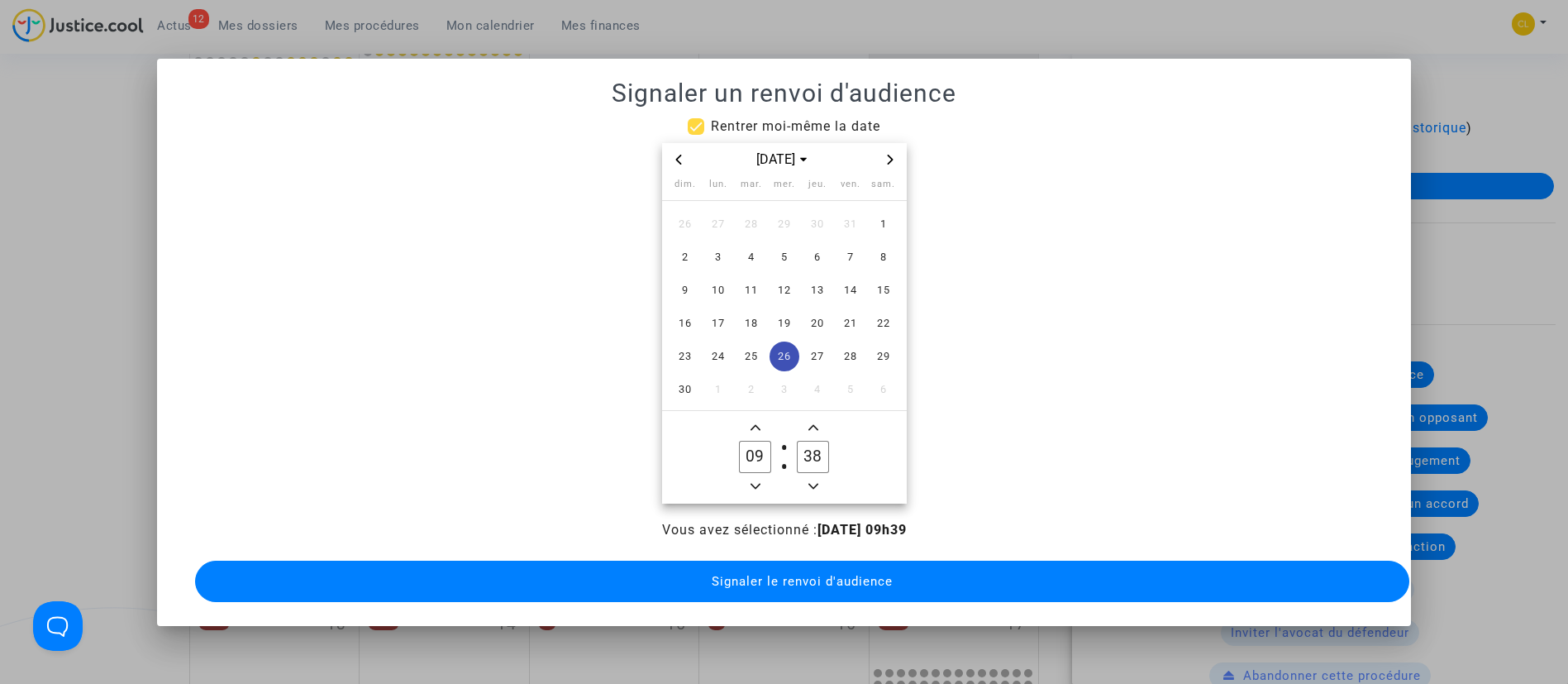
click at [813, 476] on span "Minus a minute" at bounding box center [813, 485] width 20 height 20
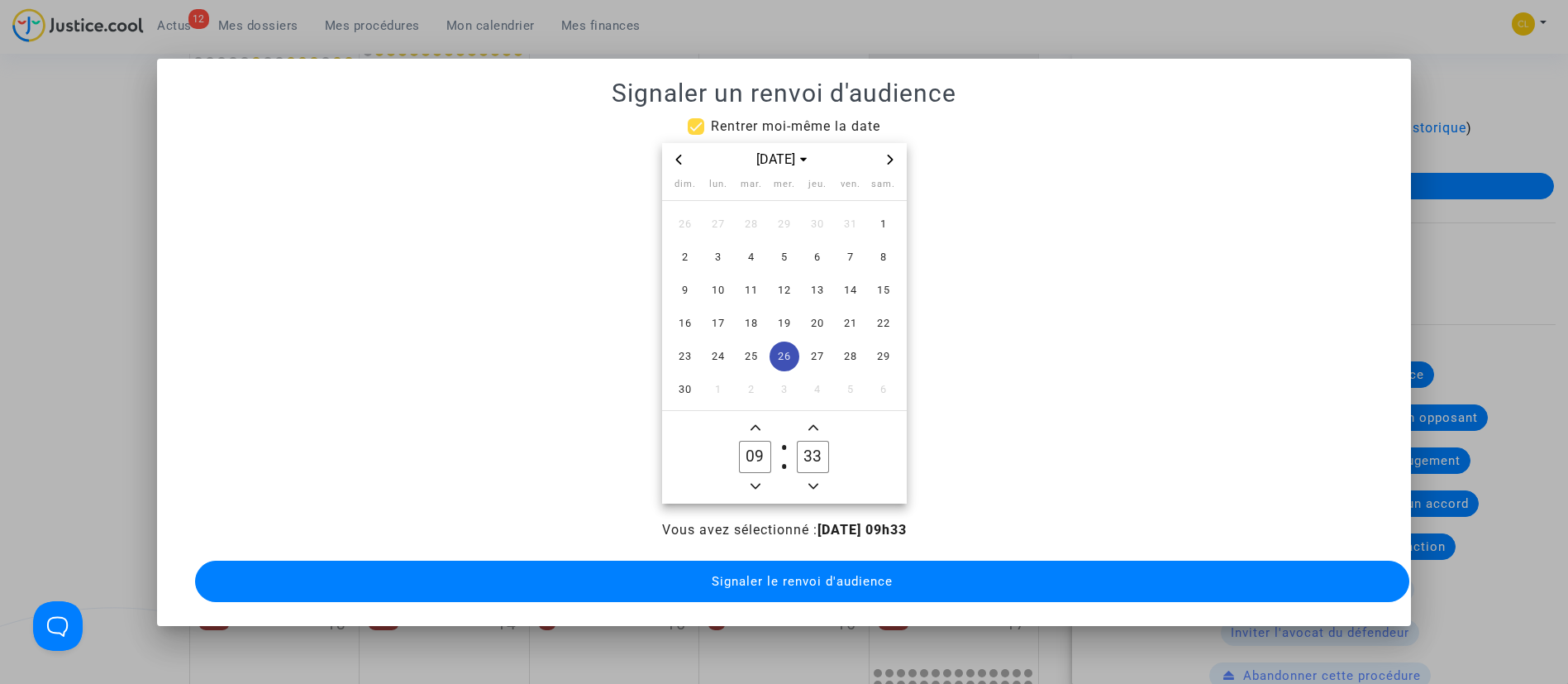
click at [813, 476] on span "Minus a minute" at bounding box center [813, 485] width 20 height 20
type input "30"
click at [855, 574] on span "Signaler le renvoi d'audience" at bounding box center [802, 581] width 181 height 15
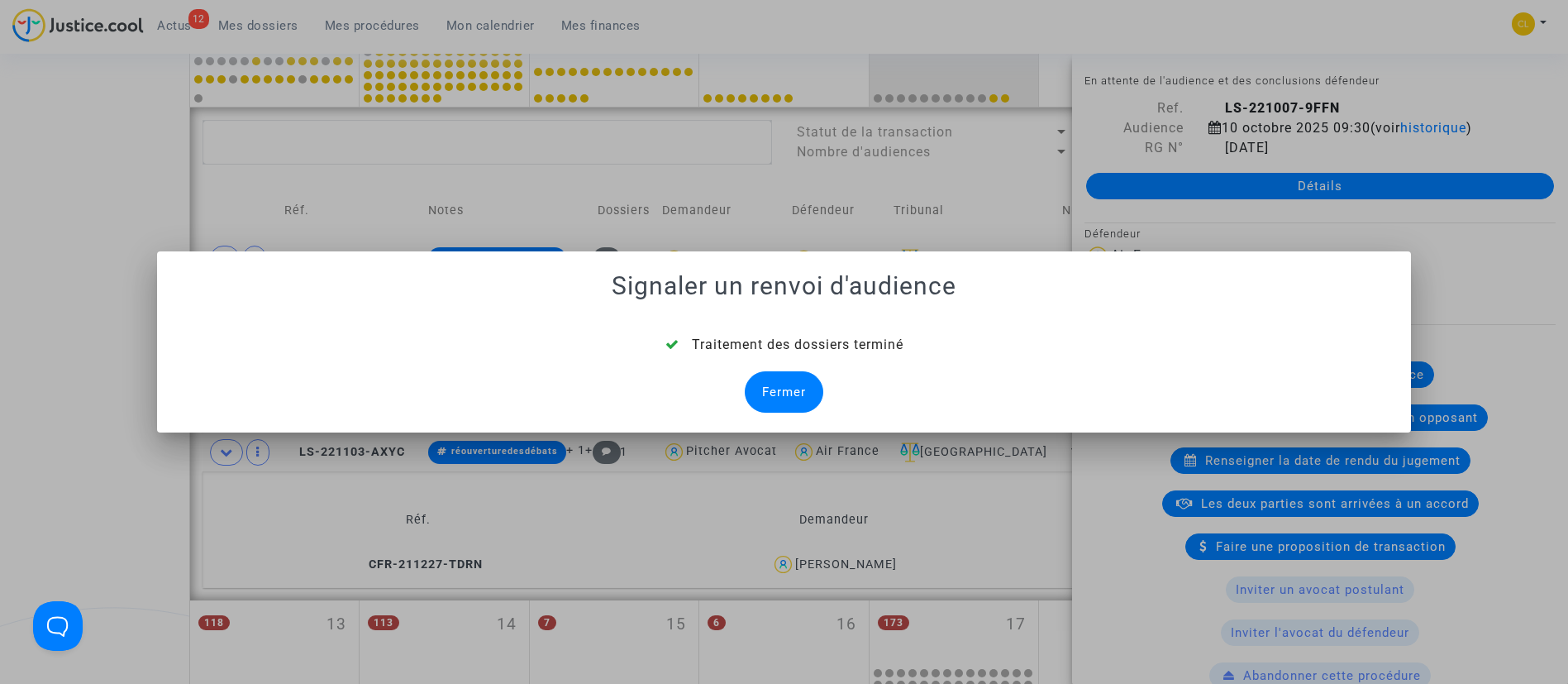
click at [799, 389] on div "Fermer" at bounding box center [784, 392] width 79 height 42
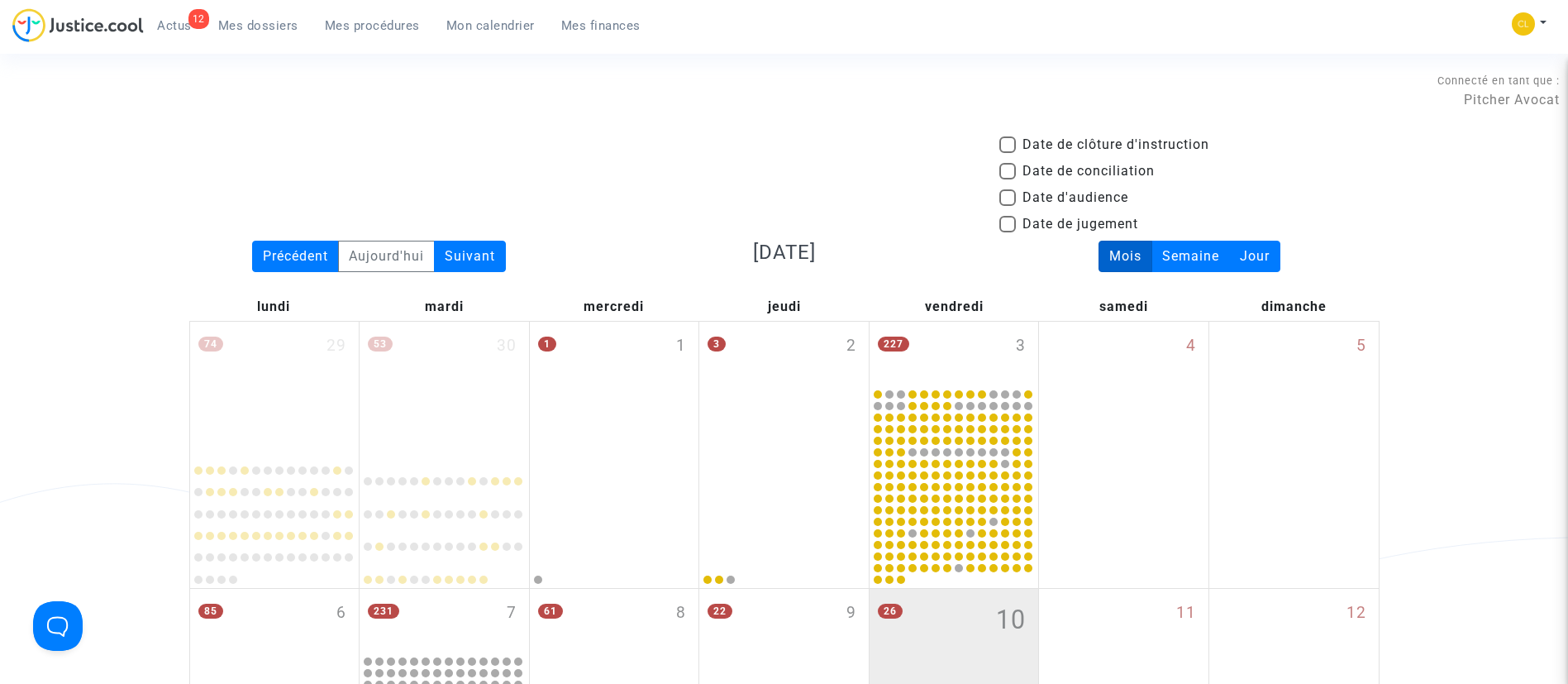
scroll to position [748, 0]
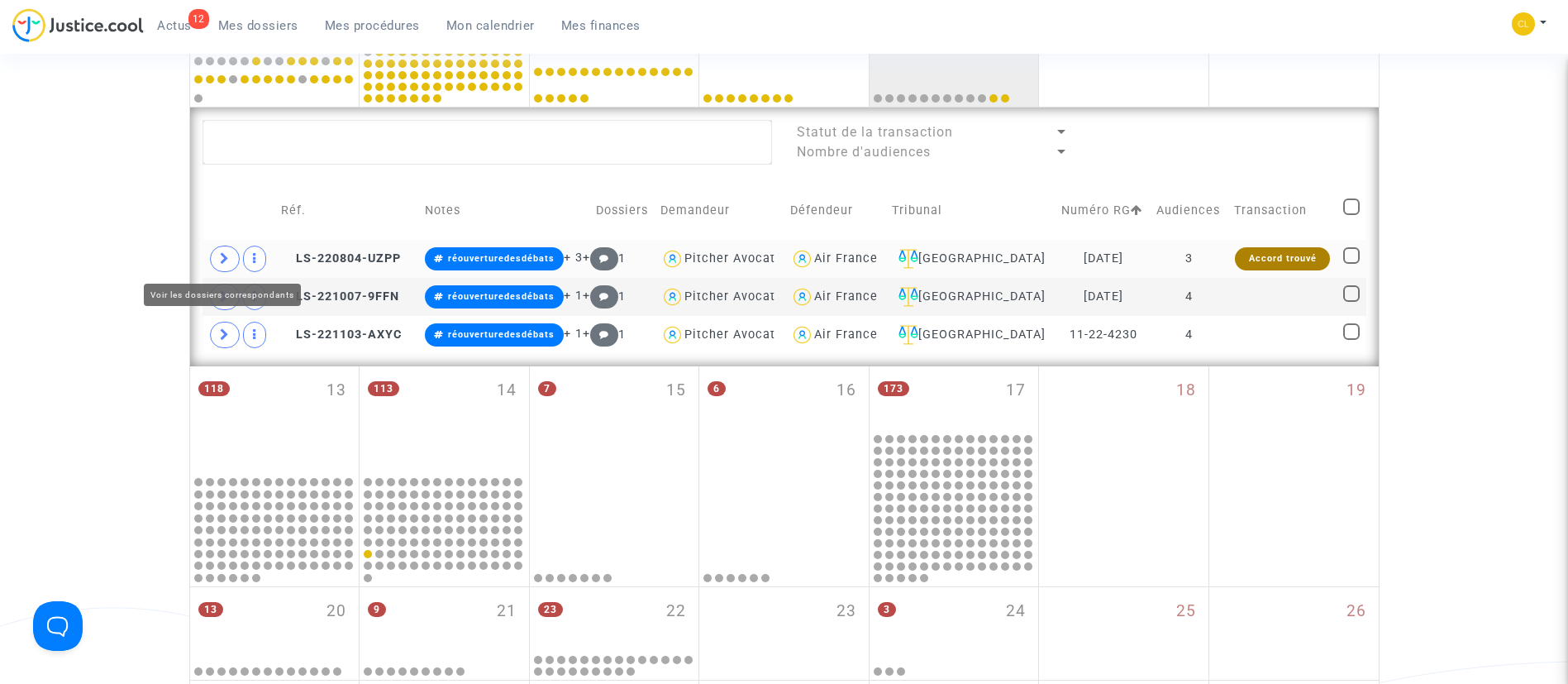
click at [225, 253] on icon at bounding box center [224, 258] width 10 height 12
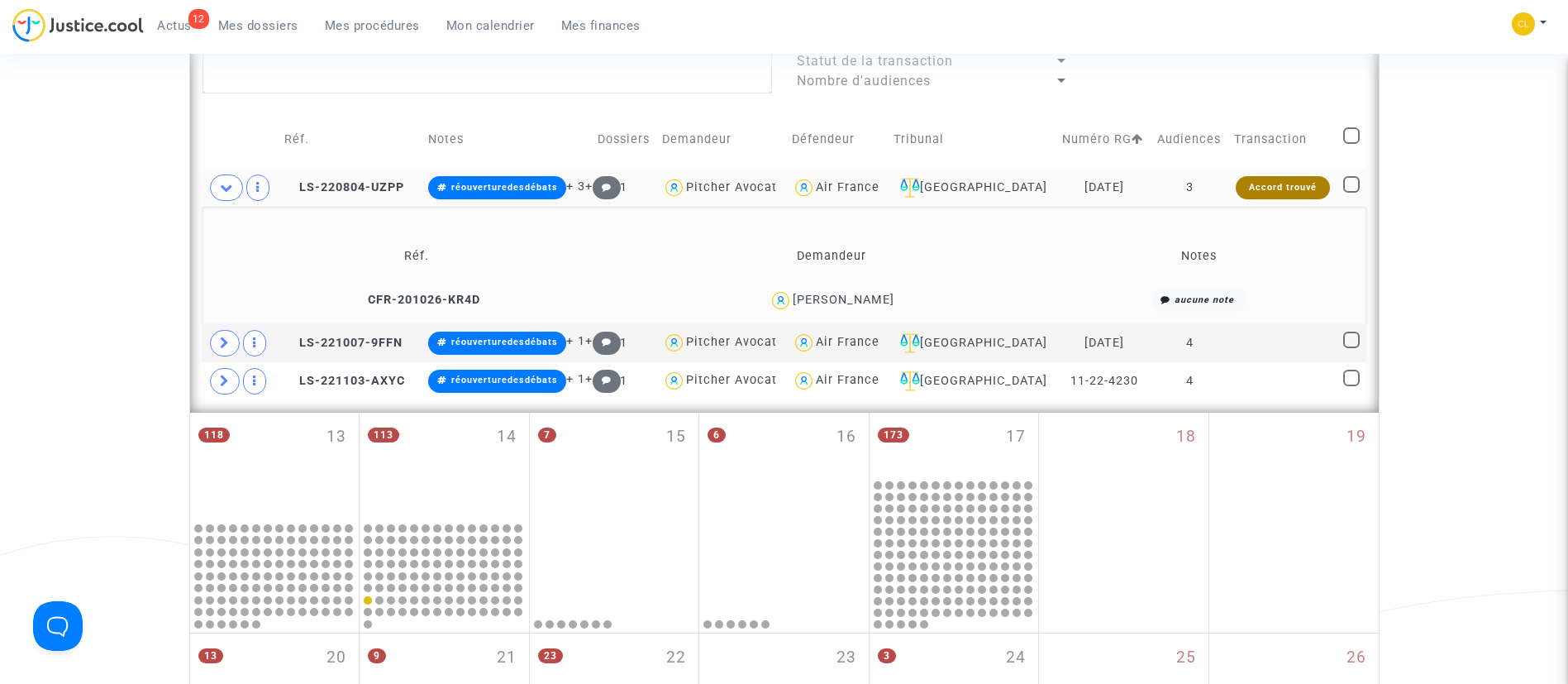
scroll to position [820, 0]
click at [225, 183] on icon at bounding box center [226, 186] width 13 height 12
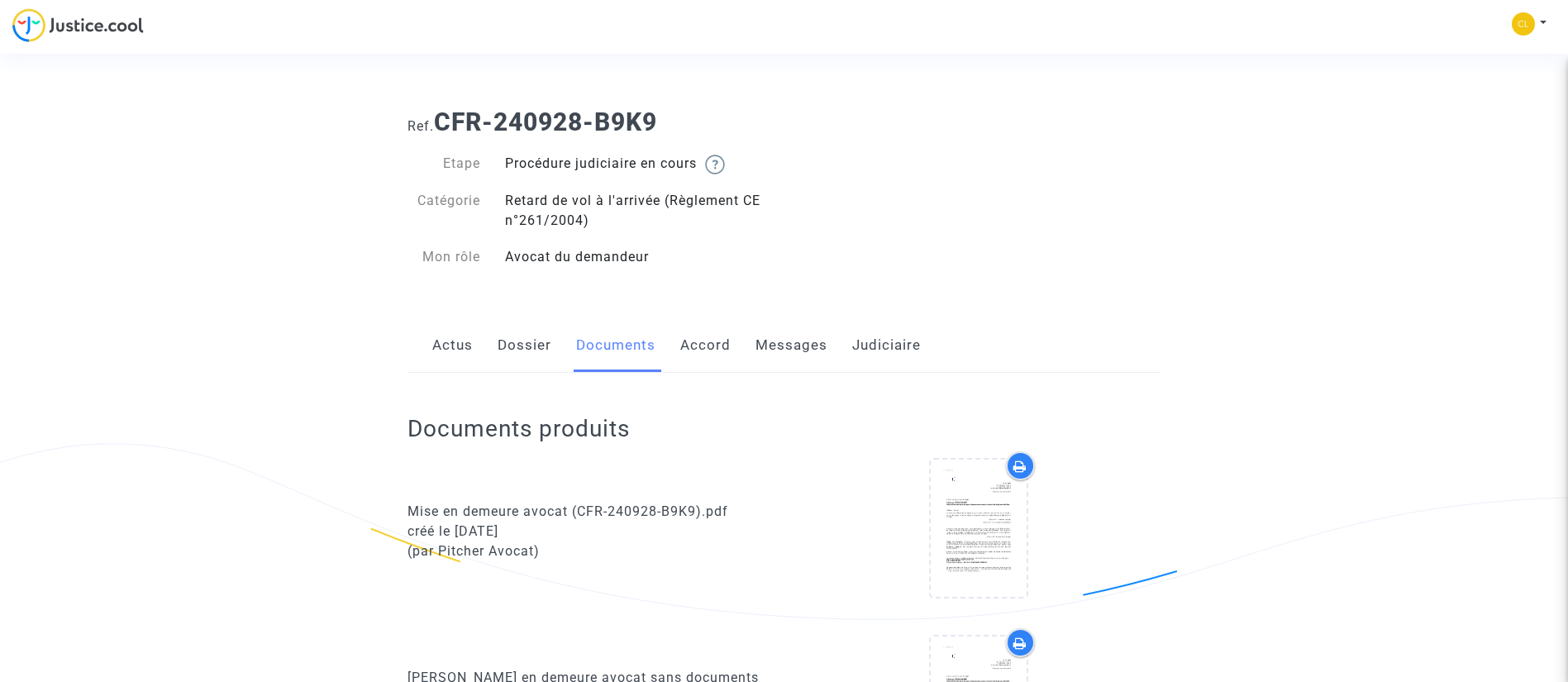
scroll to position [1612, 0]
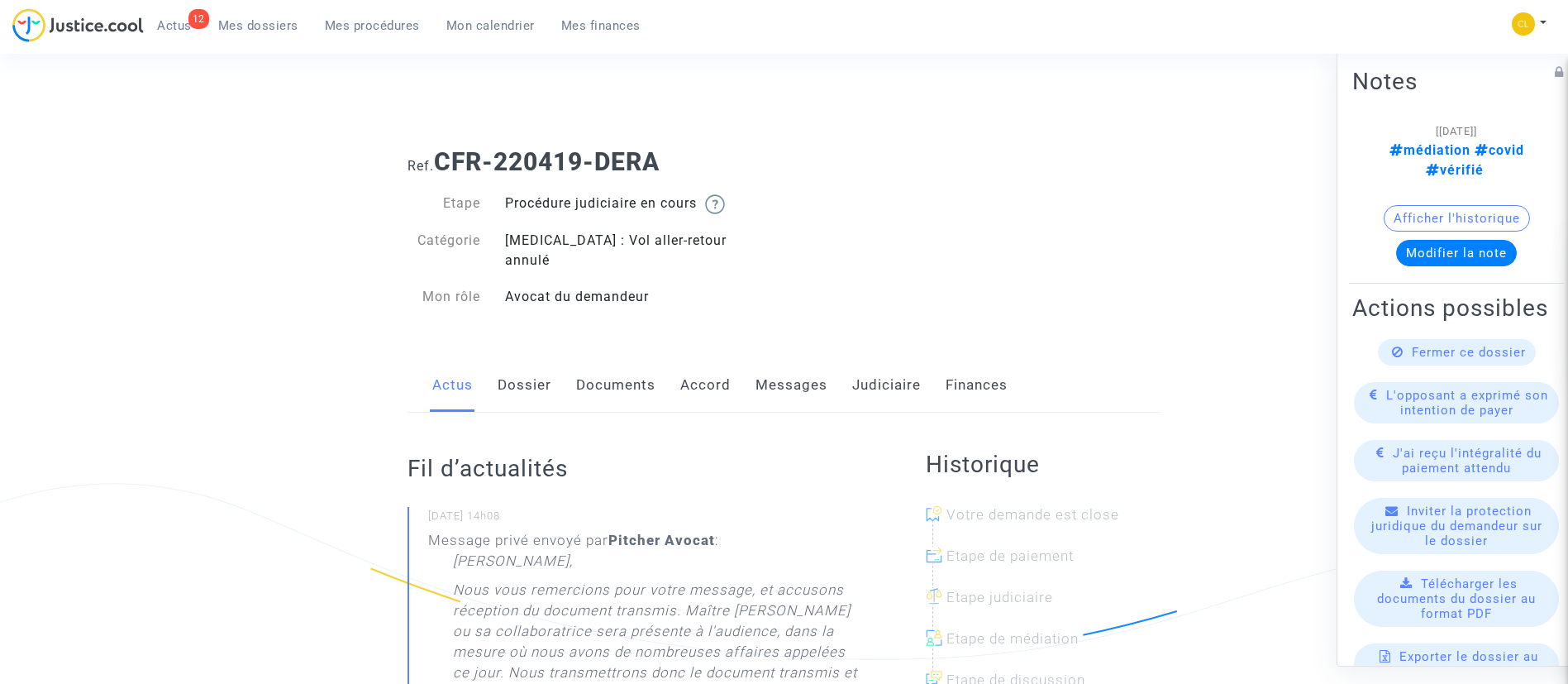
click at [788, 362] on link "Messages" at bounding box center [791, 385] width 72 height 55
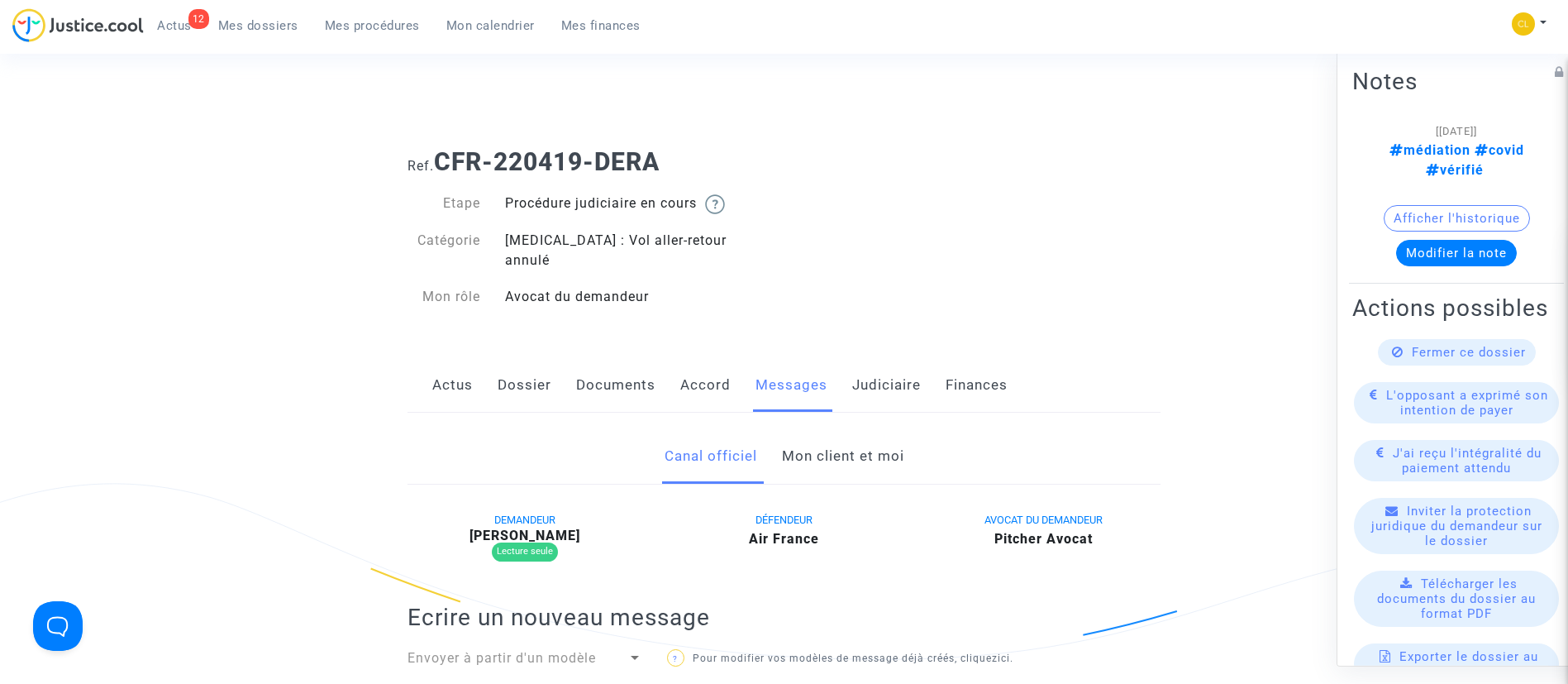
click at [834, 440] on link "Mon client et moi" at bounding box center [843, 456] width 122 height 55
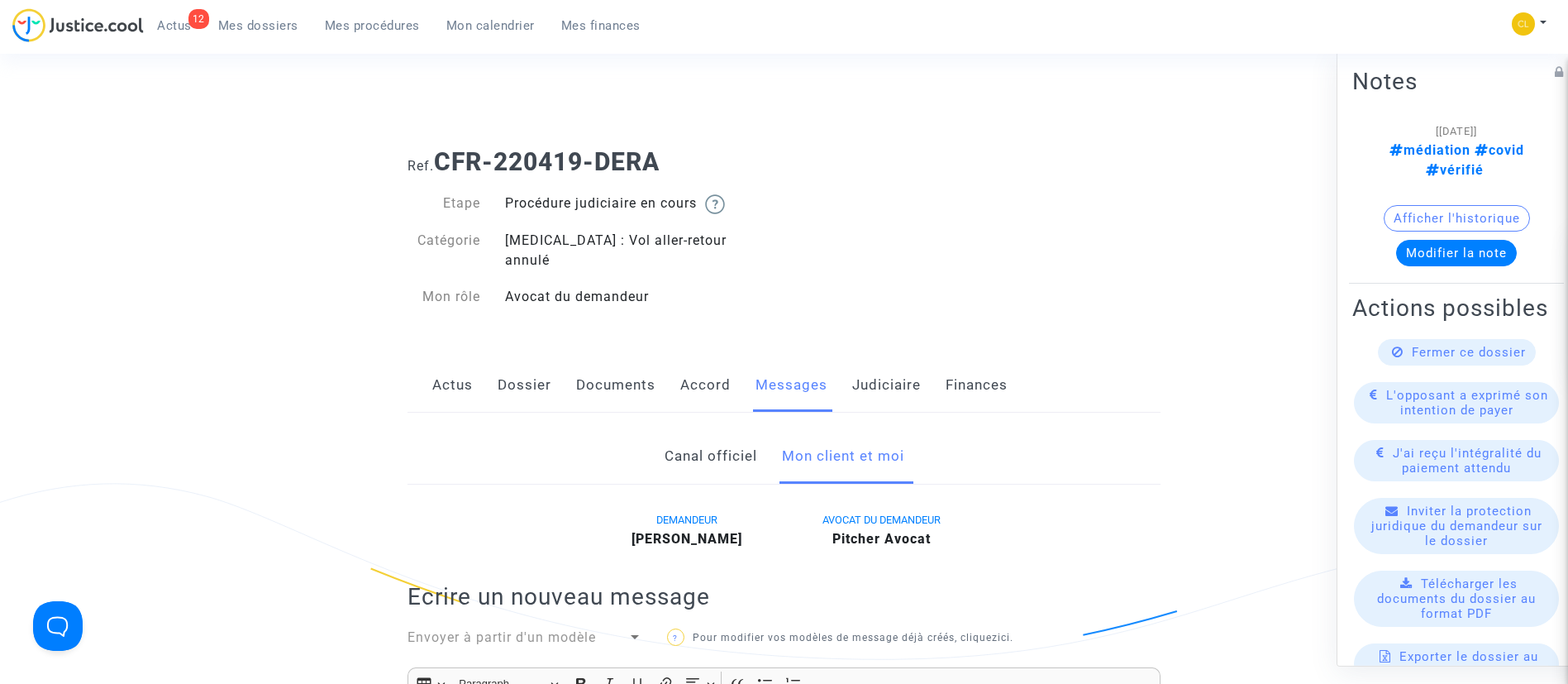
click at [269, 16] on link "Mes dossiers" at bounding box center [258, 25] width 107 height 25
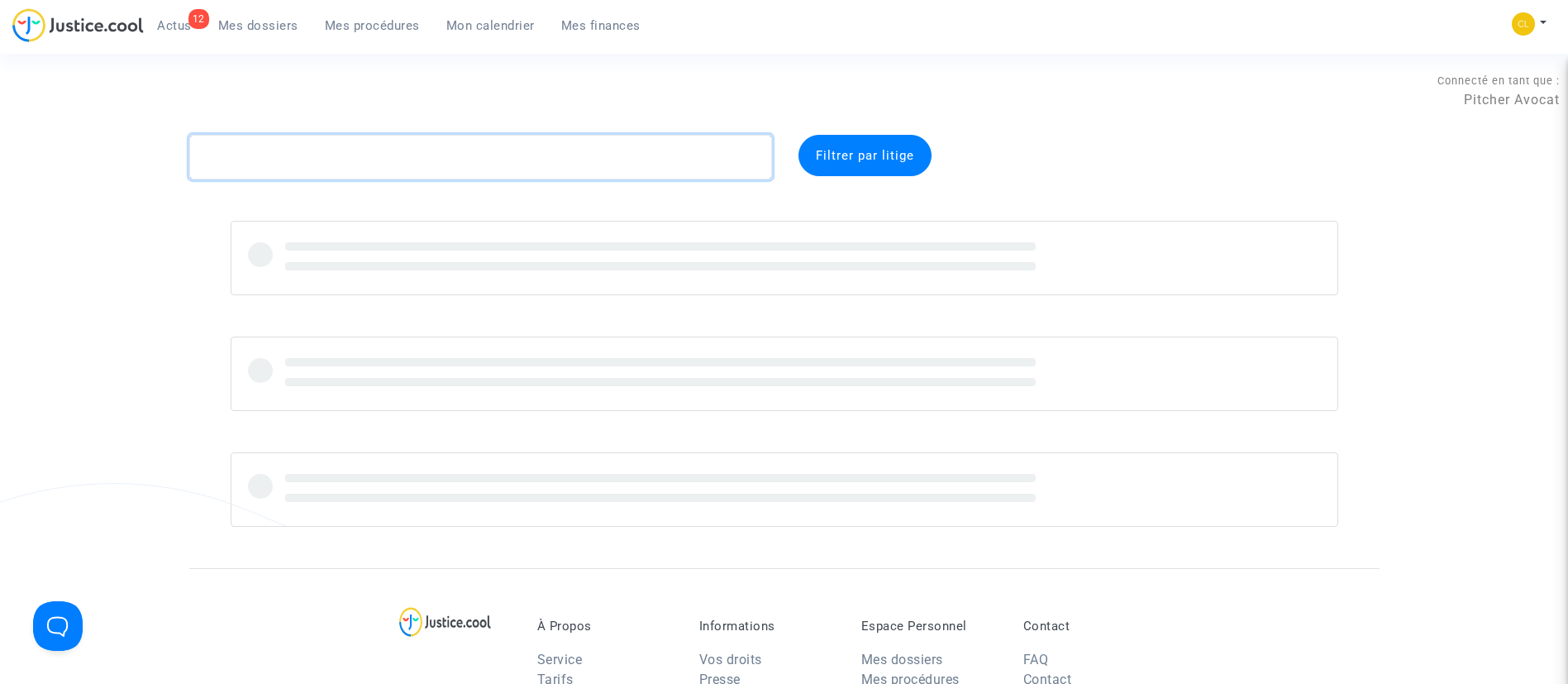
click at [361, 147] on textarea at bounding box center [480, 157] width 582 height 45
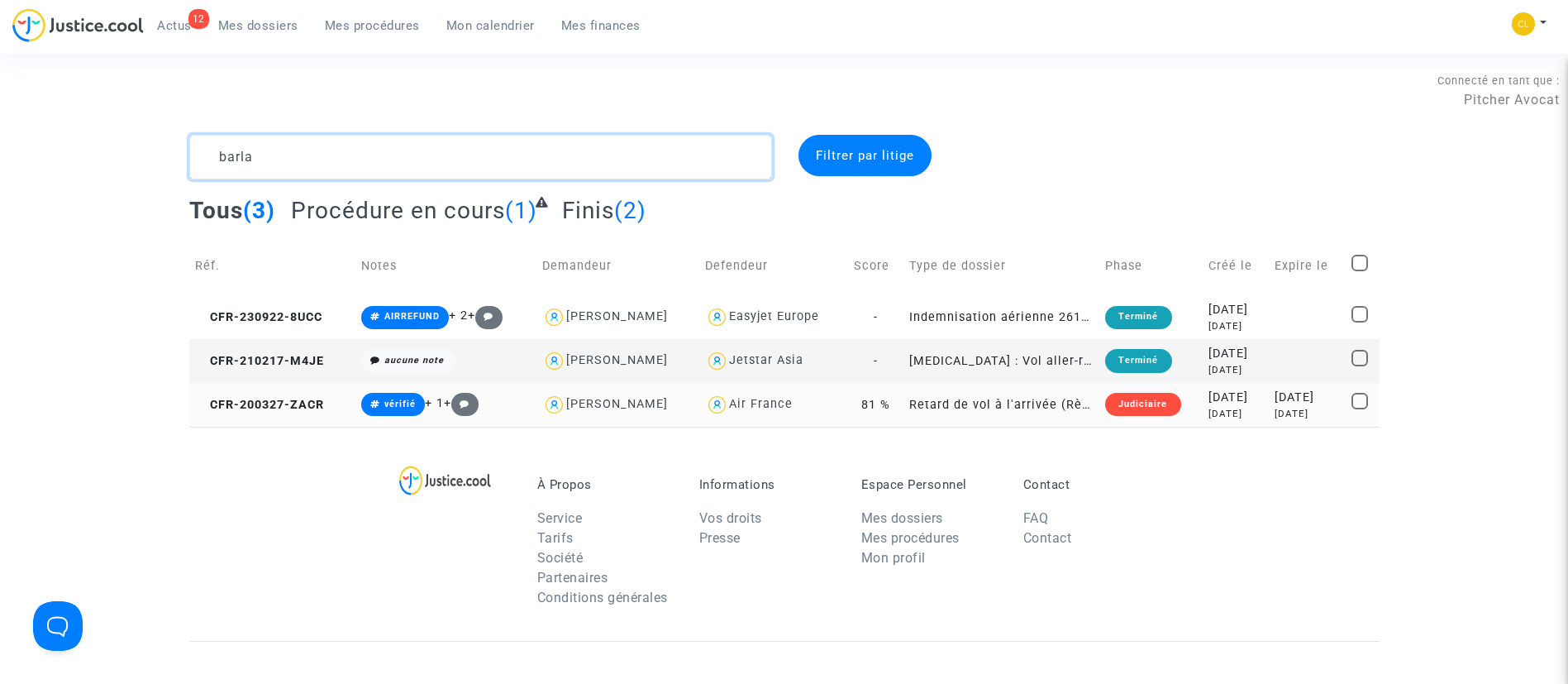
type textarea "barla"
click at [1240, 417] on div "6 years ago" at bounding box center [1235, 414] width 54 height 14
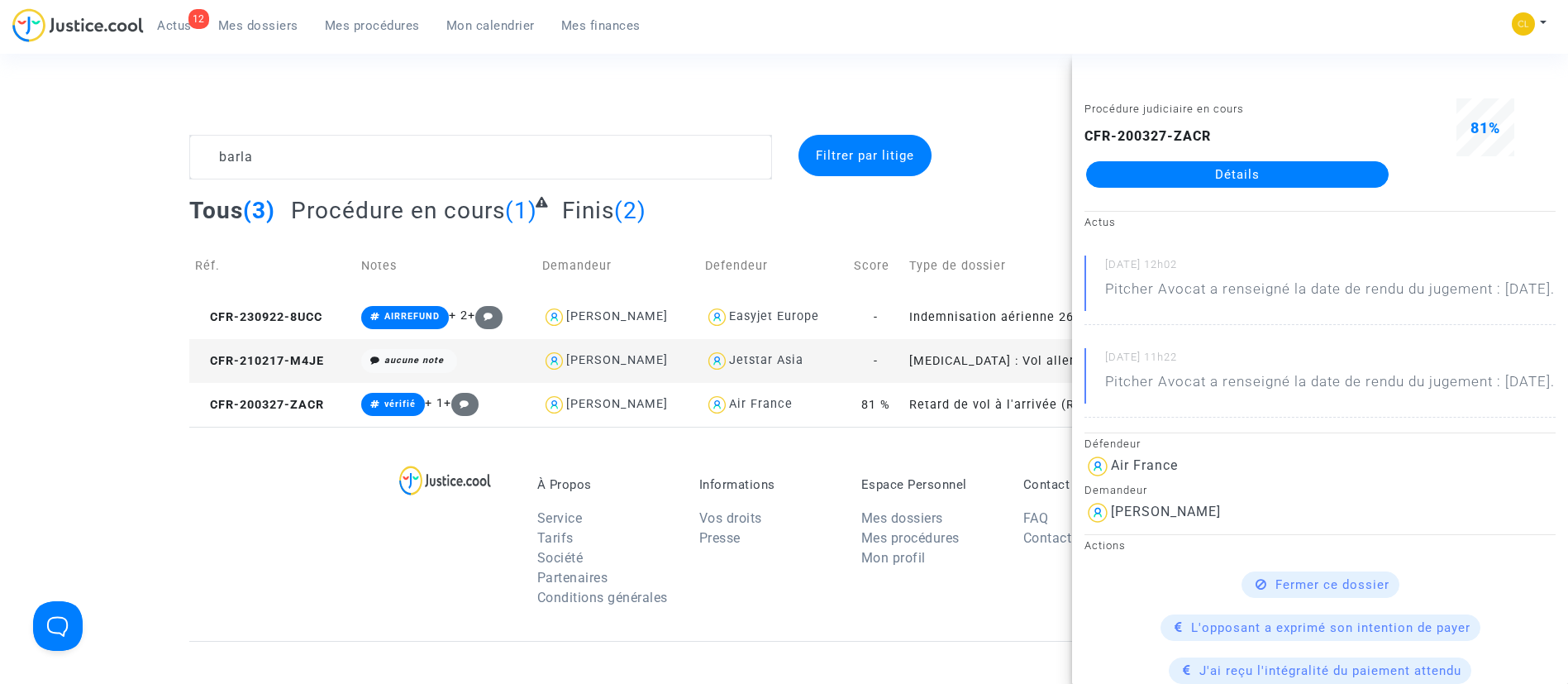
click at [1205, 173] on link "Détails" at bounding box center [1237, 174] width 303 height 27
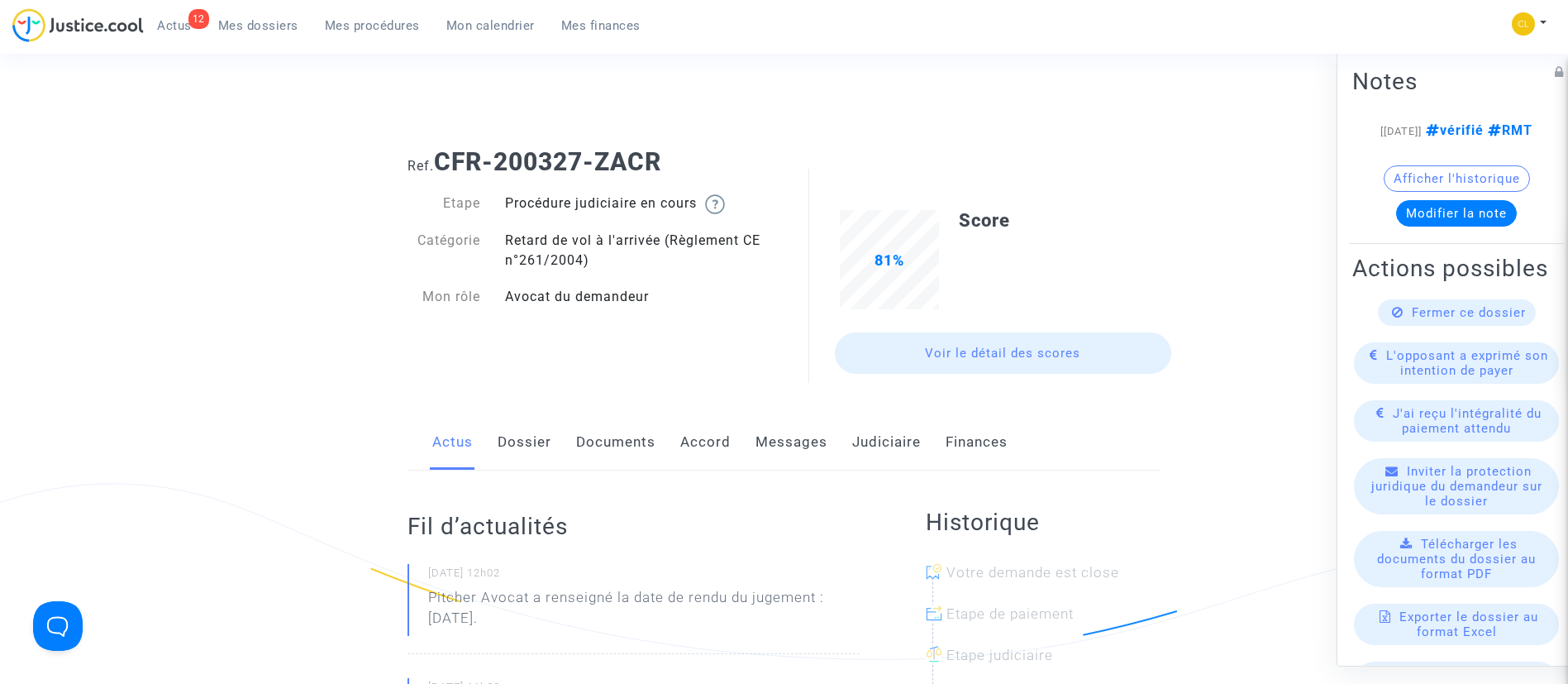
click at [886, 447] on link "Judiciaire" at bounding box center [886, 442] width 68 height 55
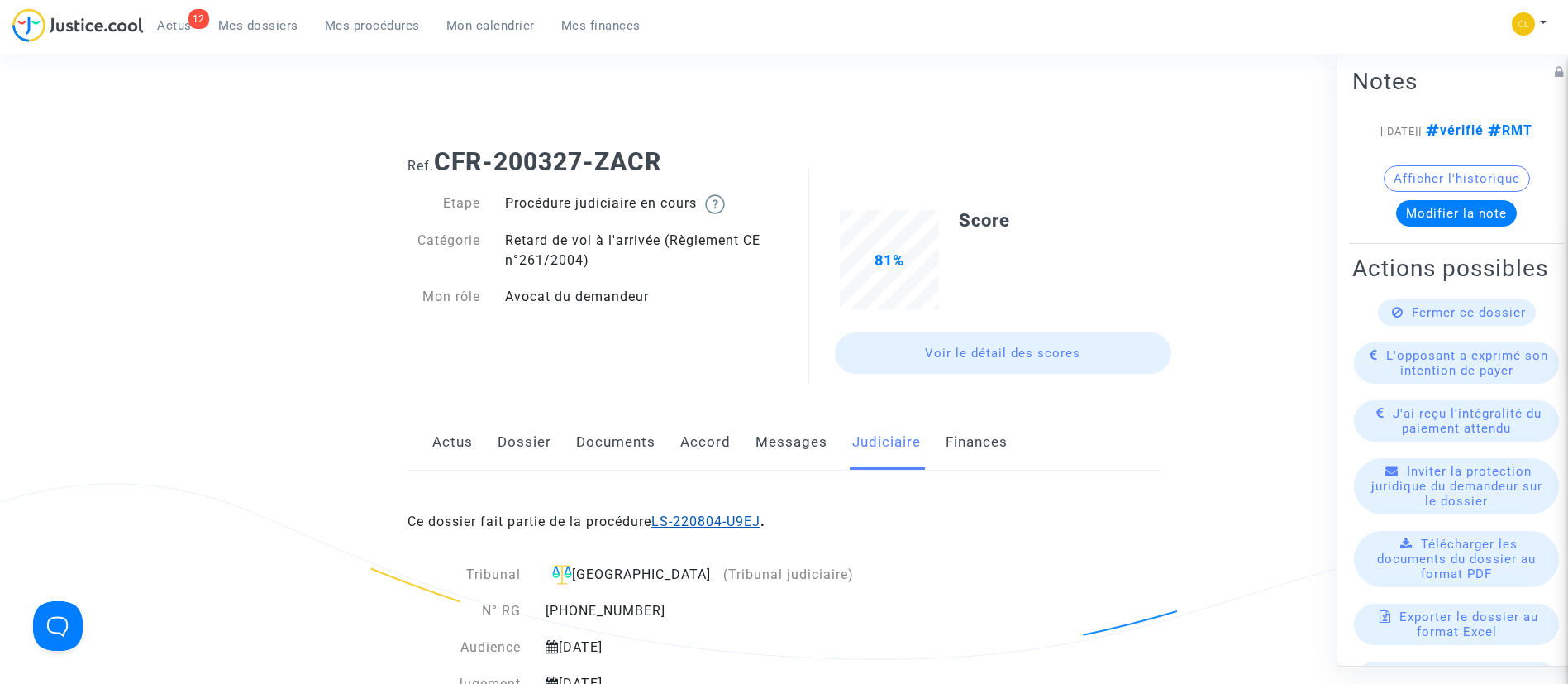
click at [712, 514] on link "LS-220804-U9EJ" at bounding box center [706, 521] width 109 height 16
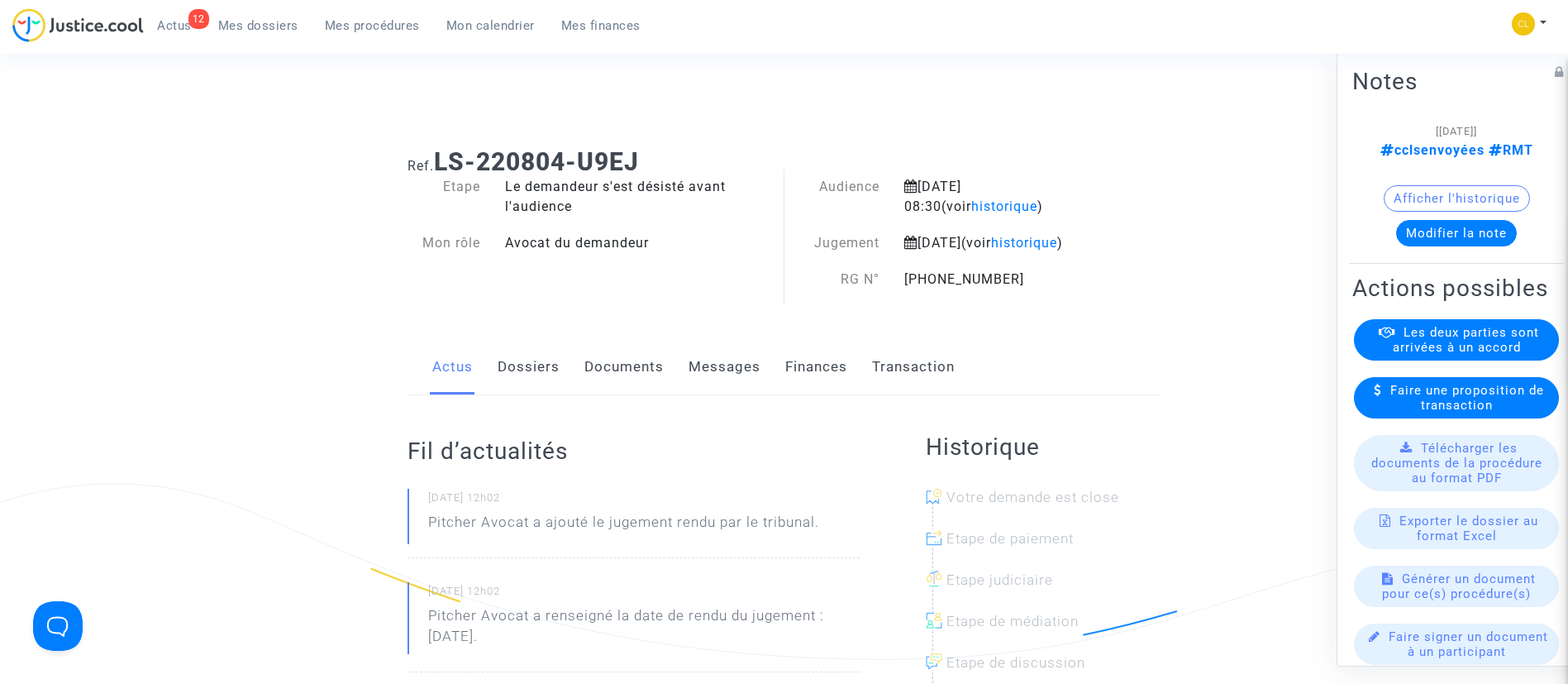
click at [632, 390] on link "Documents" at bounding box center [624, 367] width 80 height 55
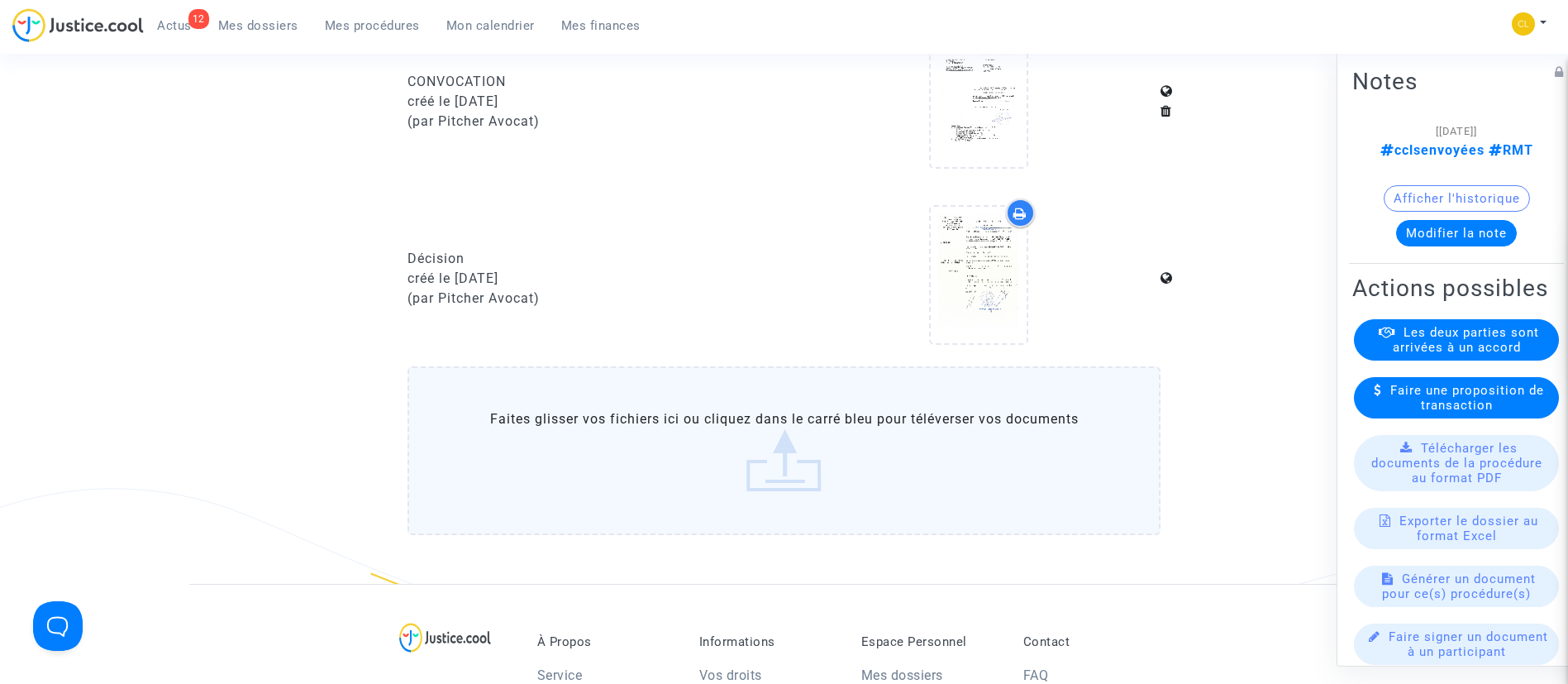
scroll to position [863, 0]
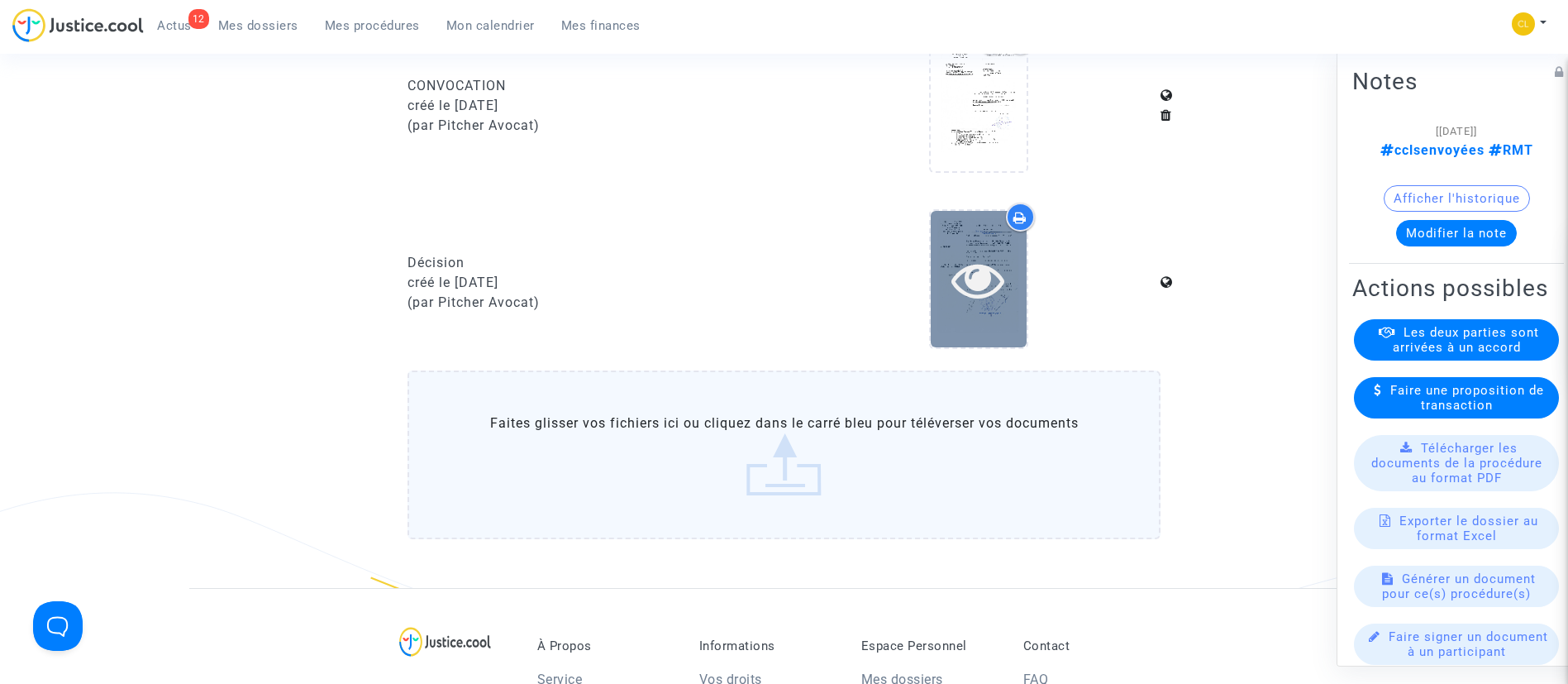
click at [987, 284] on icon at bounding box center [979, 279] width 54 height 53
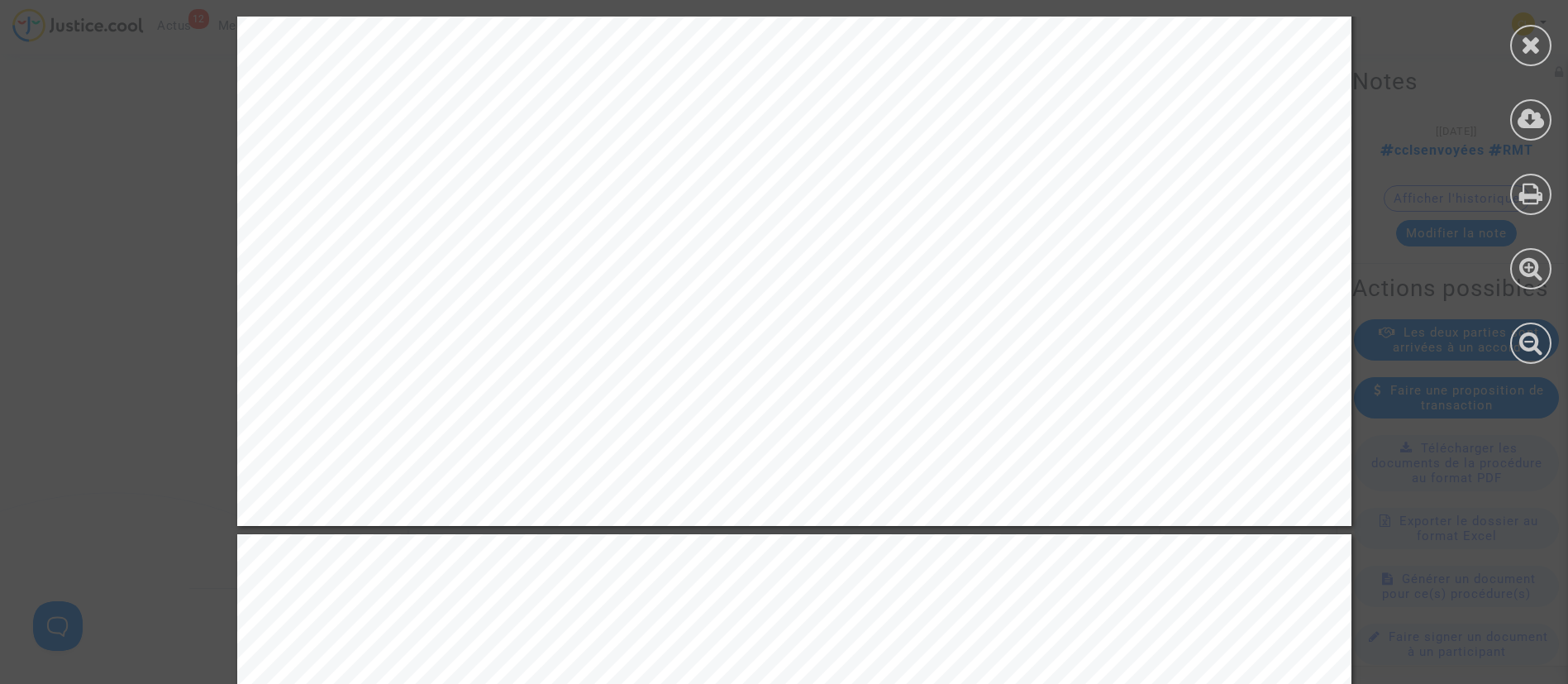
scroll to position [3081, 0]
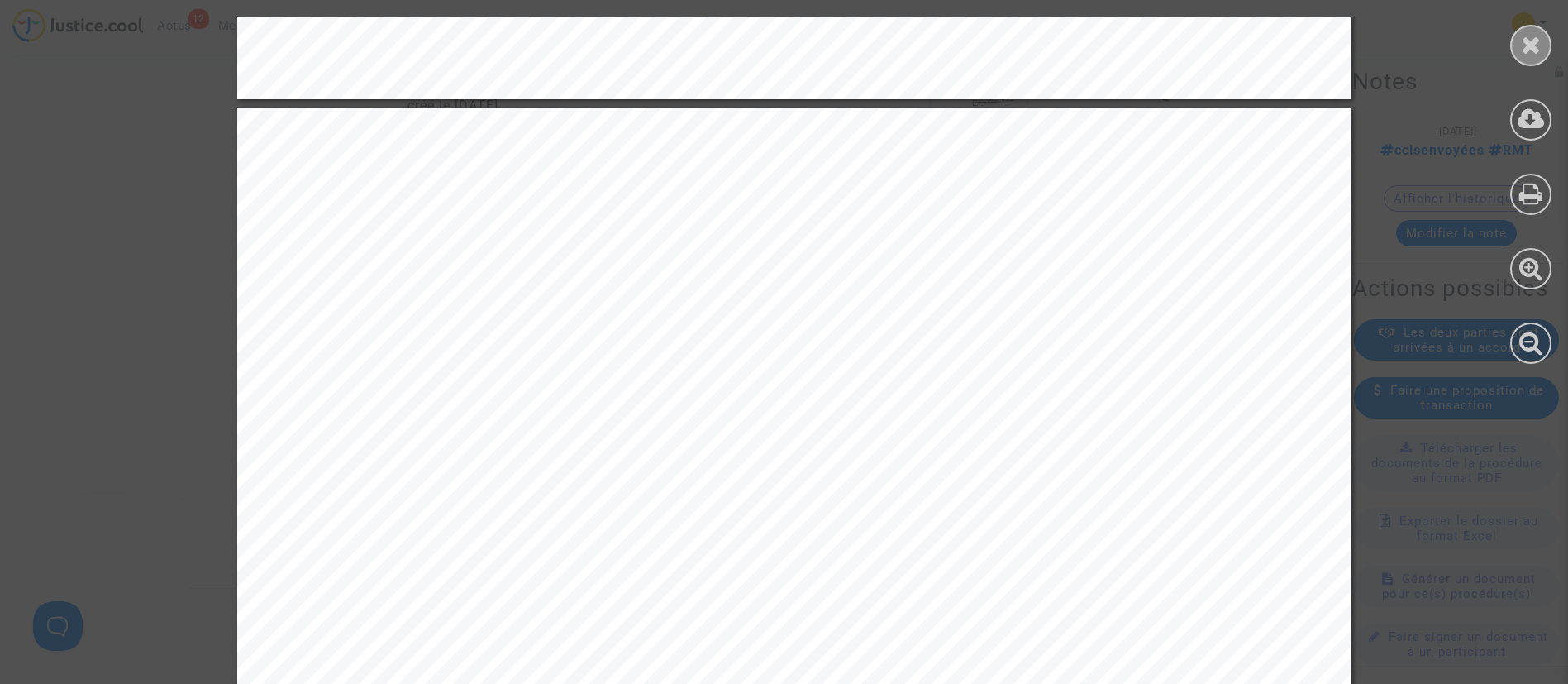
click at [1538, 54] on icon at bounding box center [1532, 44] width 21 height 25
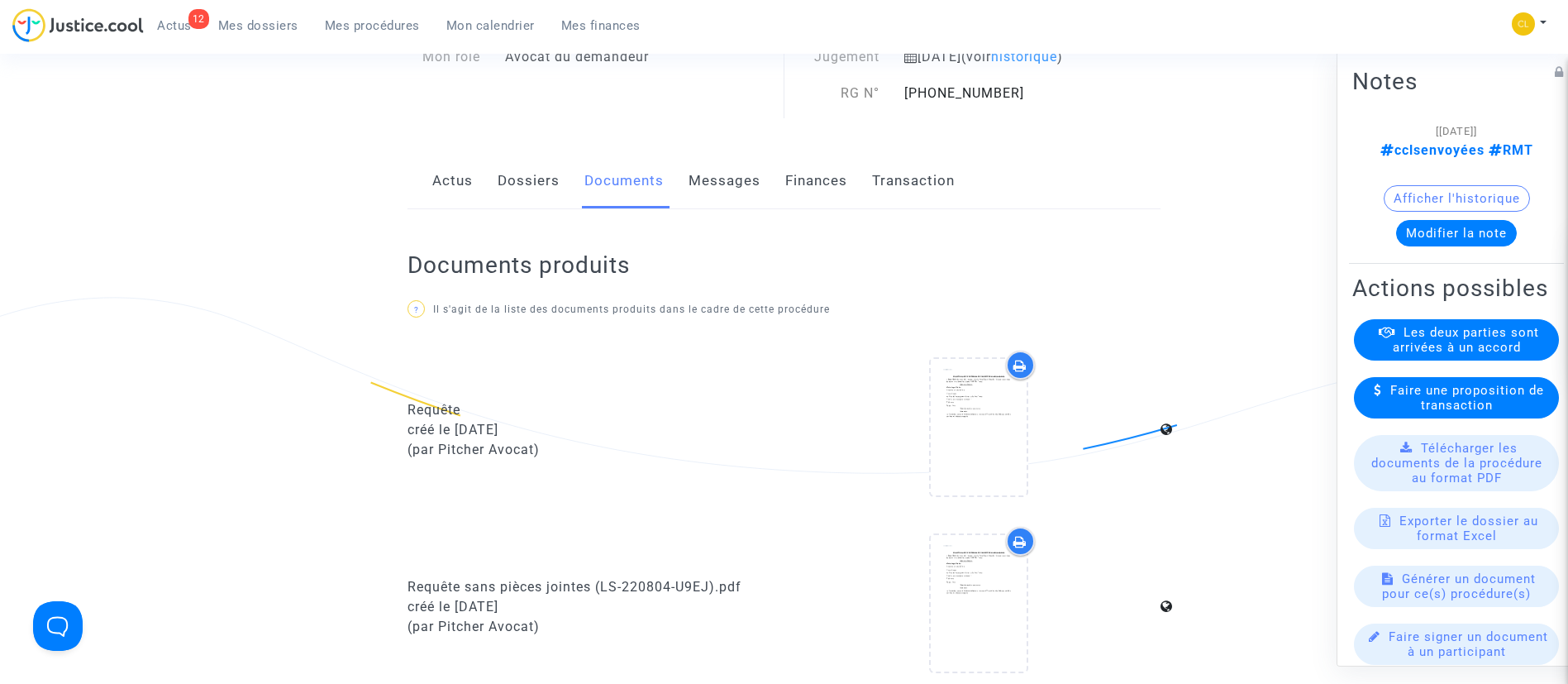
scroll to position [183, 0]
click at [513, 208] on link "Dossiers" at bounding box center [529, 184] width 62 height 55
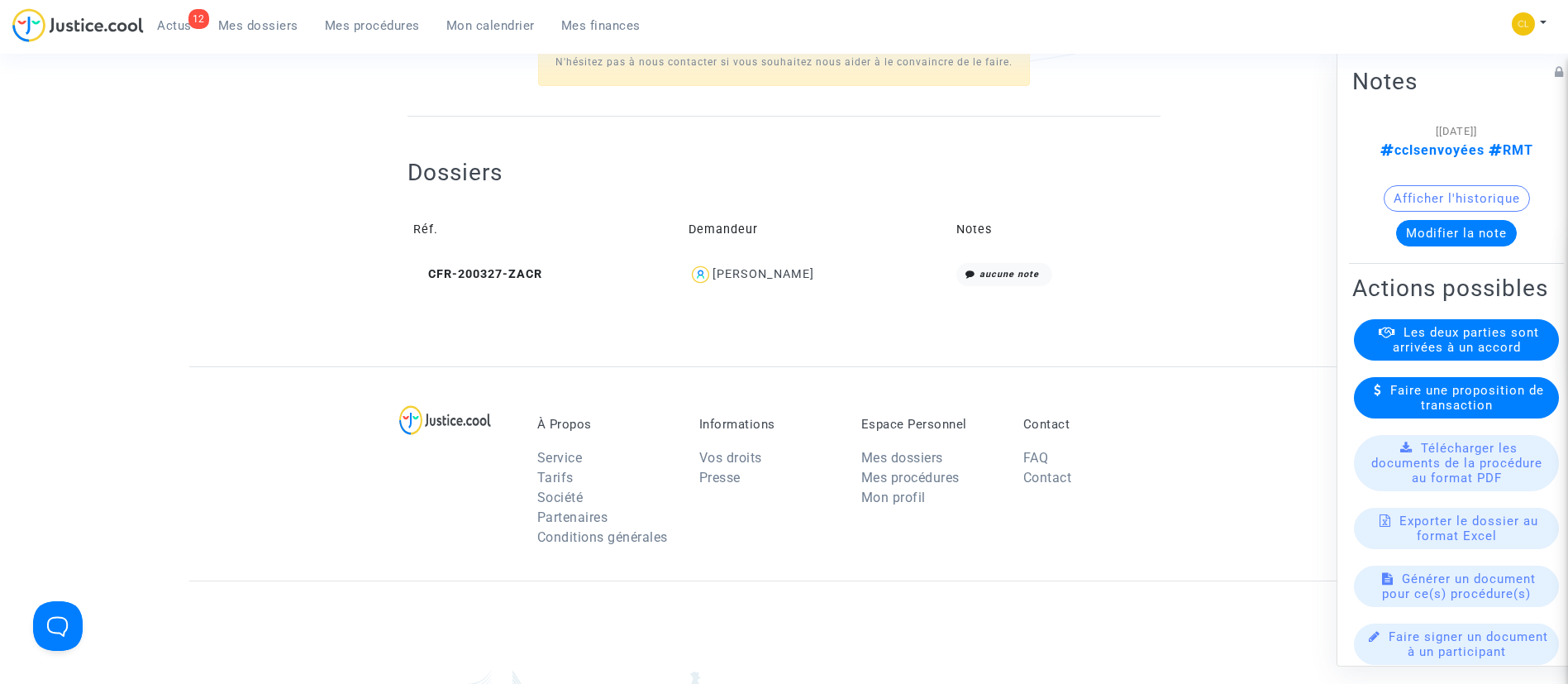
scroll to position [602, 0]
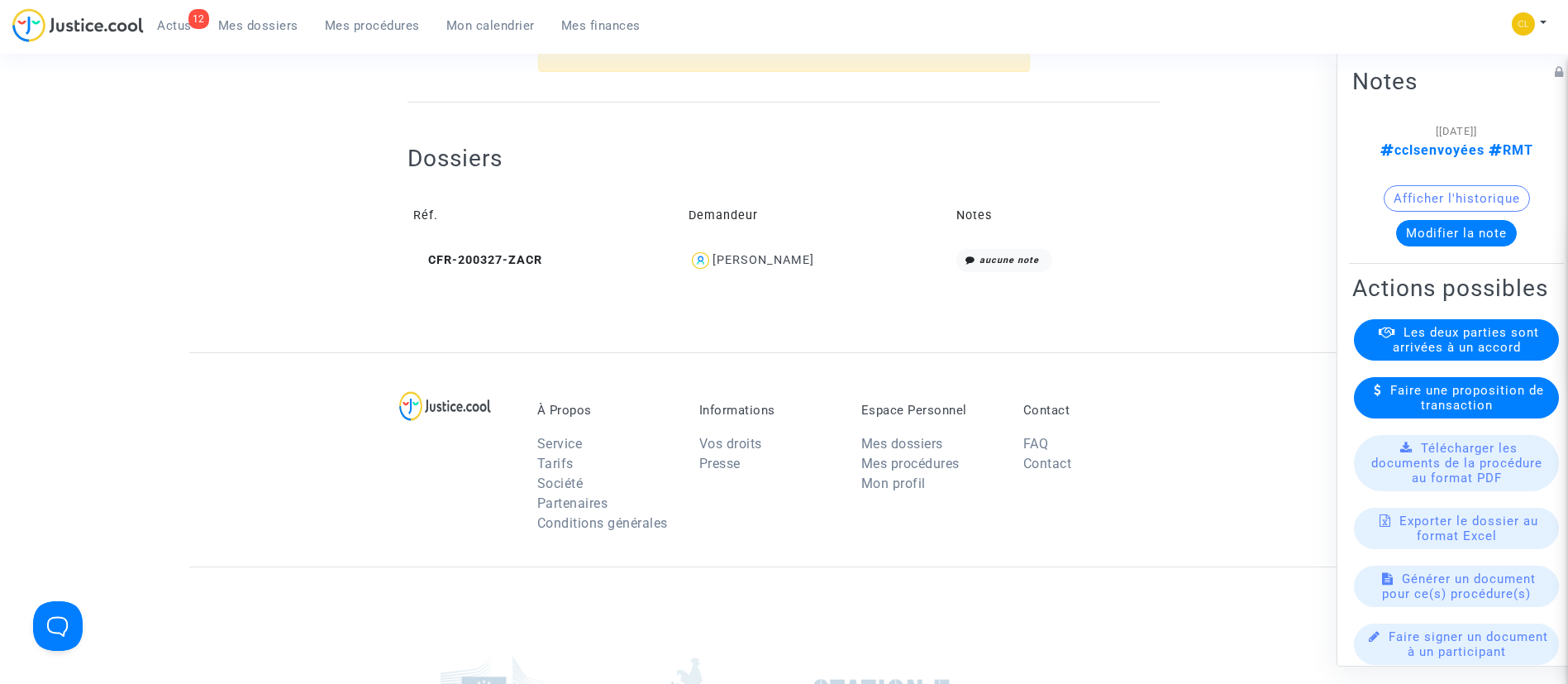
click at [777, 267] on div "[PERSON_NAME]" at bounding box center [763, 260] width 101 height 14
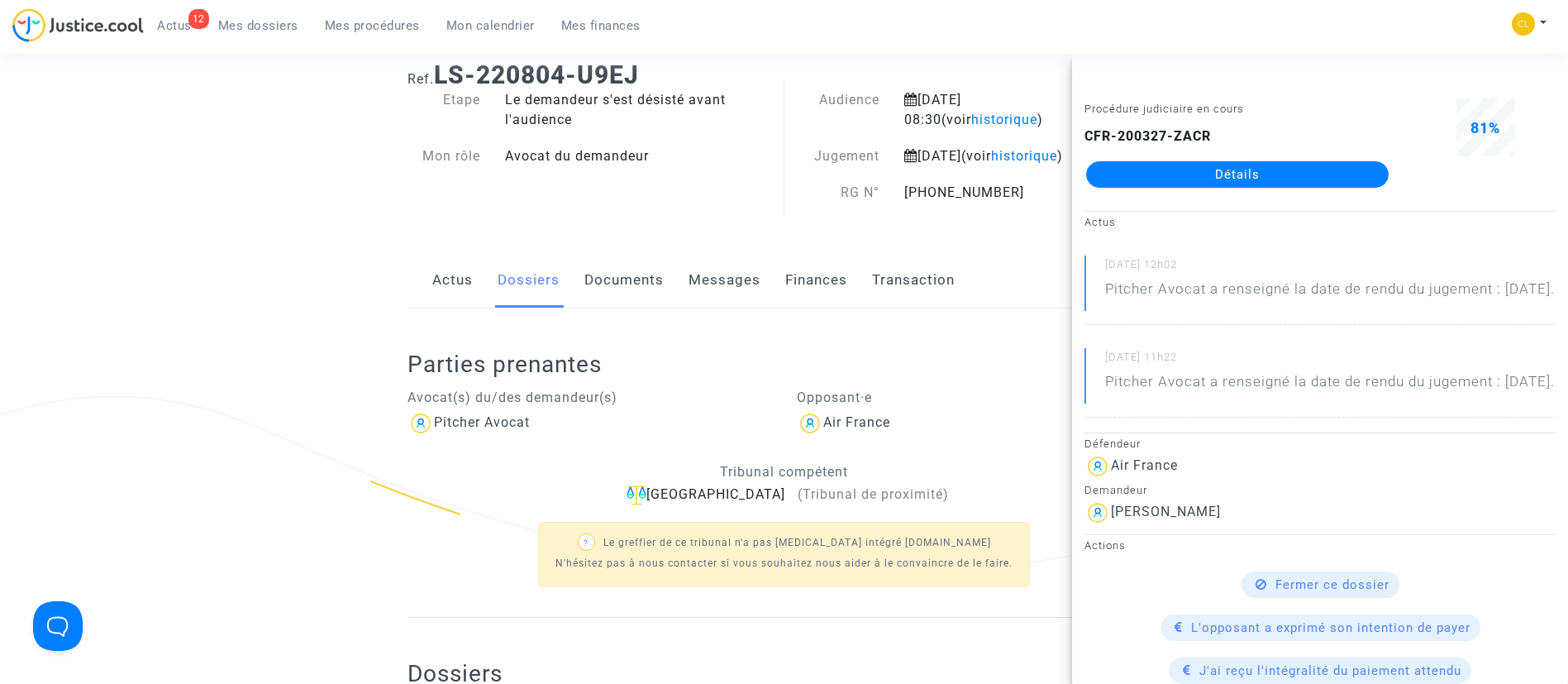
scroll to position [0, 0]
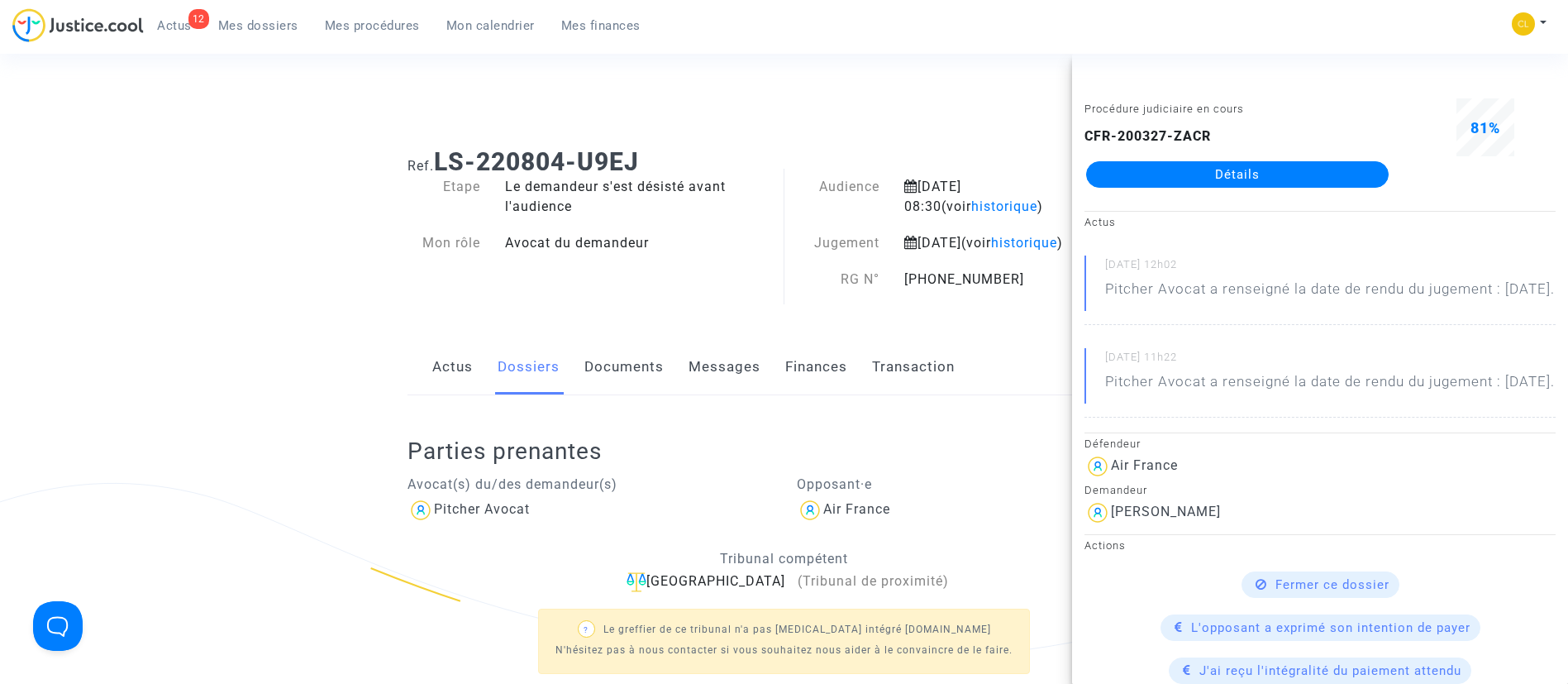
click at [485, 290] on div "Etape Le demandeur s'est désisté avant l'audience Mon rôle Avocat du demandeur" at bounding box center [589, 241] width 389 height 129
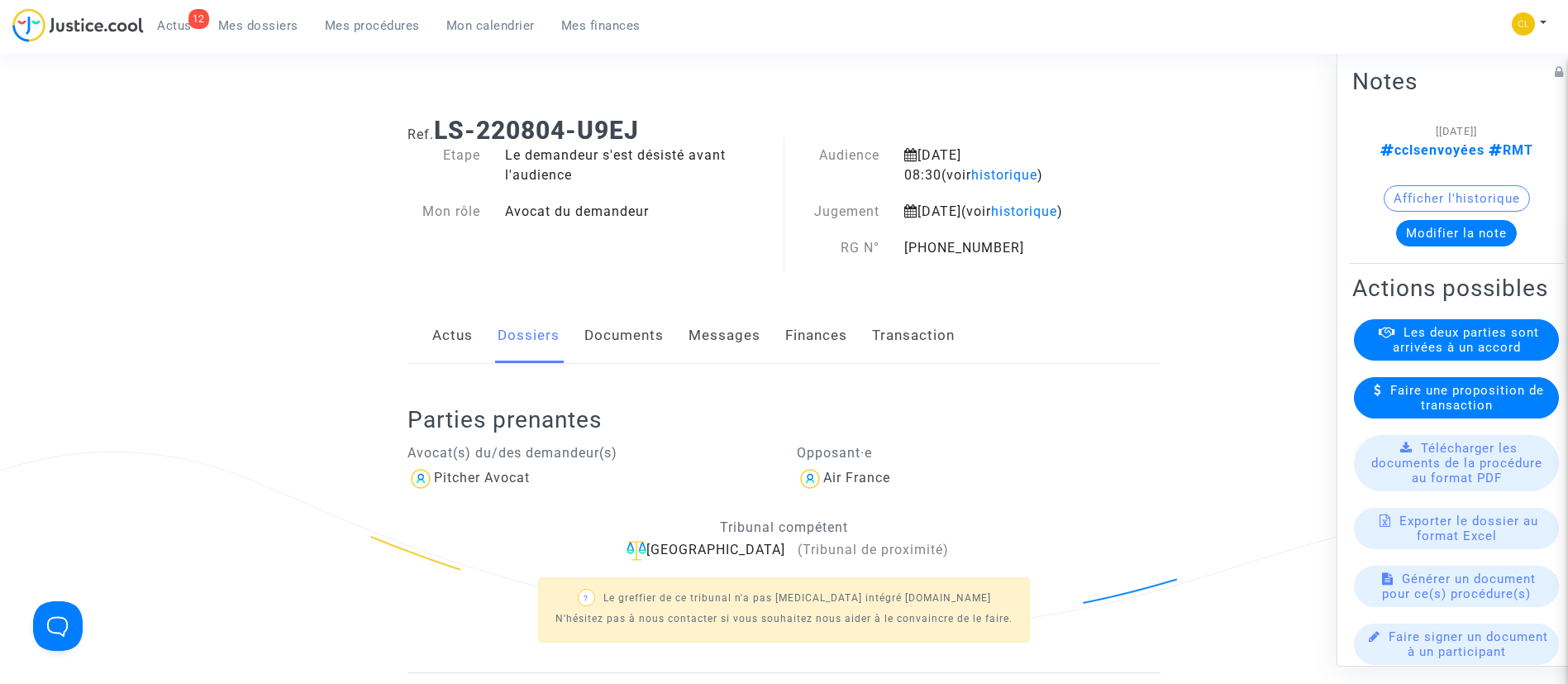
scroll to position [32, 0]
click at [1425, 225] on button "Modifier la note" at bounding box center [1456, 232] width 120 height 27
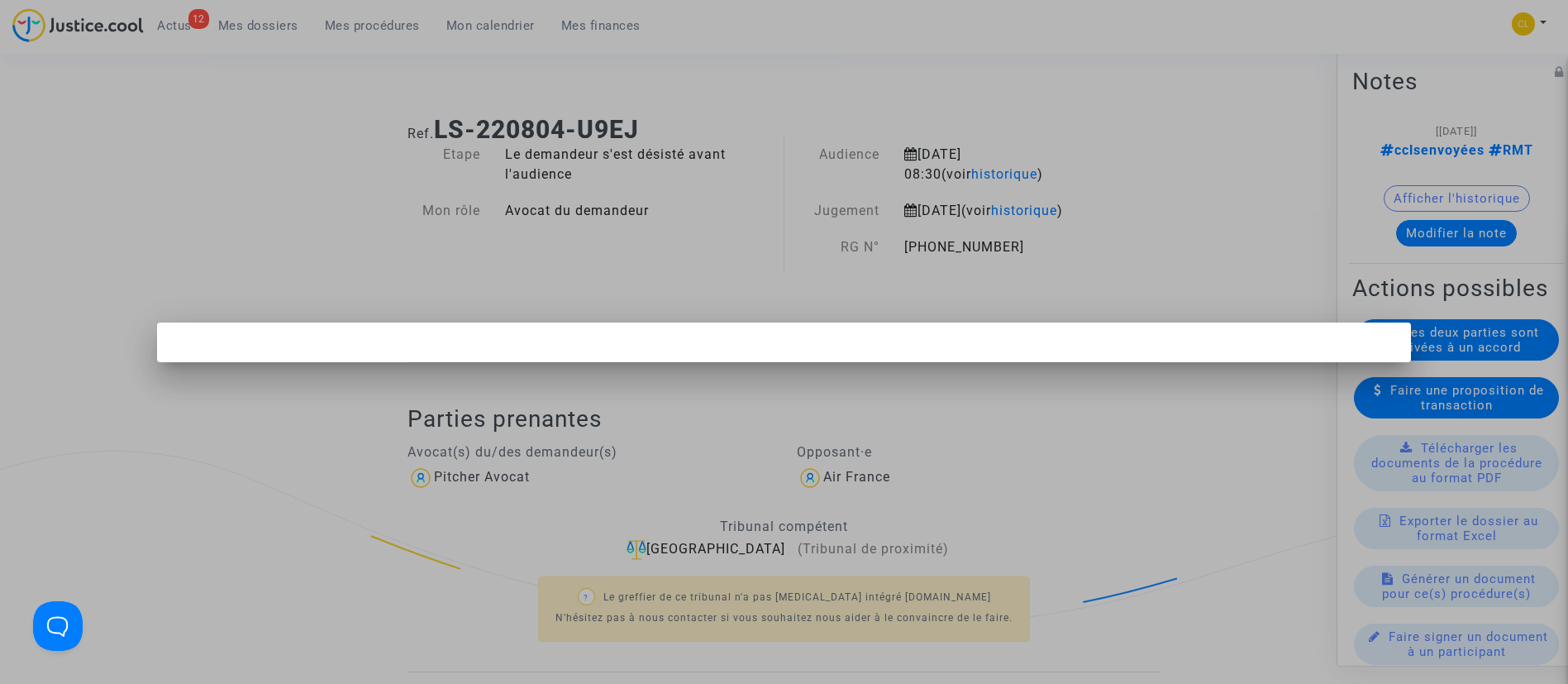
scroll to position [0, 0]
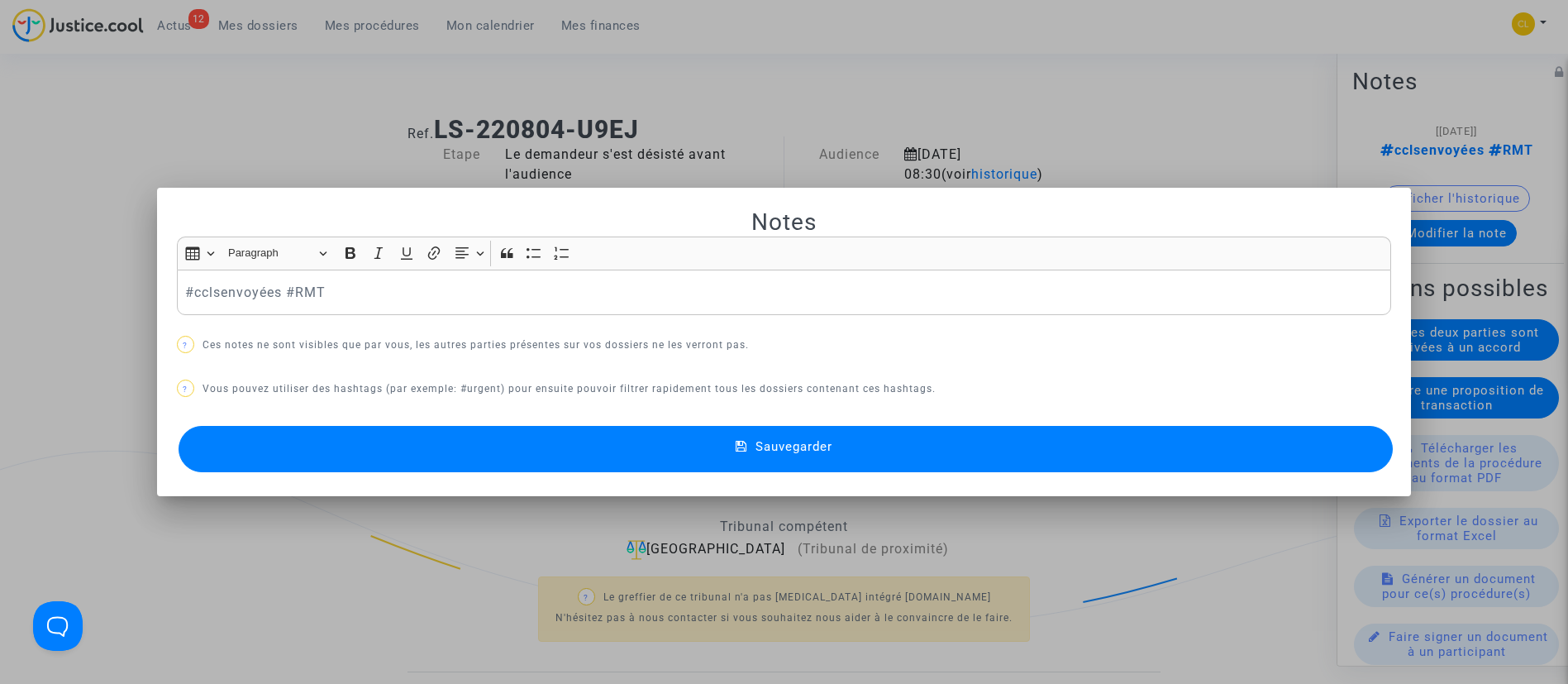
click at [177, 295] on div "#cclsenvoyées #RMT" at bounding box center [784, 292] width 1215 height 46
click at [895, 438] on button "Sauvegarder" at bounding box center [786, 448] width 1215 height 46
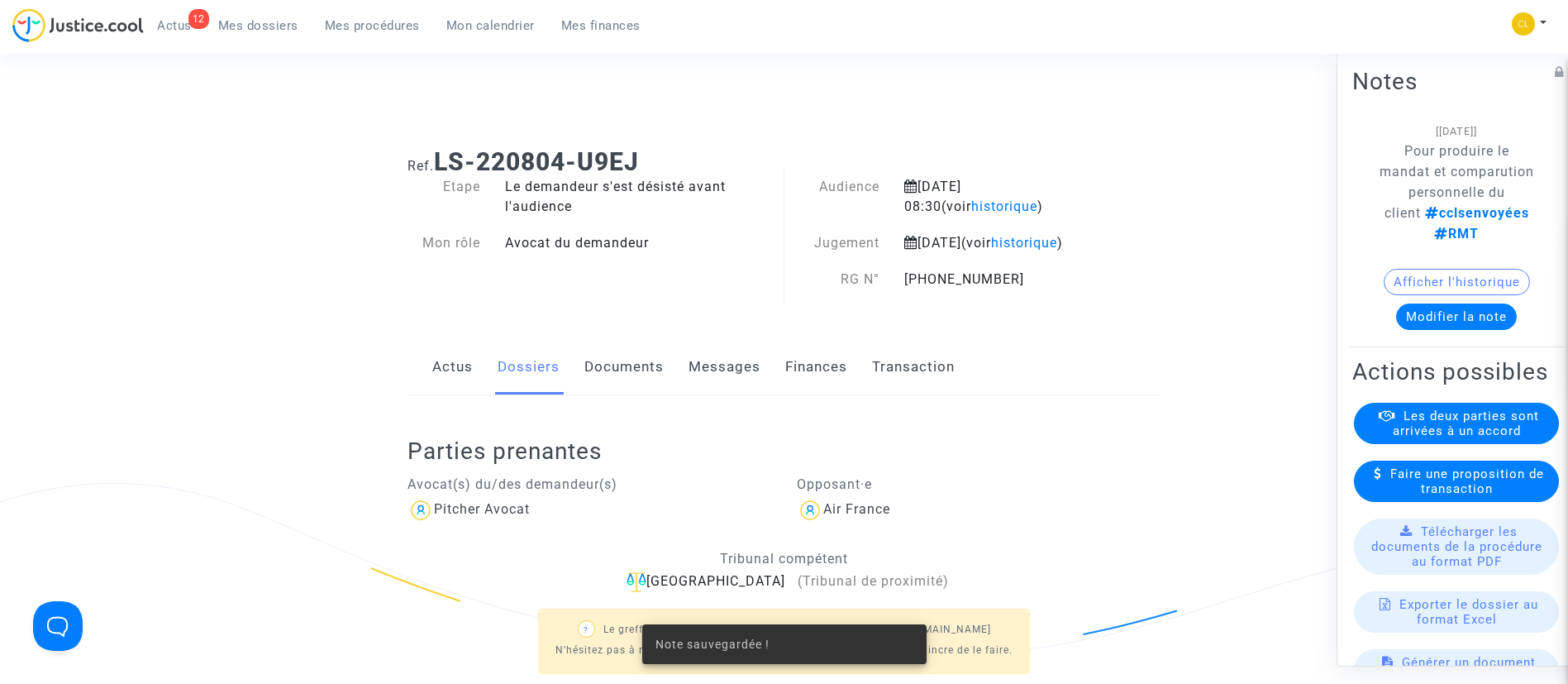
scroll to position [32, 0]
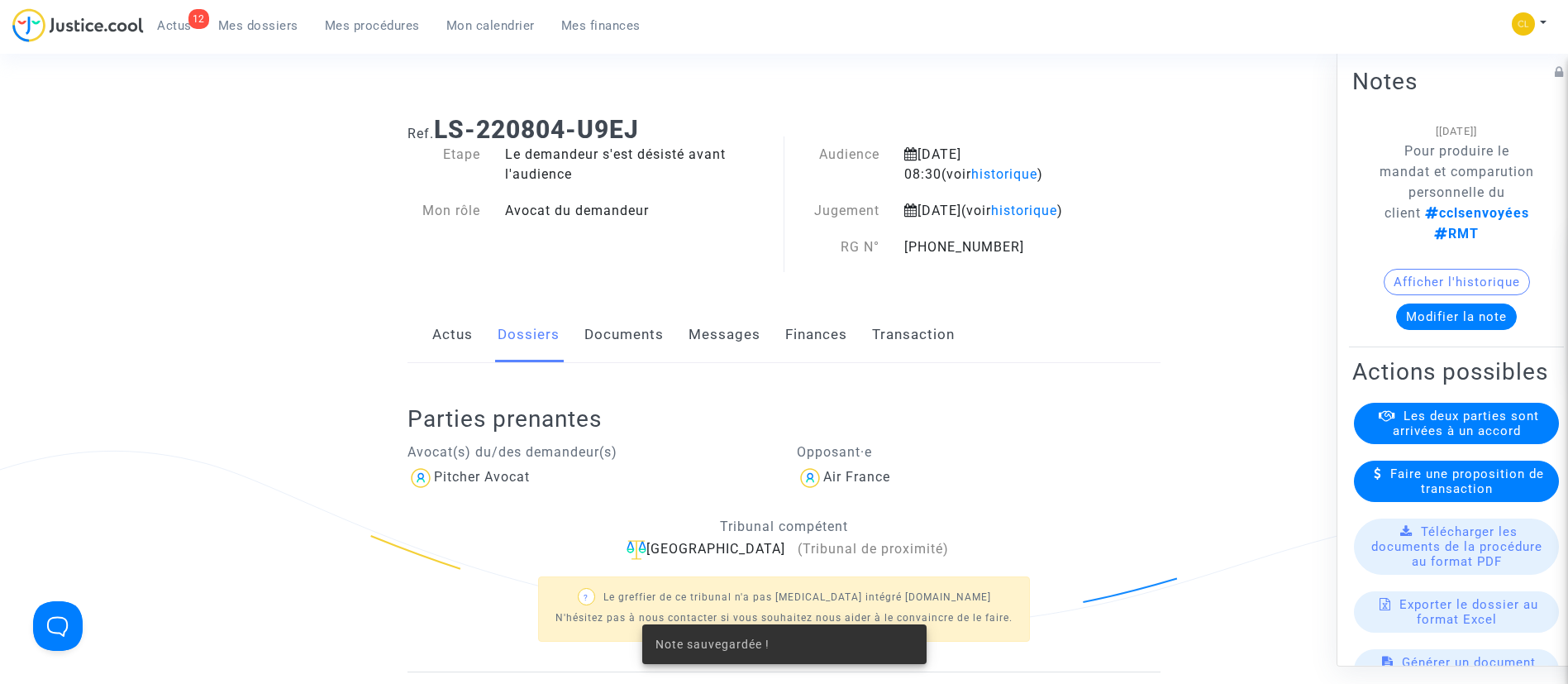
drag, startPoint x: 438, startPoint y: 127, endPoint x: 675, endPoint y: 116, distance: 237.3
click at [675, 116] on h1 "Ref. LS-220804-U9EJ" at bounding box center [784, 130] width 753 height 29
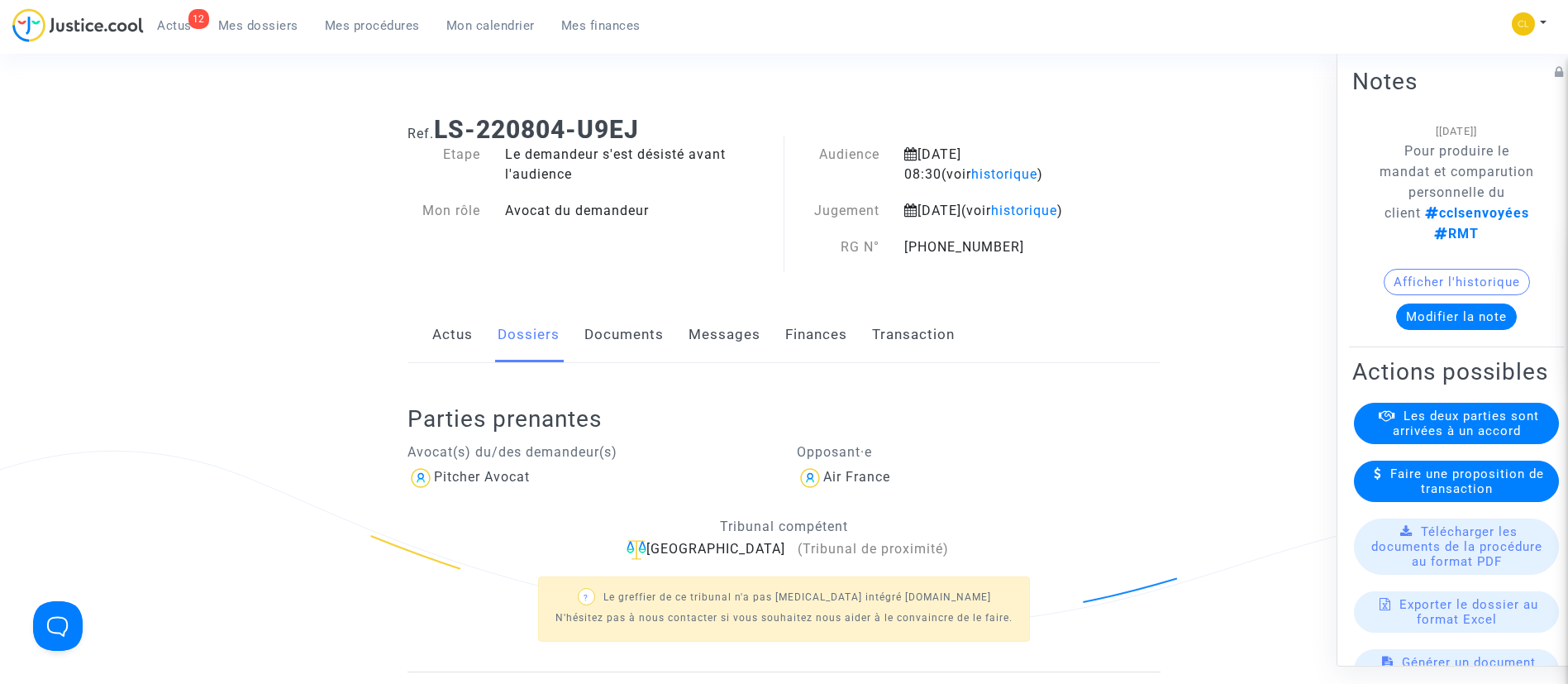
copy b "LS-220804-U9EJ"
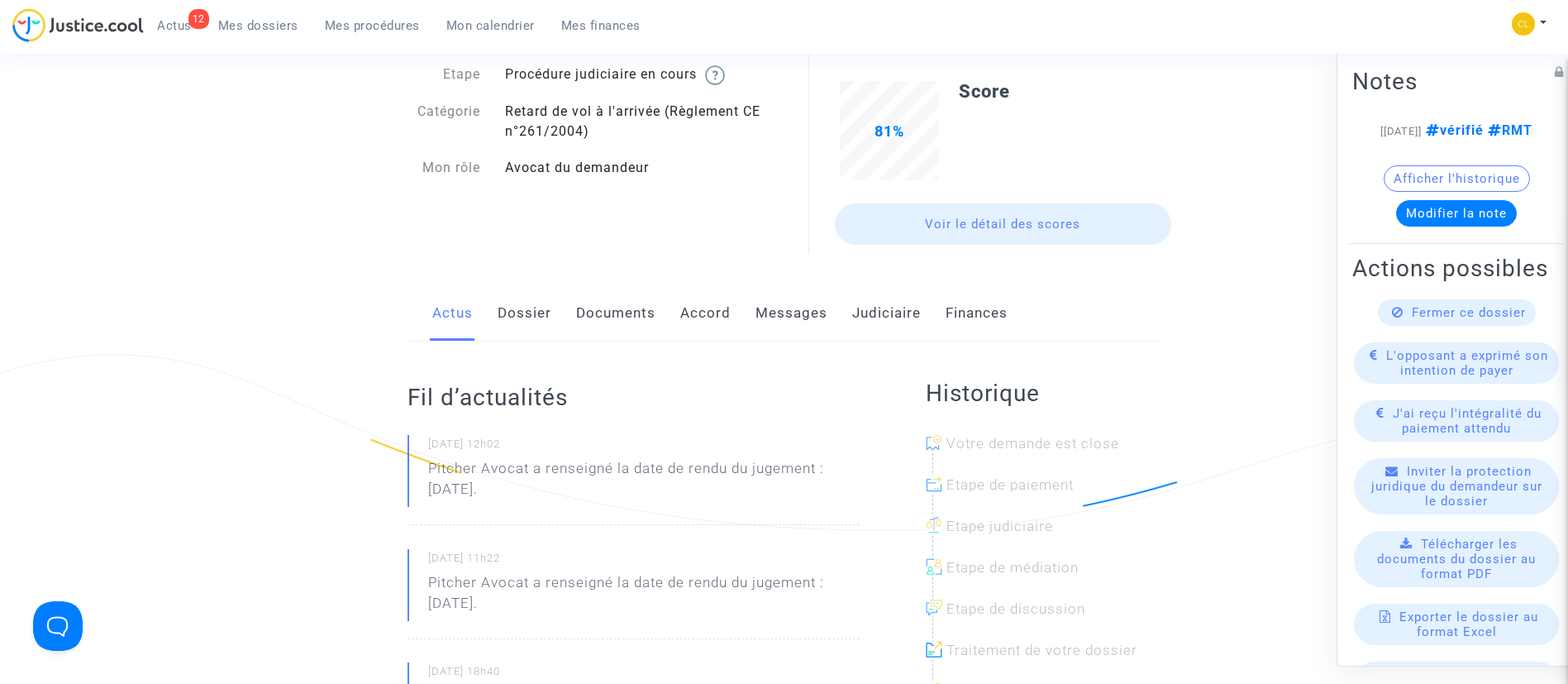
click at [616, 322] on link "Documents" at bounding box center [616, 313] width 80 height 55
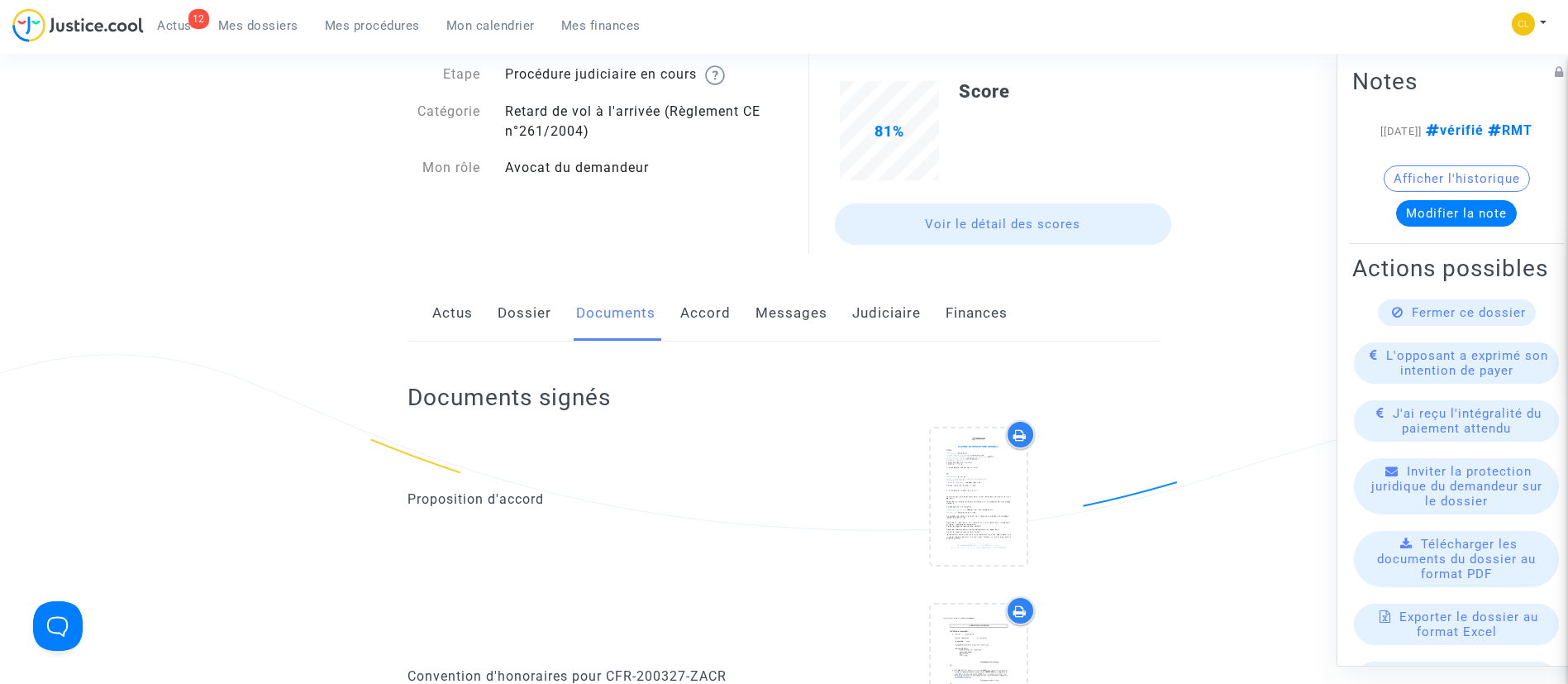
click at [778, 308] on link "Messages" at bounding box center [791, 313] width 72 height 55
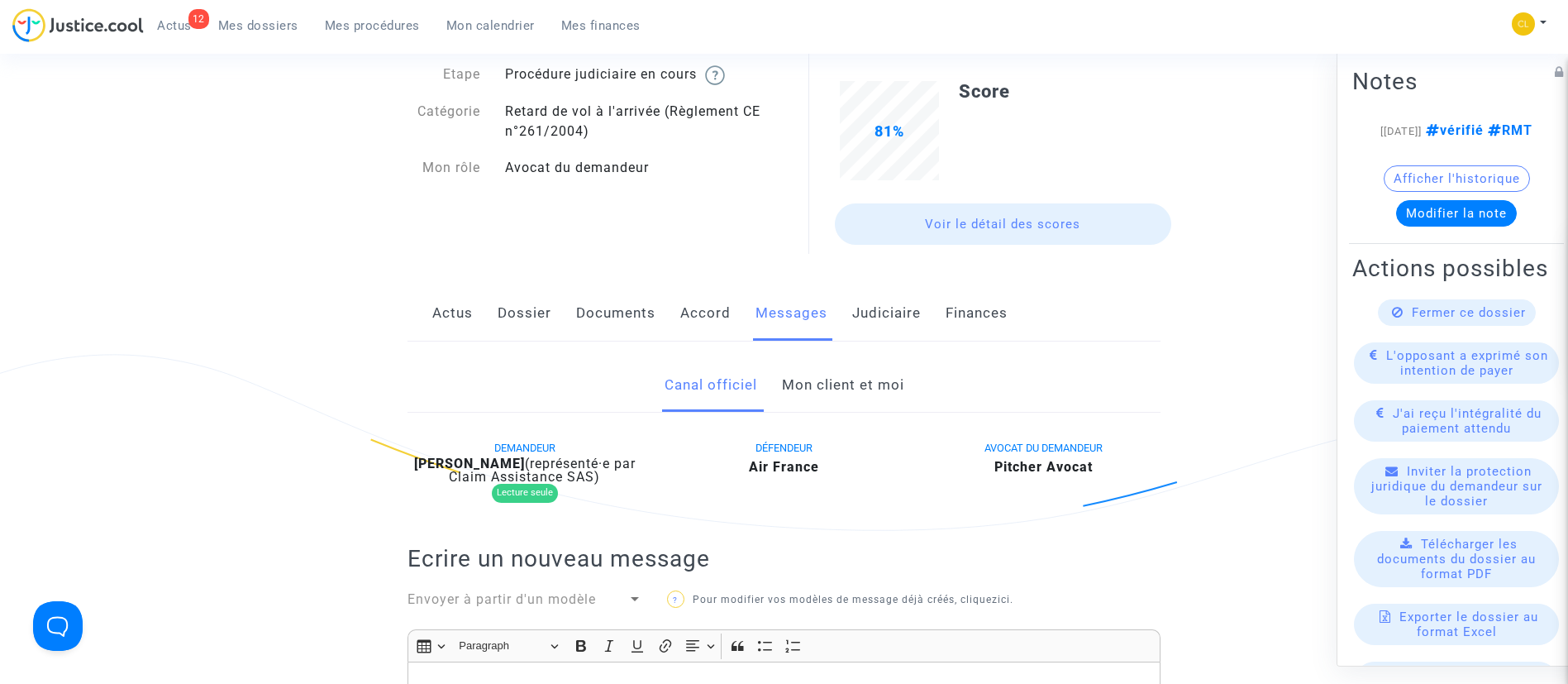
scroll to position [190, 0]
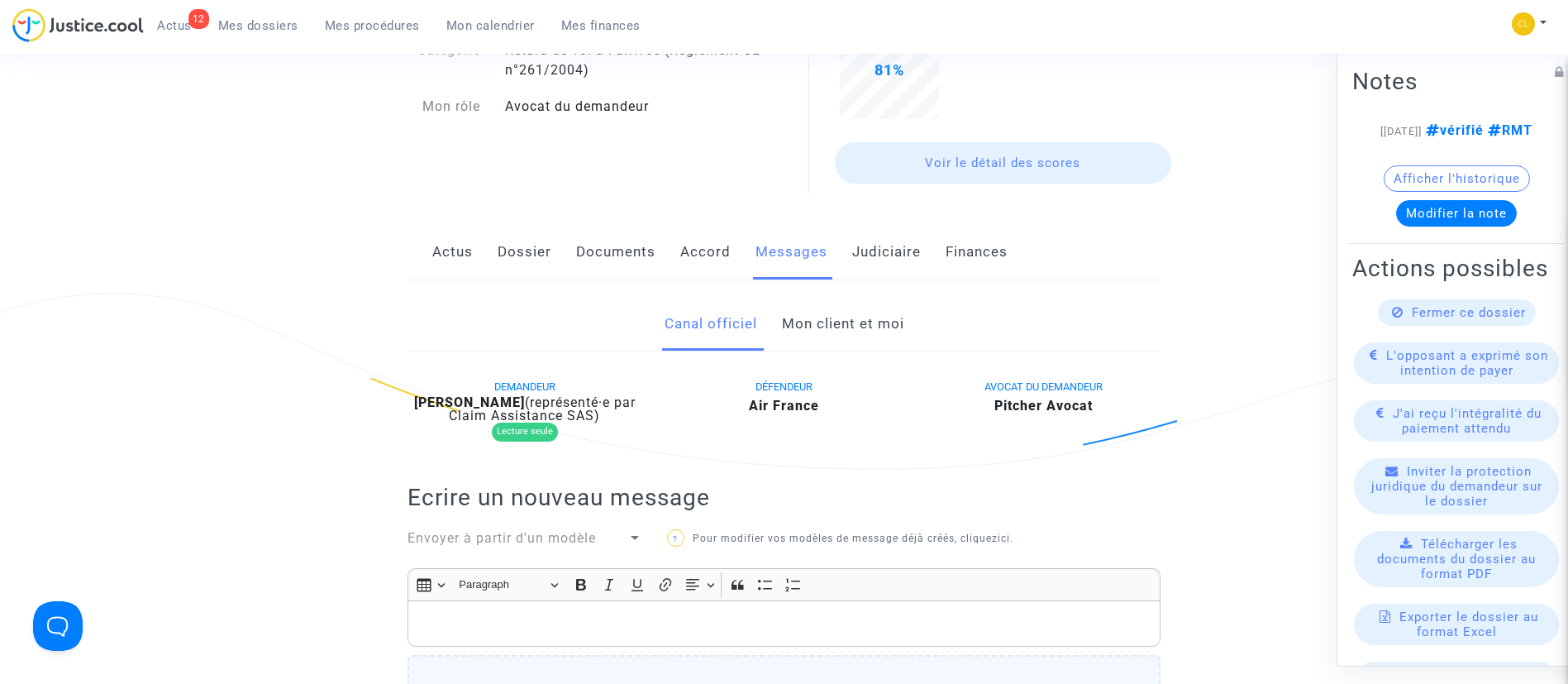
click at [816, 316] on link "Mon client et moi" at bounding box center [843, 323] width 122 height 55
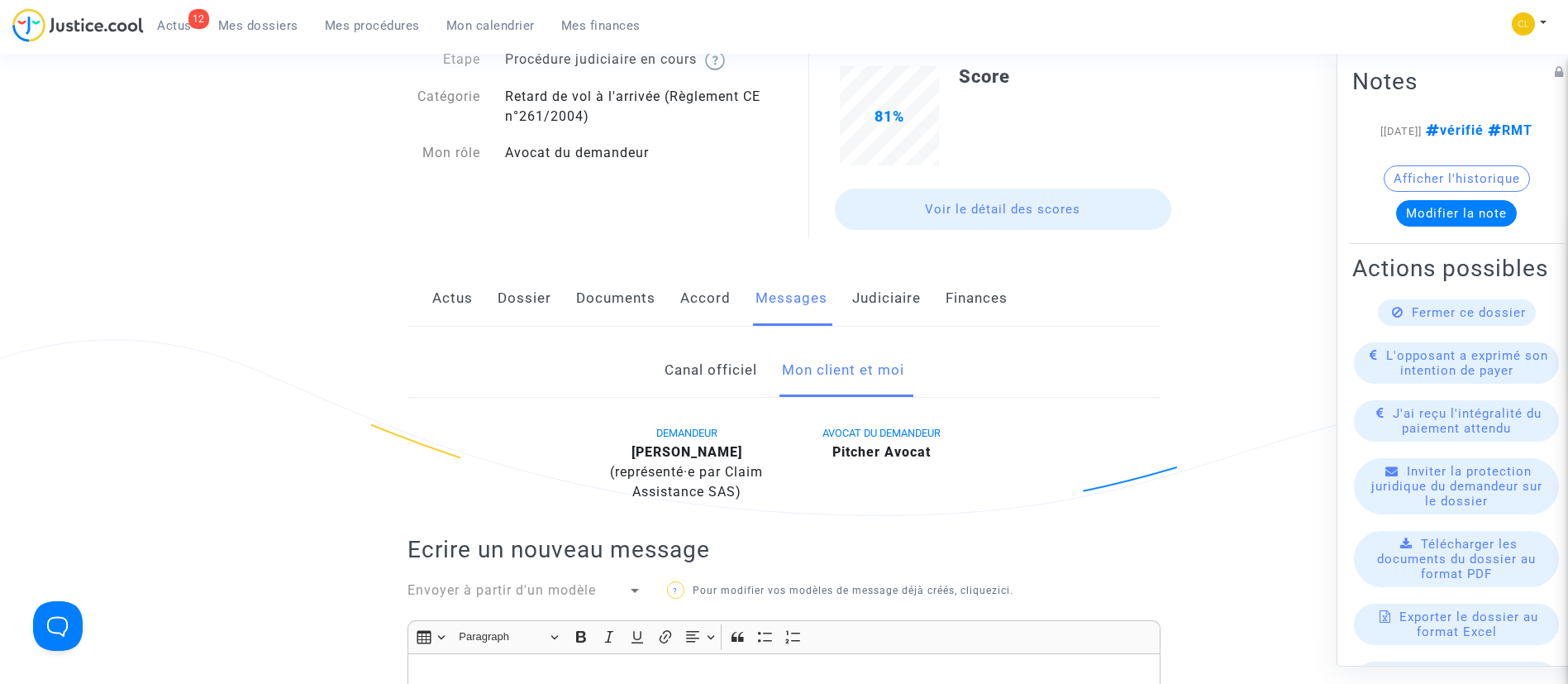
scroll to position [147, 0]
